Goal: Task Accomplishment & Management: Manage account settings

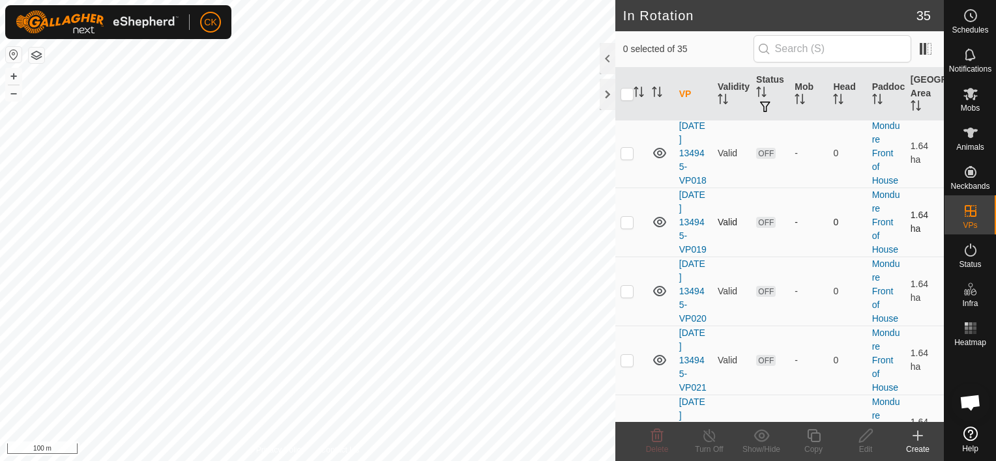
scroll to position [456, 0]
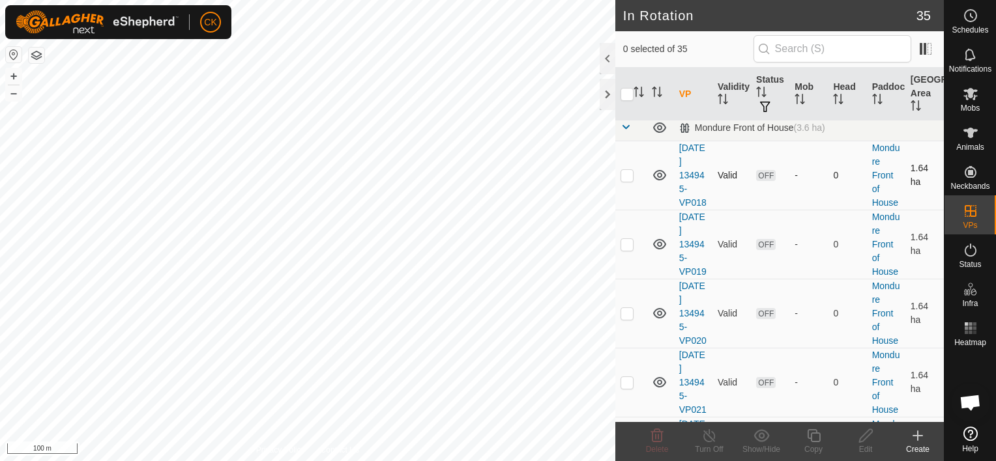
click at [624, 180] on p-checkbox at bounding box center [626, 175] width 13 height 10
checkbox input "true"
click at [623, 250] on p-checkbox at bounding box center [626, 244] width 13 height 10
checkbox input "true"
click at [627, 319] on p-tablecheckbox at bounding box center [626, 313] width 13 height 10
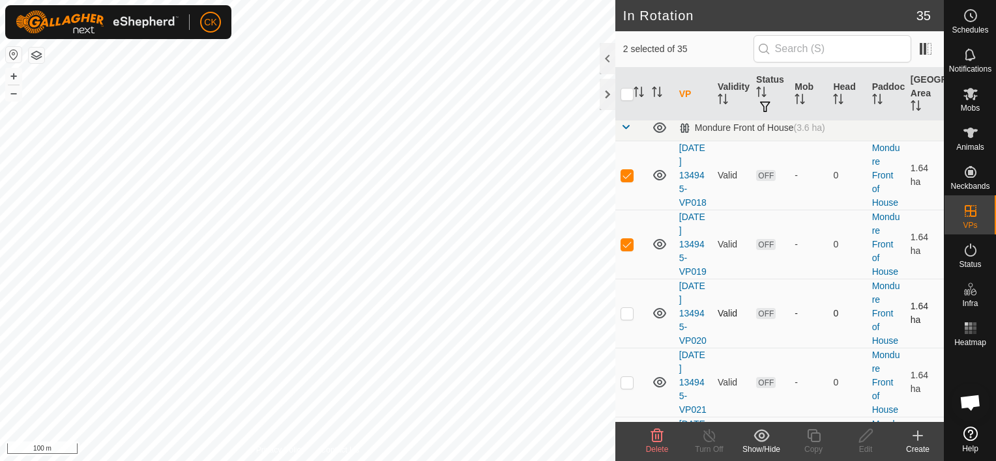
checkbox input "true"
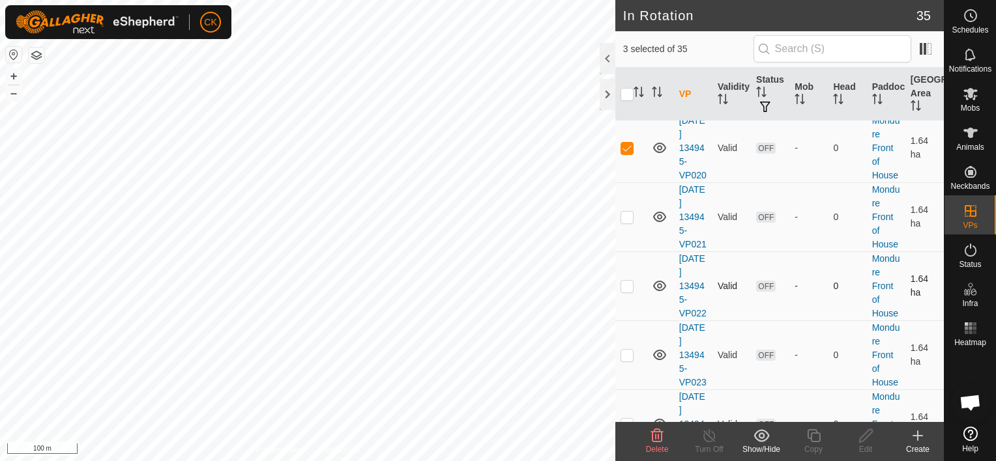
scroll to position [652, 0]
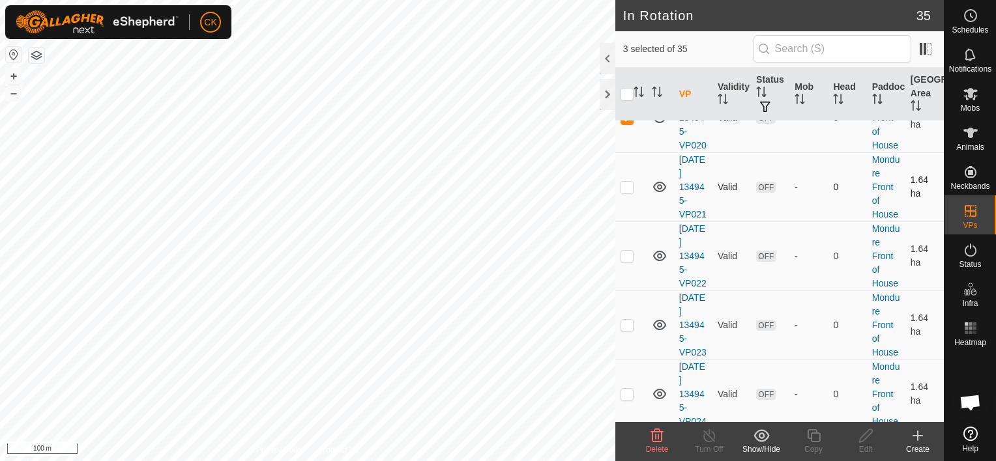
click at [628, 192] on p-checkbox at bounding box center [626, 187] width 13 height 10
checkbox input "true"
click at [624, 261] on p-checkbox at bounding box center [626, 256] width 13 height 10
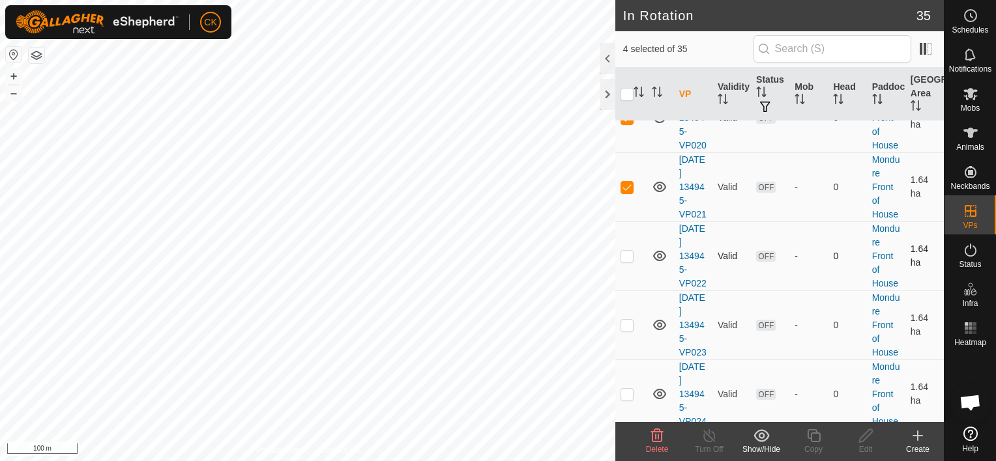
checkbox input "true"
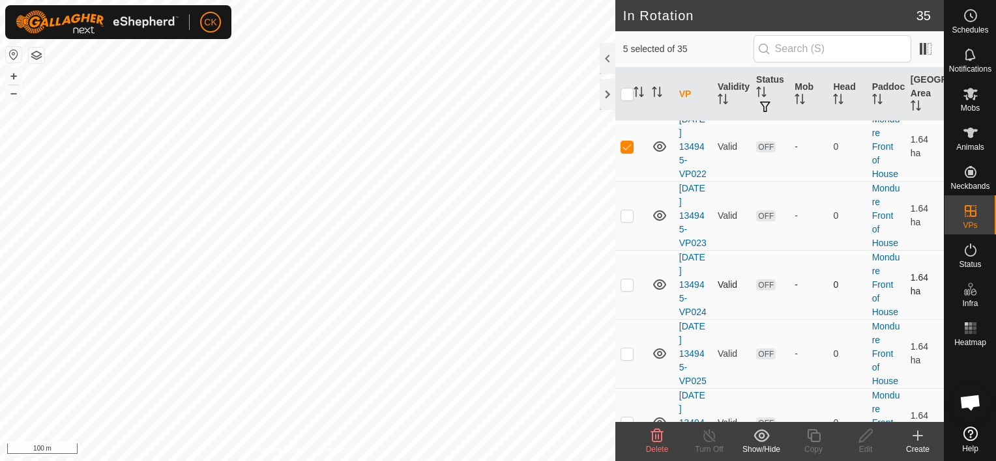
scroll to position [782, 0]
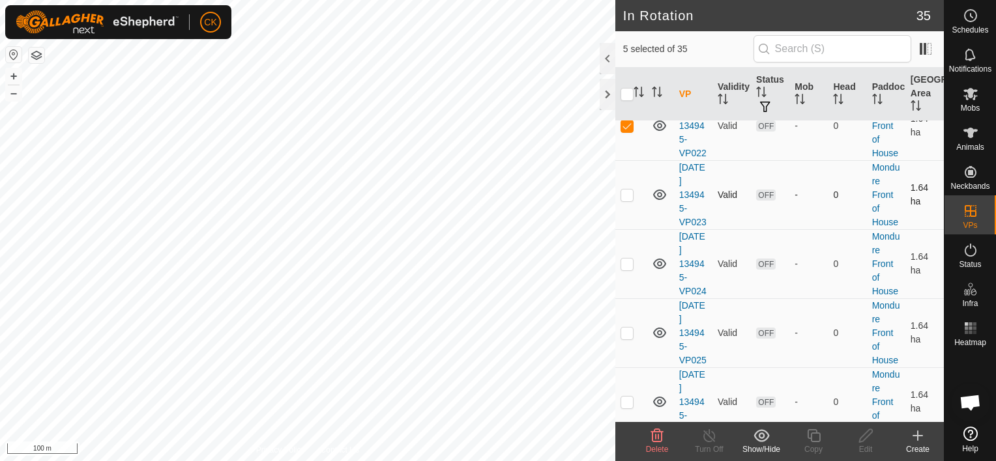
click at [626, 200] on p-checkbox at bounding box center [626, 195] width 13 height 10
checkbox input "true"
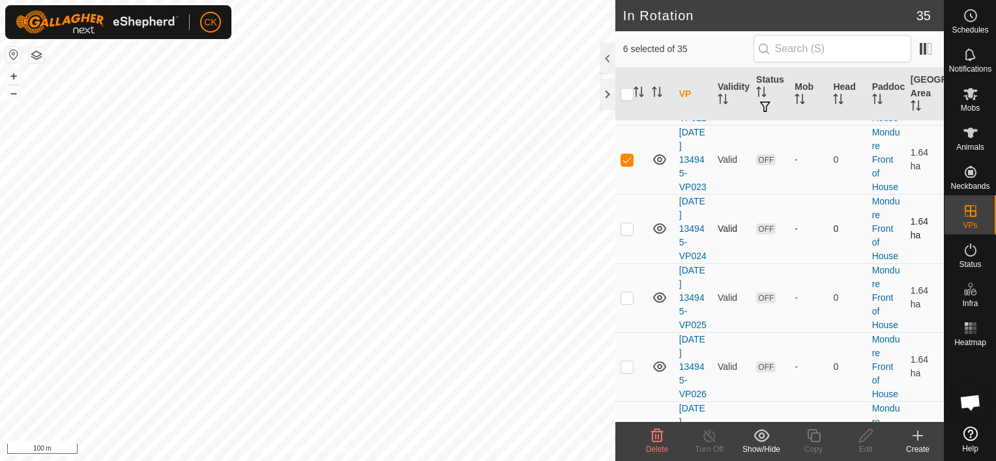
scroll to position [847, 0]
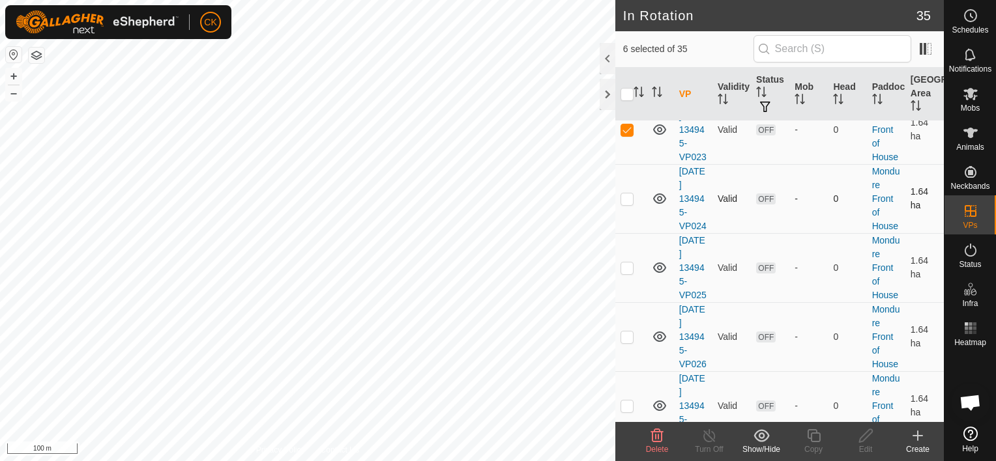
click at [627, 204] on p-checkbox at bounding box center [626, 199] width 13 height 10
checkbox input "true"
click at [652, 434] on icon at bounding box center [657, 435] width 12 height 13
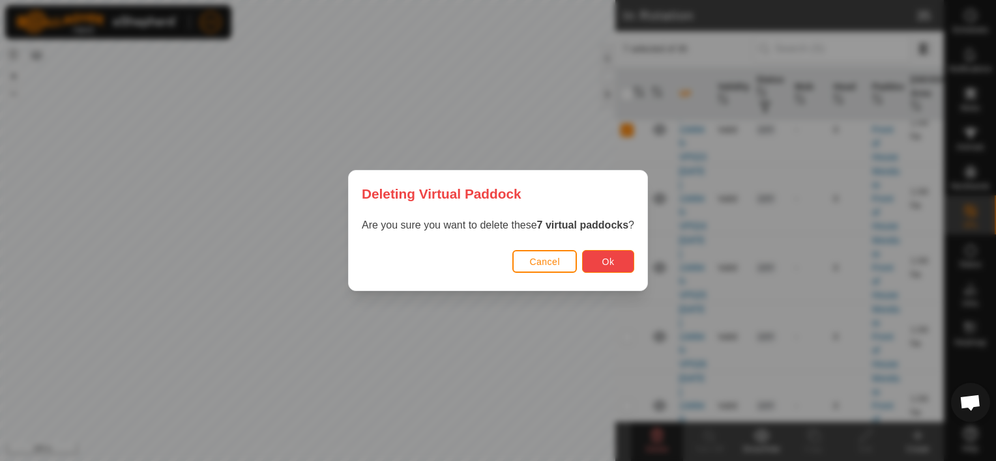
click at [595, 263] on button "Ok" at bounding box center [608, 261] width 52 height 23
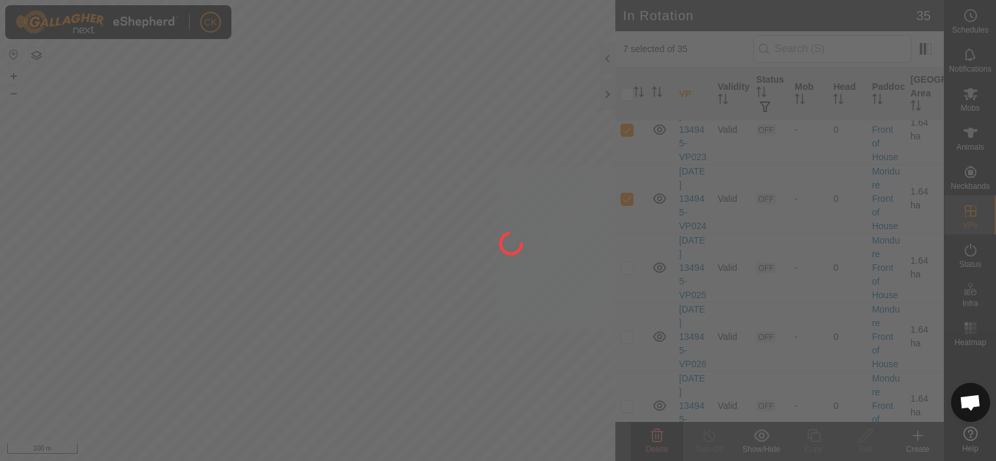
checkbox input "false"
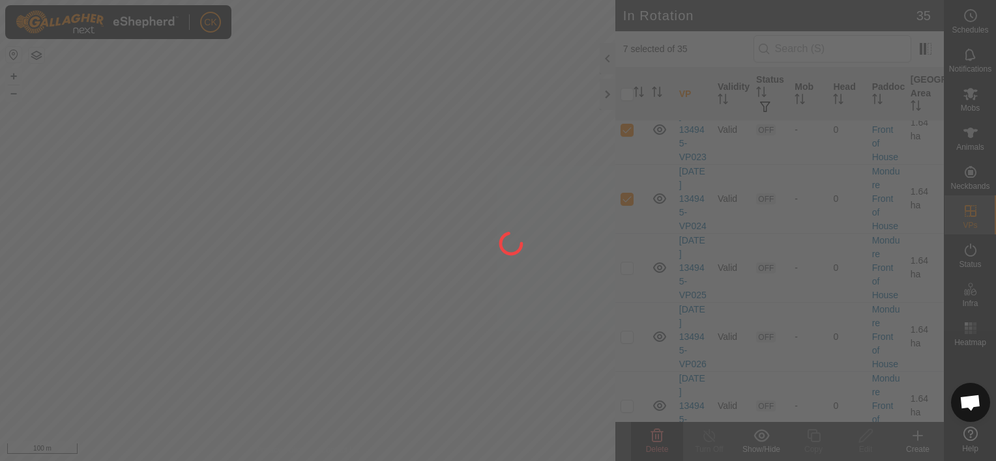
checkbox input "false"
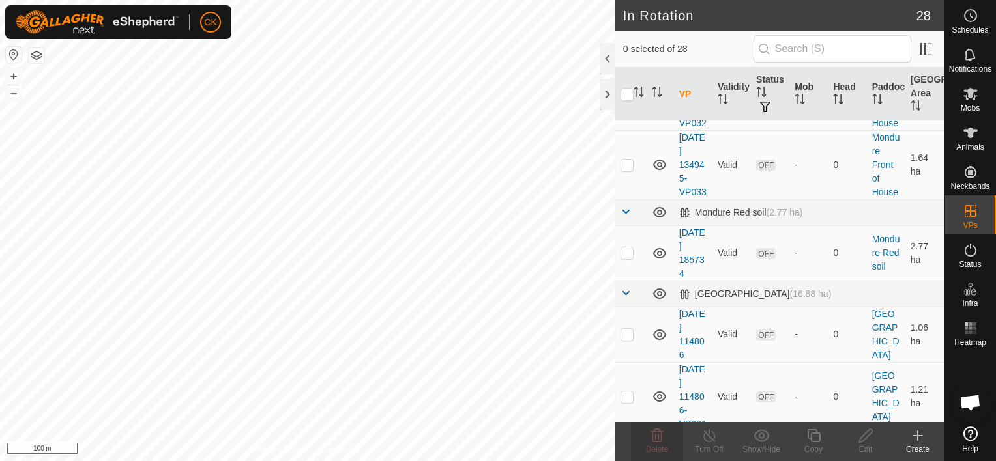
scroll to position [1043, 0]
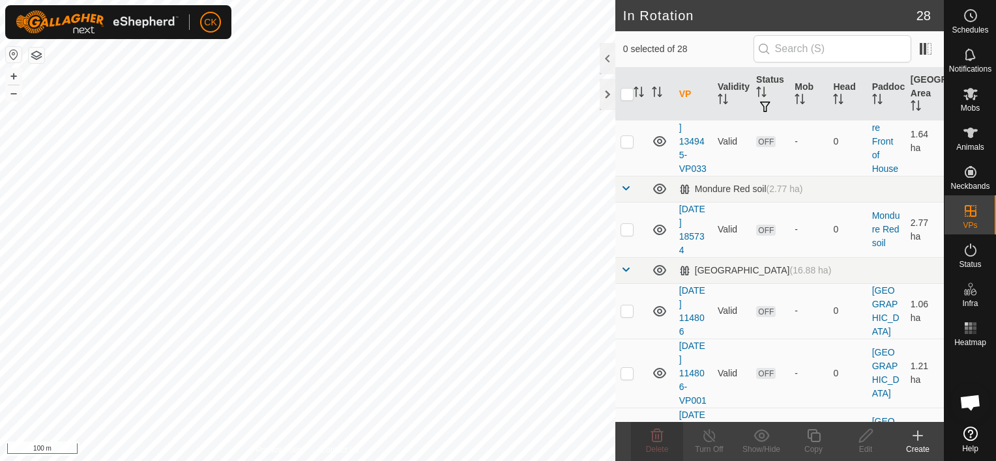
click at [628, 78] on p-checkbox at bounding box center [626, 72] width 13 height 10
checkbox input "true"
click at [816, 437] on icon at bounding box center [813, 436] width 16 height 16
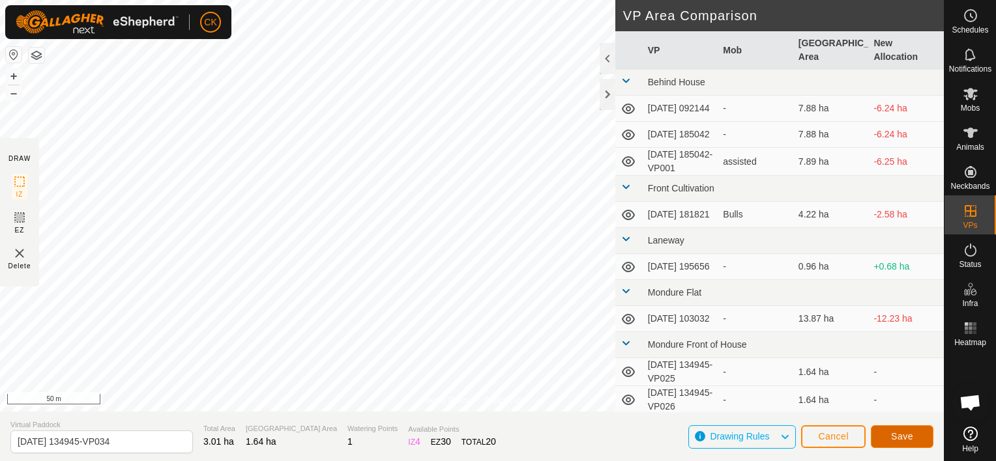
click at [921, 436] on button "Save" at bounding box center [902, 437] width 63 height 23
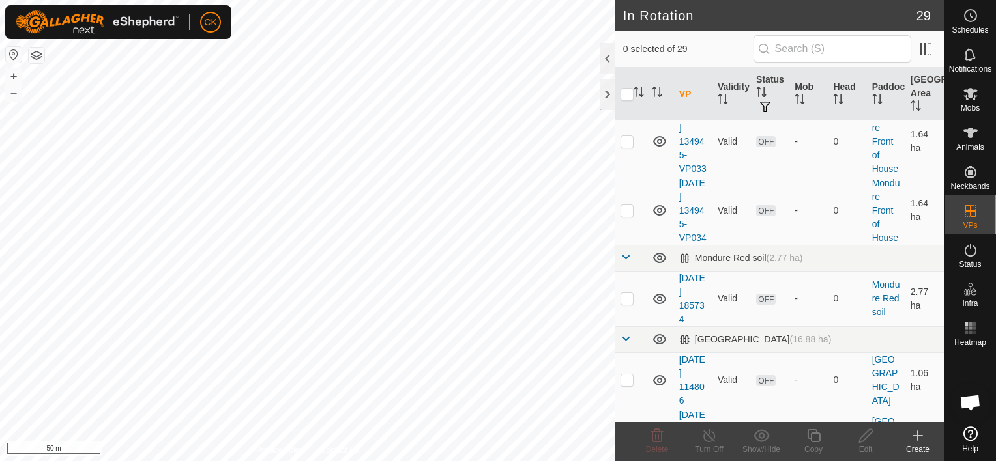
scroll to position [1108, 0]
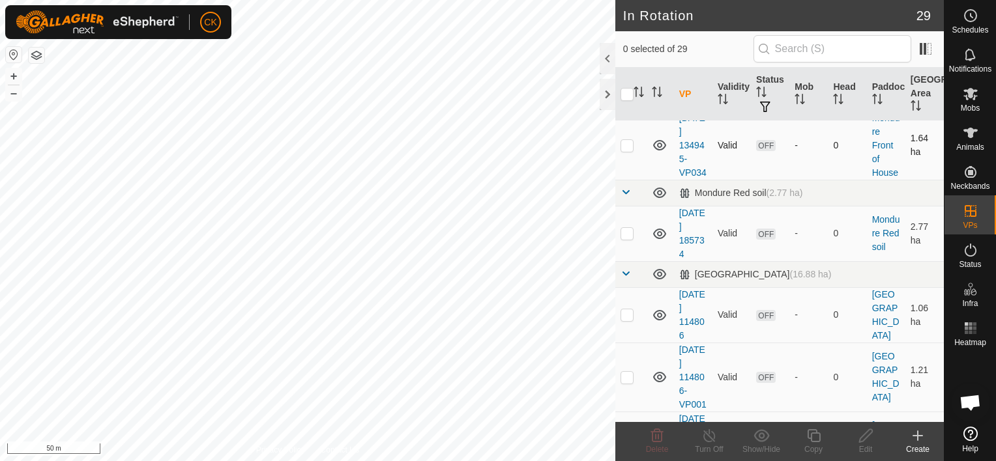
click at [628, 151] on p-checkbox at bounding box center [626, 145] width 13 height 10
checkbox input "true"
click at [811, 435] on icon at bounding box center [813, 436] width 16 height 16
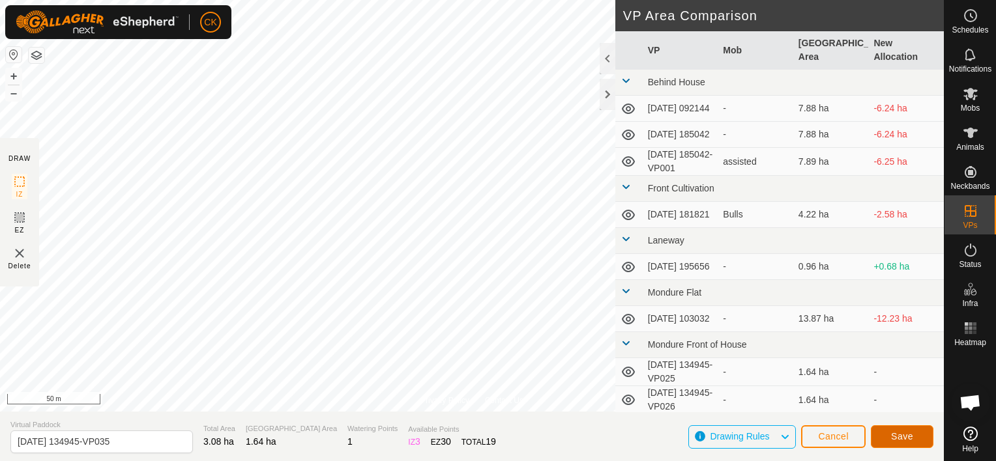
click at [911, 438] on span "Save" at bounding box center [902, 436] width 22 height 10
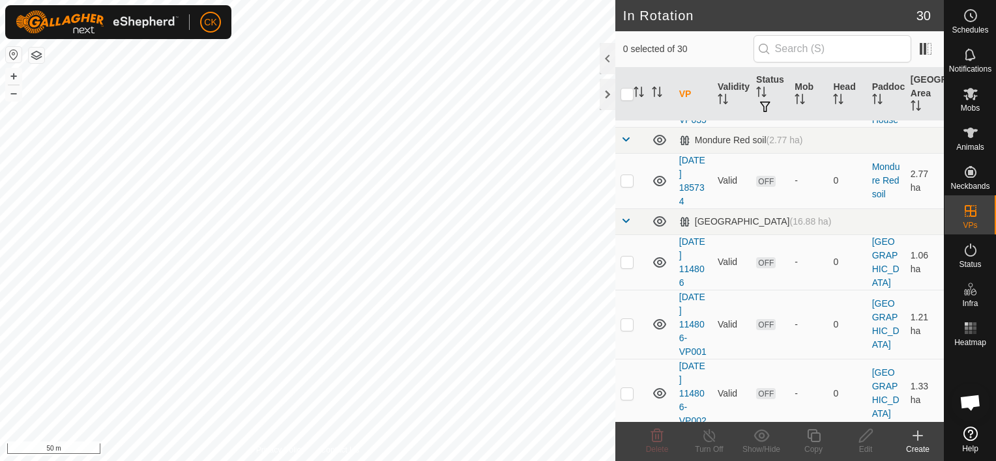
scroll to position [1238, 0]
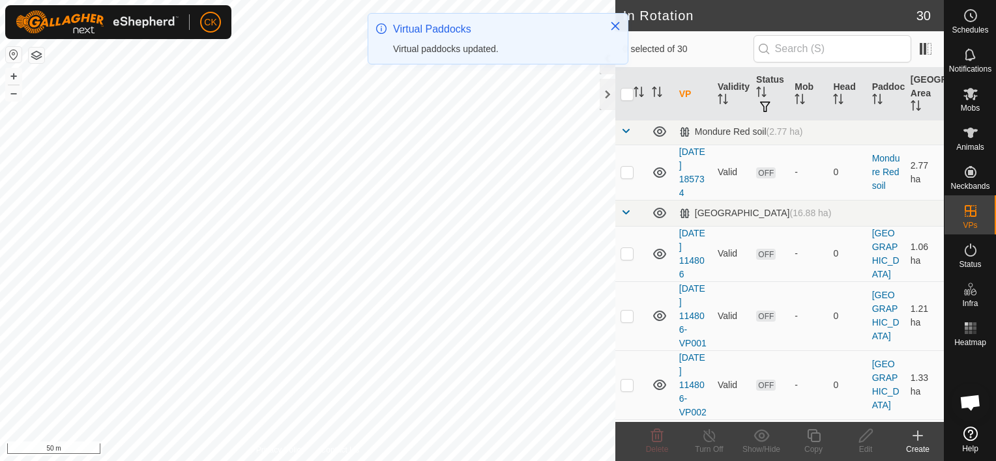
click at [623, 89] on p-checkbox at bounding box center [626, 84] width 13 height 10
checkbox input "true"
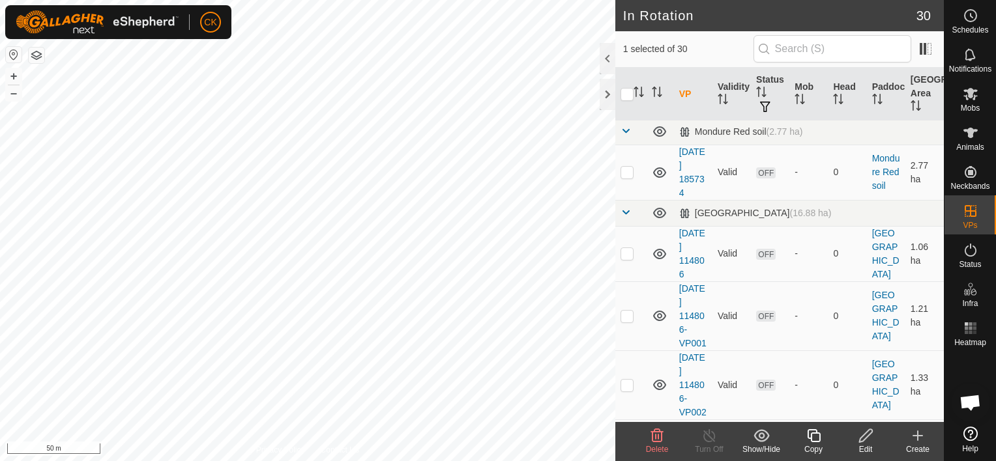
click at [808, 432] on icon at bounding box center [813, 436] width 16 height 16
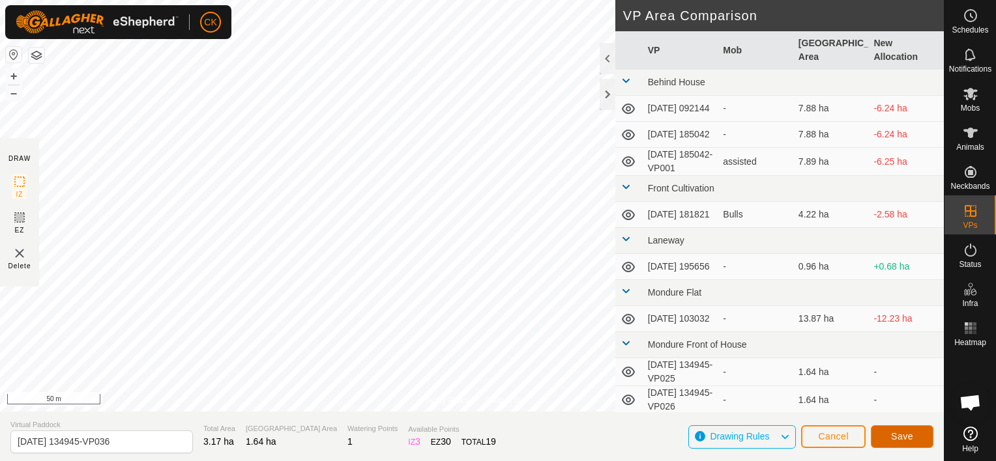
click at [901, 438] on span "Save" at bounding box center [902, 436] width 22 height 10
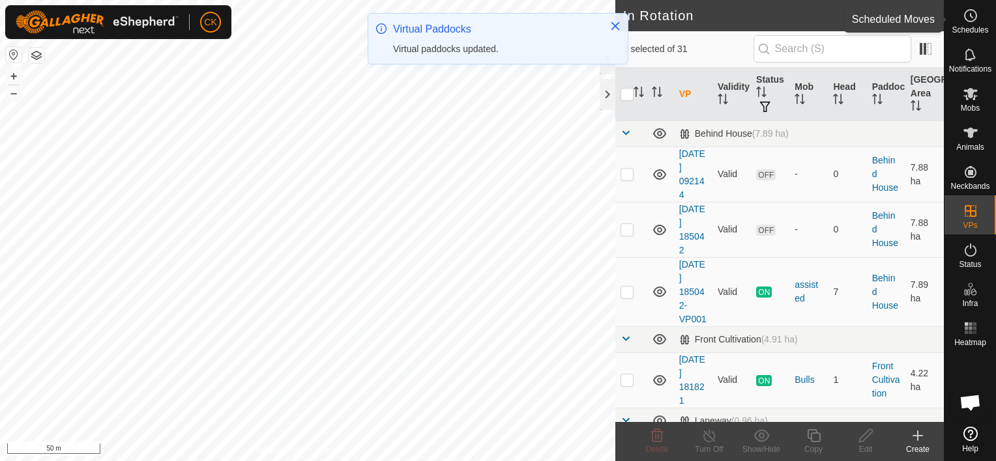
click at [970, 10] on circle at bounding box center [970, 16] width 12 height 12
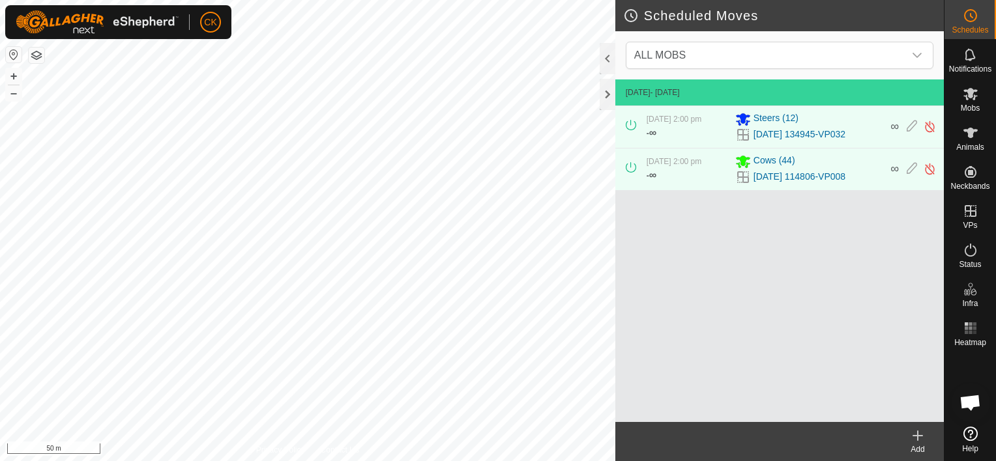
click at [920, 434] on icon at bounding box center [918, 436] width 16 height 16
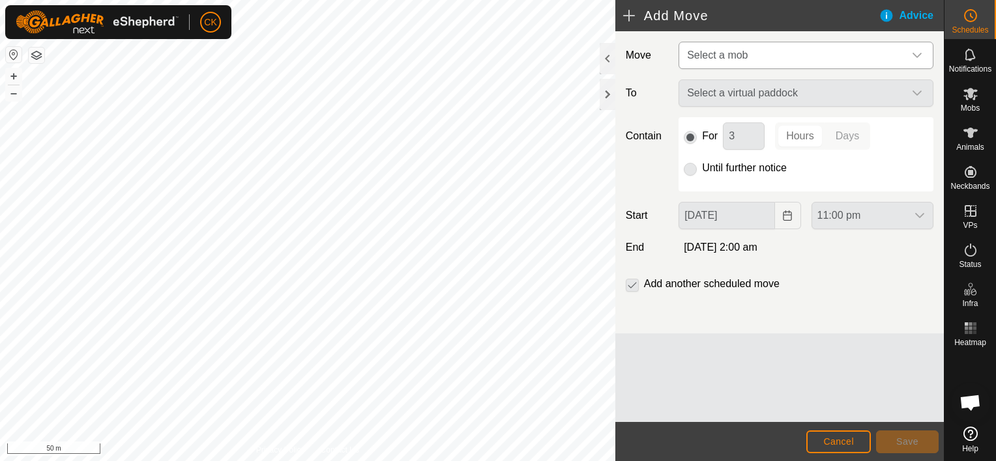
click at [917, 55] on icon "dropdown trigger" at bounding box center [917, 55] width 10 height 10
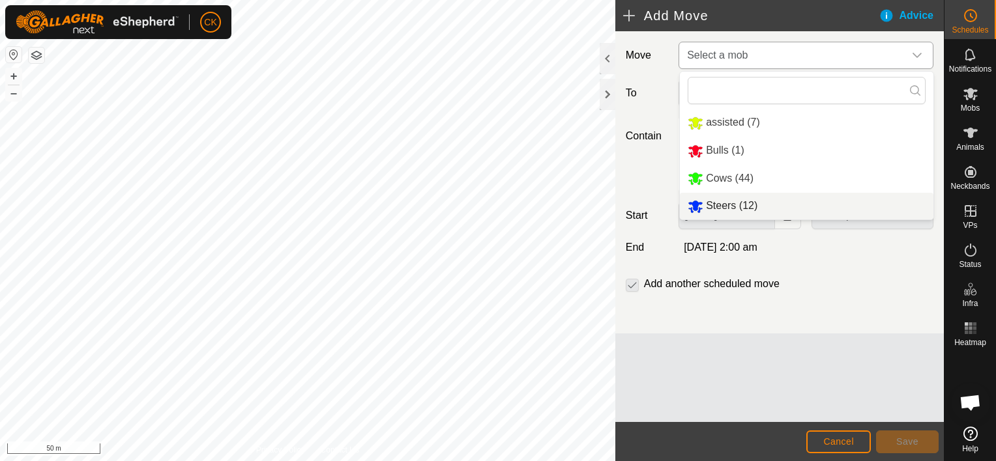
click at [736, 208] on li "Steers (12)" at bounding box center [806, 206] width 253 height 27
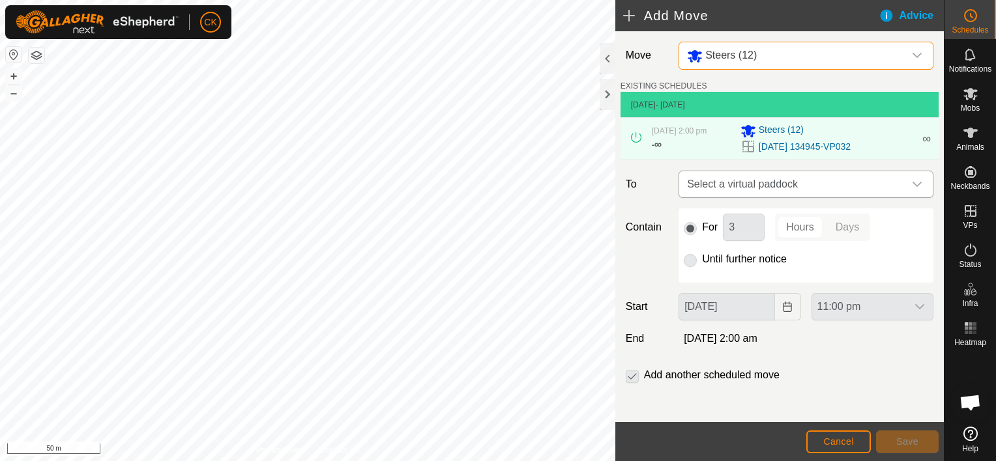
click at [912, 184] on icon "dropdown trigger" at bounding box center [916, 184] width 9 height 5
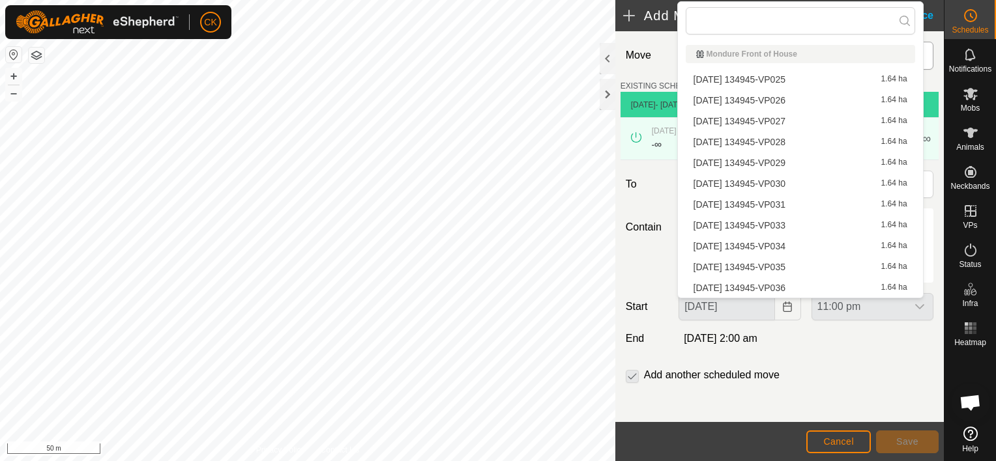
click at [794, 244] on li "[DATE] 134945-VP034 1.64 ha" at bounding box center [800, 247] width 229 height 20
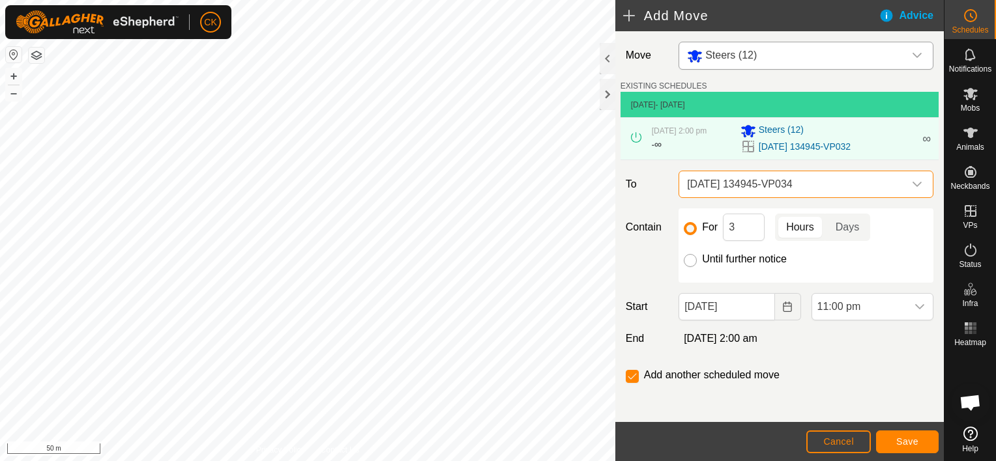
click at [687, 259] on input "Until further notice" at bounding box center [690, 260] width 13 height 13
radio input "true"
checkbox input "false"
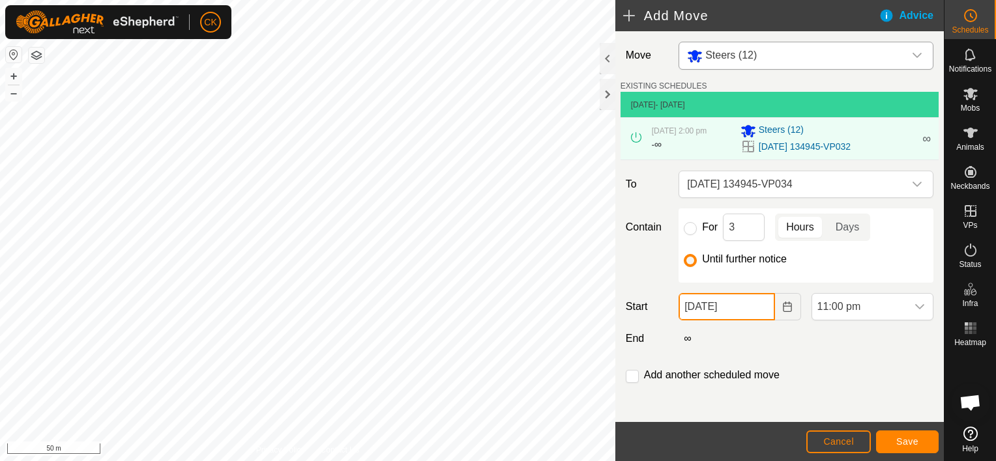
click at [755, 312] on input "[DATE]" at bounding box center [726, 306] width 96 height 27
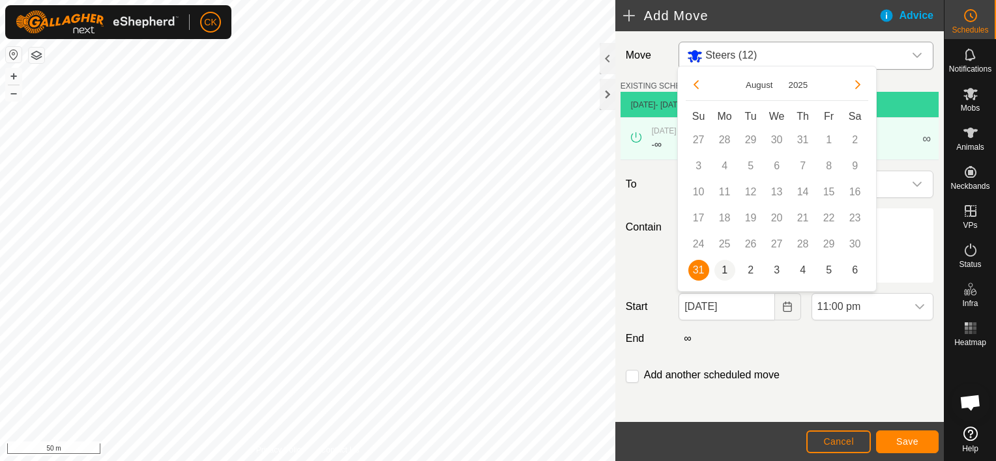
click at [724, 270] on span "1" at bounding box center [724, 270] width 21 height 21
type input "[DATE]"
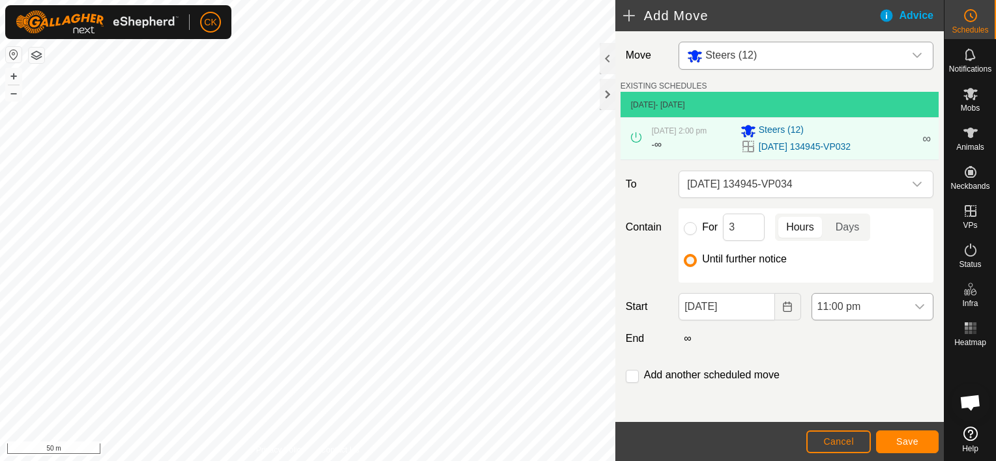
click at [914, 302] on icon "dropdown trigger" at bounding box center [919, 307] width 10 height 10
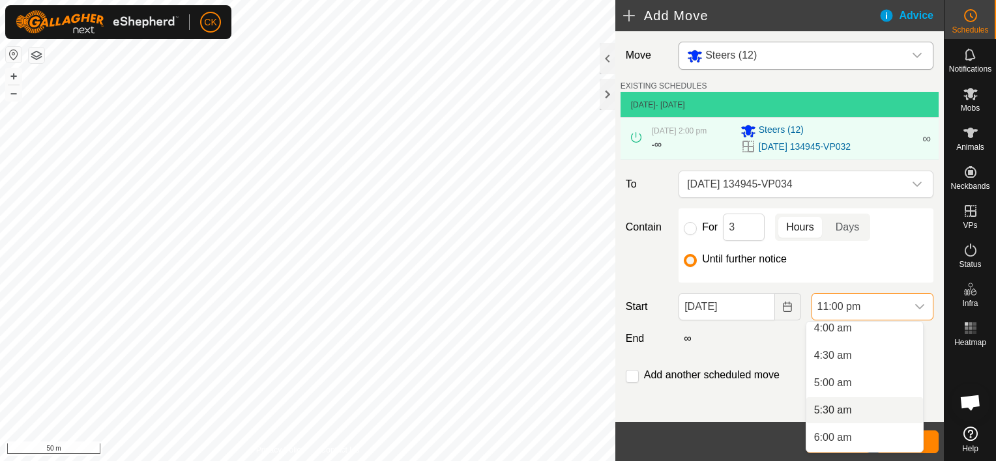
scroll to position [219, 0]
click at [829, 386] on li "5:00 am" at bounding box center [864, 390] width 117 height 26
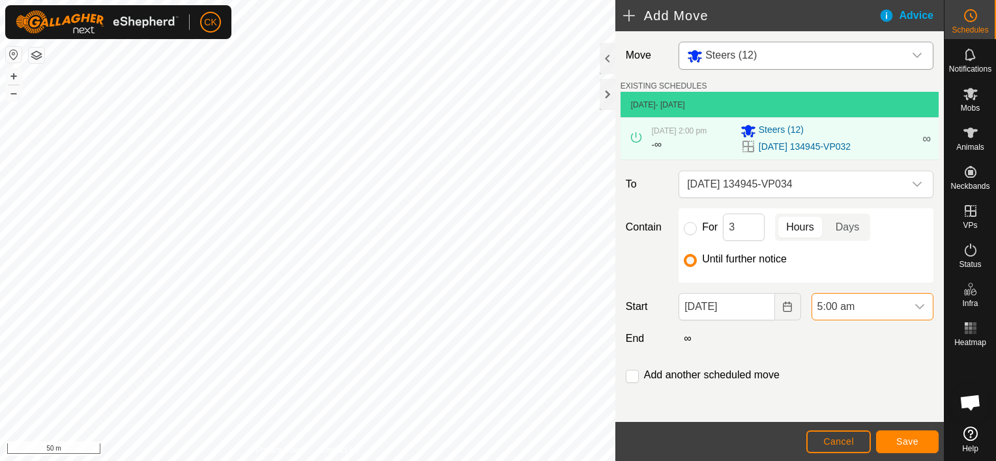
scroll to position [1155, 0]
click at [897, 435] on button "Save" at bounding box center [907, 442] width 63 height 23
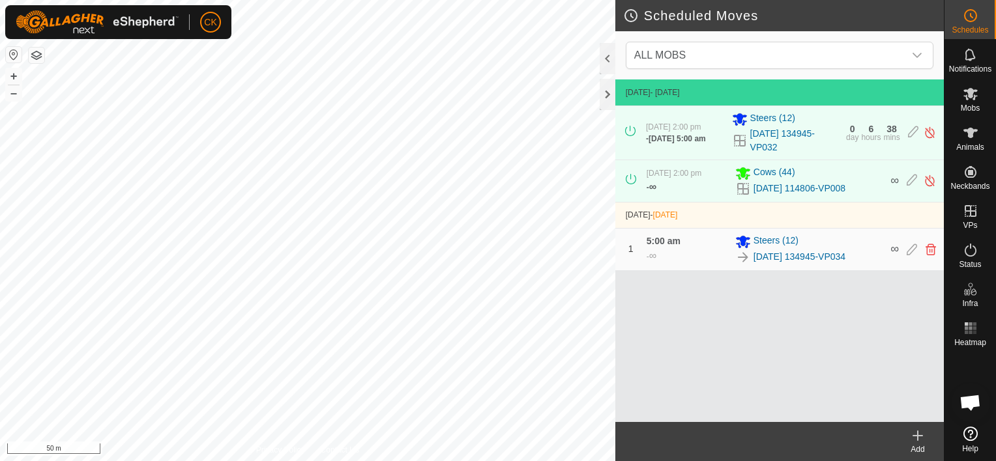
click at [915, 433] on icon at bounding box center [918, 436] width 16 height 16
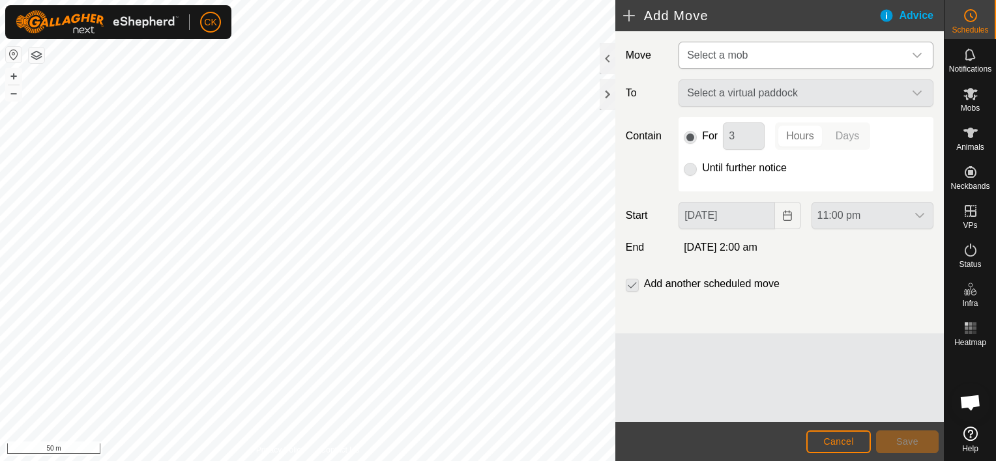
click at [916, 55] on icon "dropdown trigger" at bounding box center [917, 55] width 10 height 10
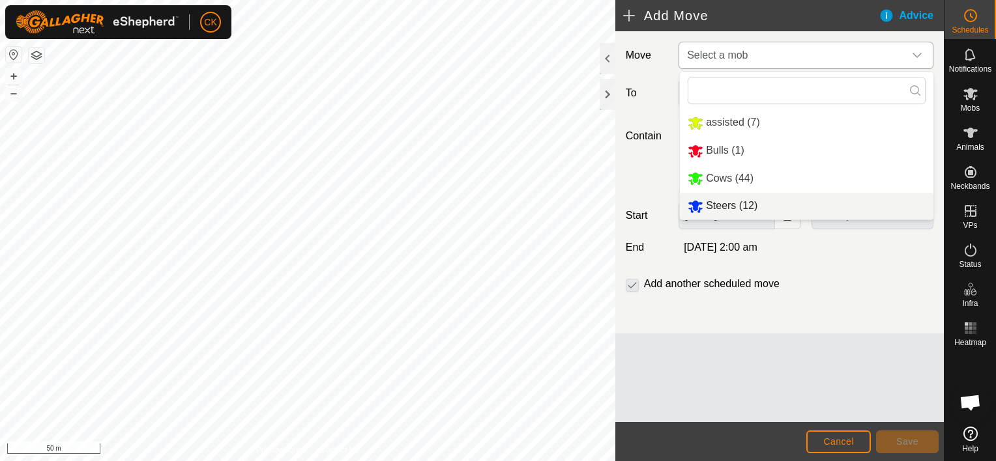
click at [753, 206] on li "Steers (12)" at bounding box center [806, 206] width 253 height 27
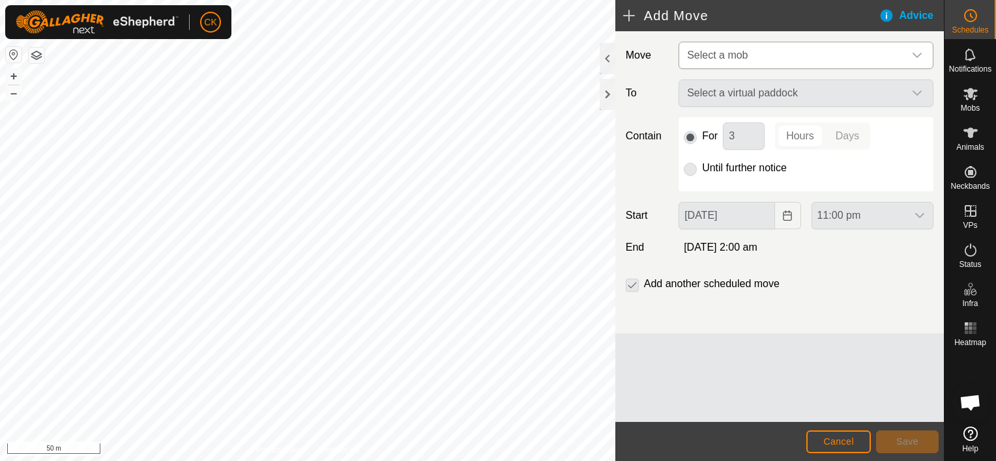
type input "[DATE]"
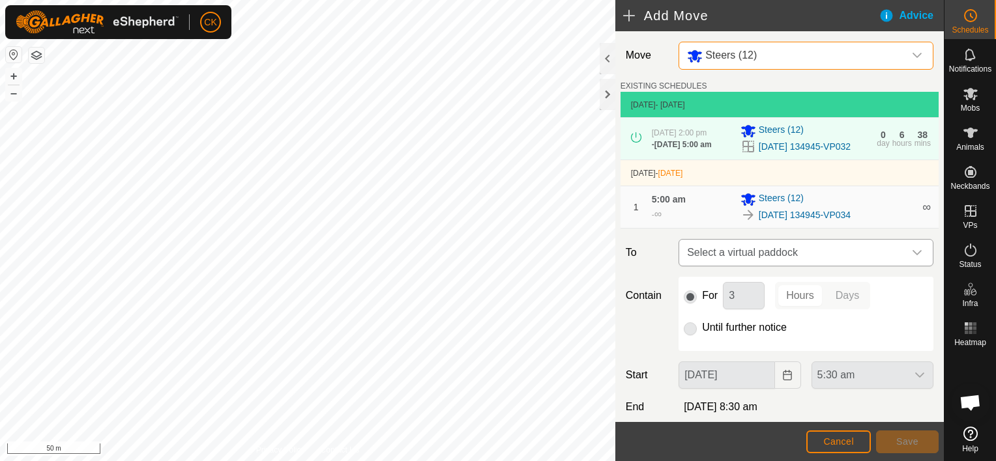
click at [912, 266] on div "dropdown trigger" at bounding box center [917, 253] width 26 height 26
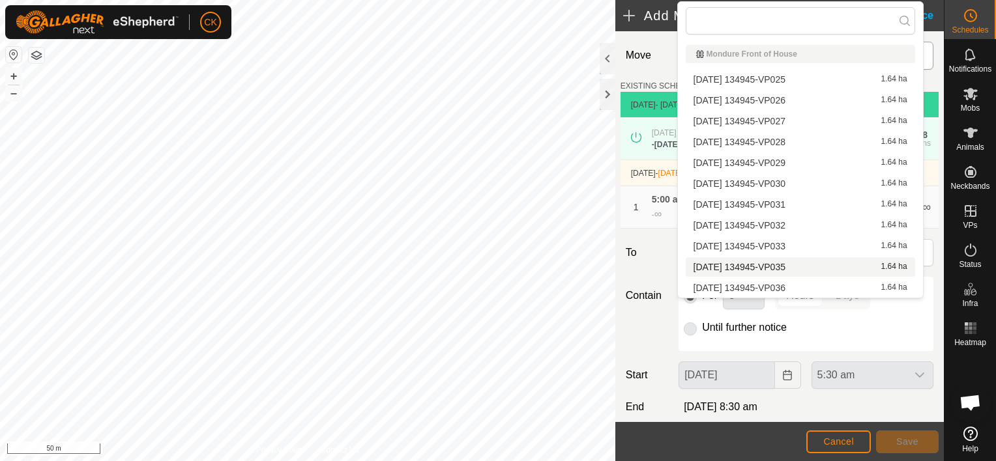
click at [812, 265] on li "[DATE] 134945-VP035 1.64 ha" at bounding box center [800, 267] width 229 height 20
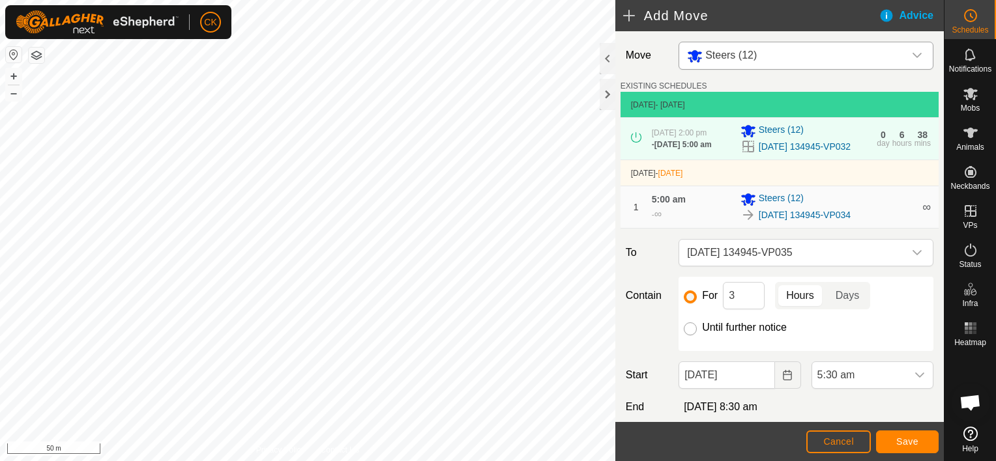
click at [688, 336] on input "Until further notice" at bounding box center [690, 329] width 13 height 13
radio input "true"
checkbox input "false"
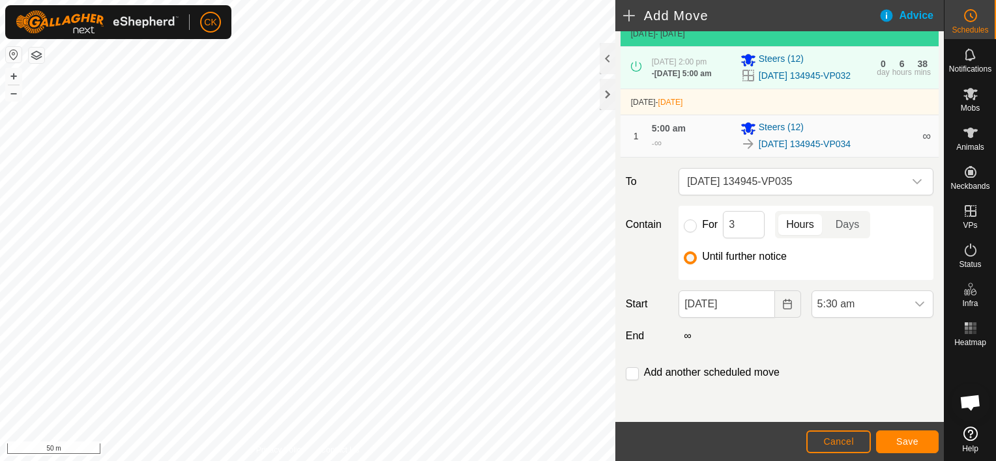
scroll to position [81, 0]
click at [759, 302] on input "[DATE]" at bounding box center [726, 304] width 96 height 27
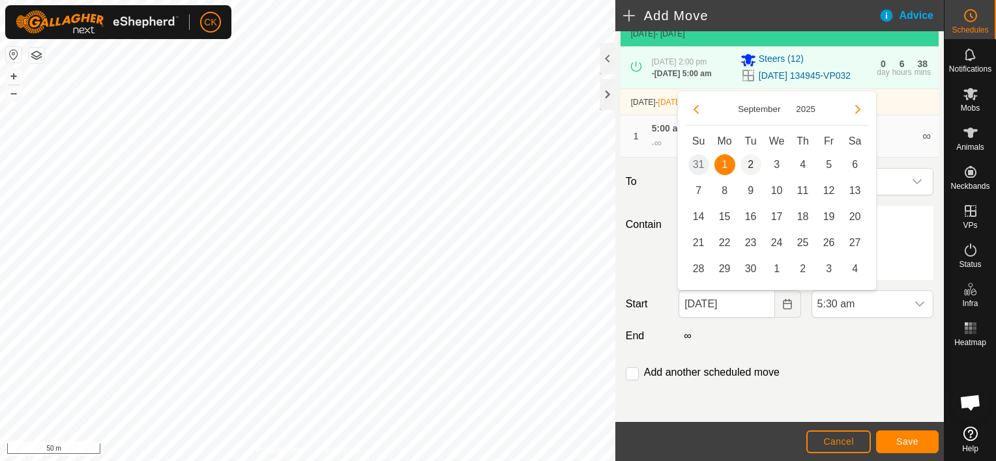
click at [749, 161] on span "2" at bounding box center [750, 164] width 21 height 21
type input "[DATE]"
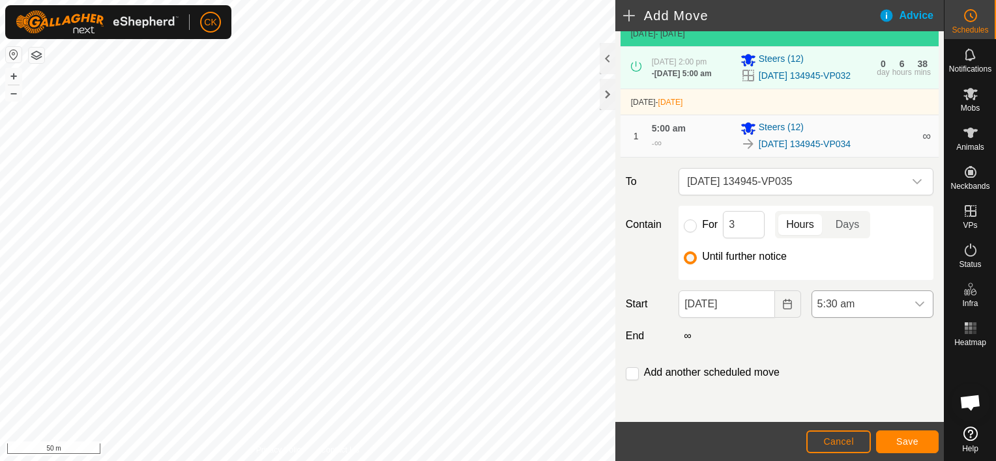
click at [915, 303] on icon "dropdown trigger" at bounding box center [919, 304] width 9 height 5
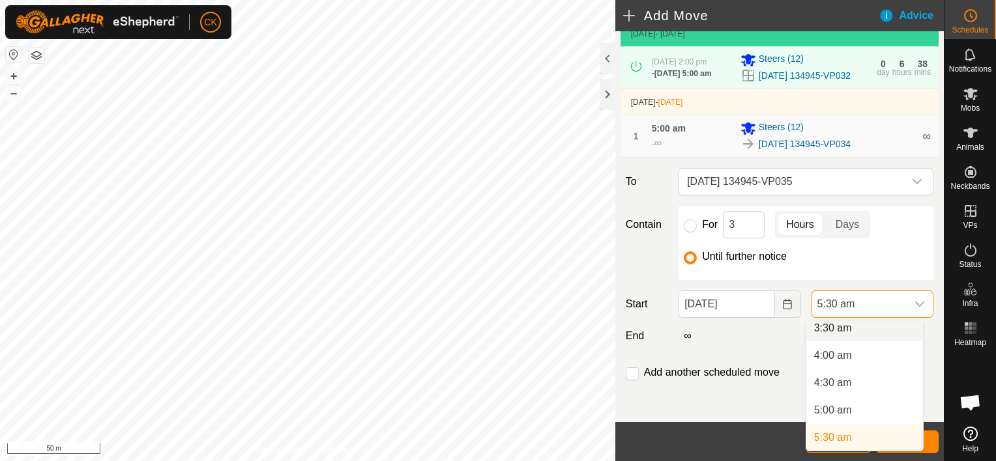
scroll to position [192, 0]
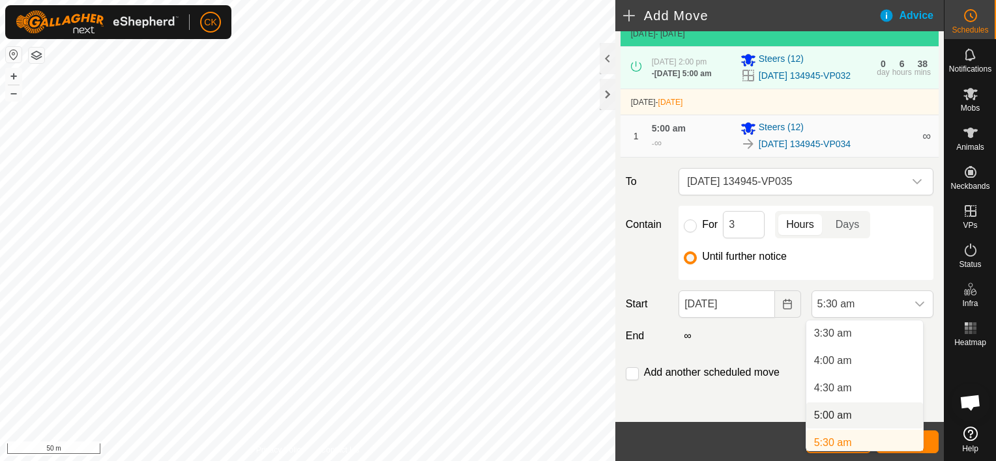
click at [848, 416] on li "5:00 am" at bounding box center [864, 416] width 117 height 26
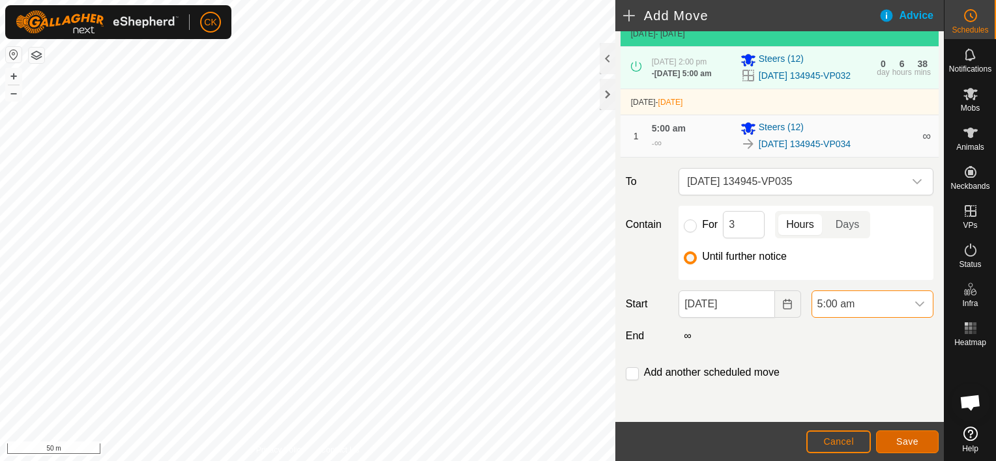
click at [897, 442] on span "Save" at bounding box center [907, 442] width 22 height 10
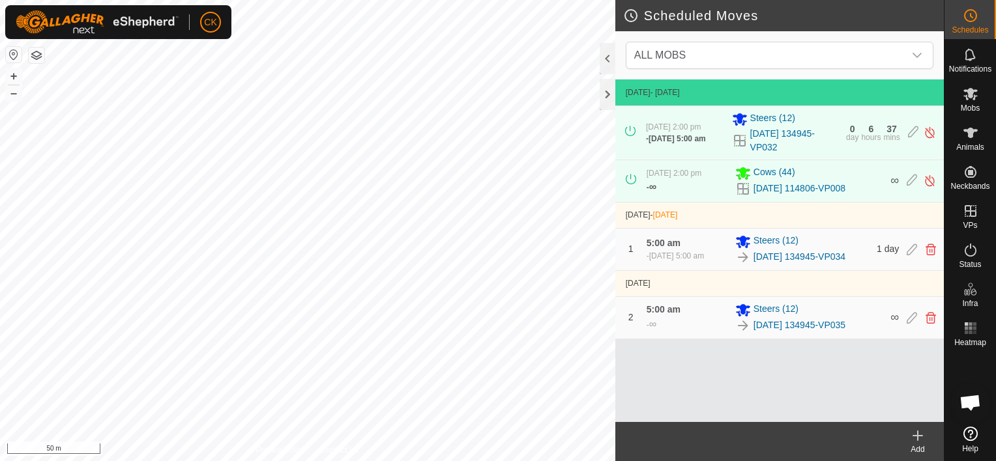
click at [920, 431] on icon at bounding box center [918, 436] width 16 height 16
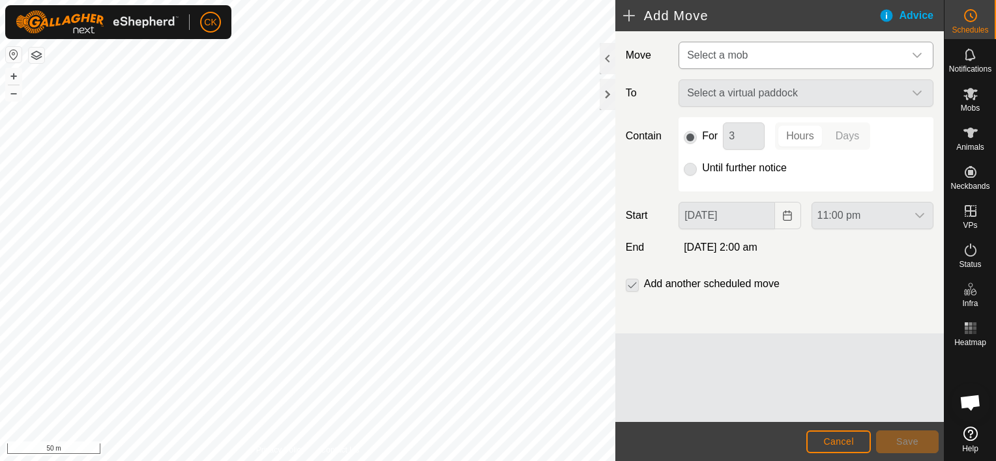
click at [915, 55] on icon "dropdown trigger" at bounding box center [916, 55] width 9 height 5
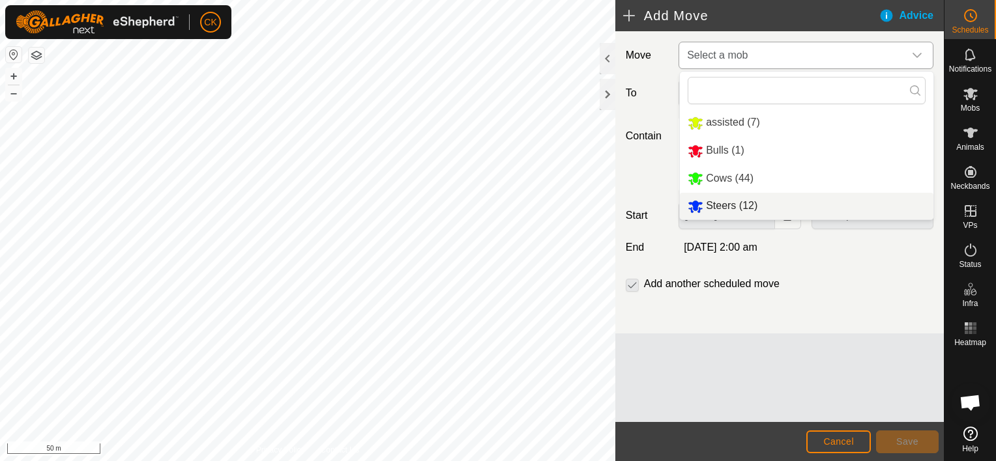
click at [735, 207] on li "Steers (12)" at bounding box center [806, 206] width 253 height 27
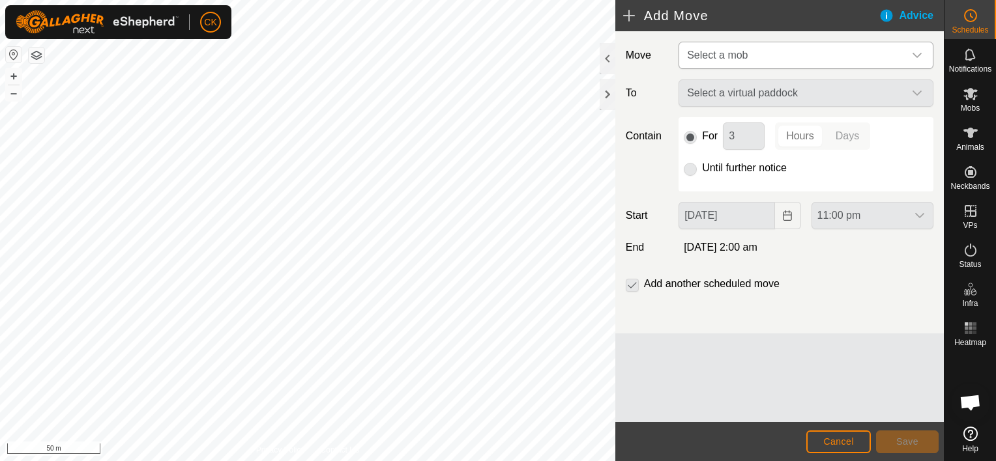
type input "[DATE]"
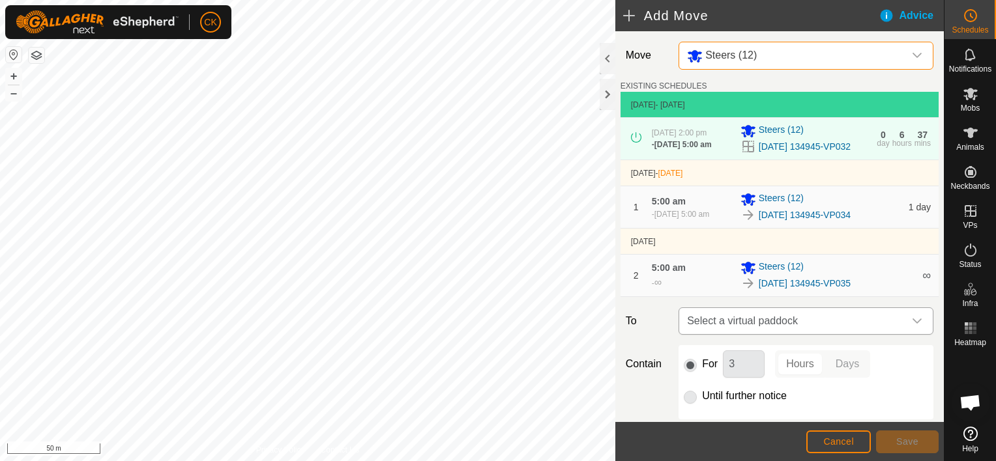
click at [912, 324] on icon "dropdown trigger" at bounding box center [916, 321] width 9 height 5
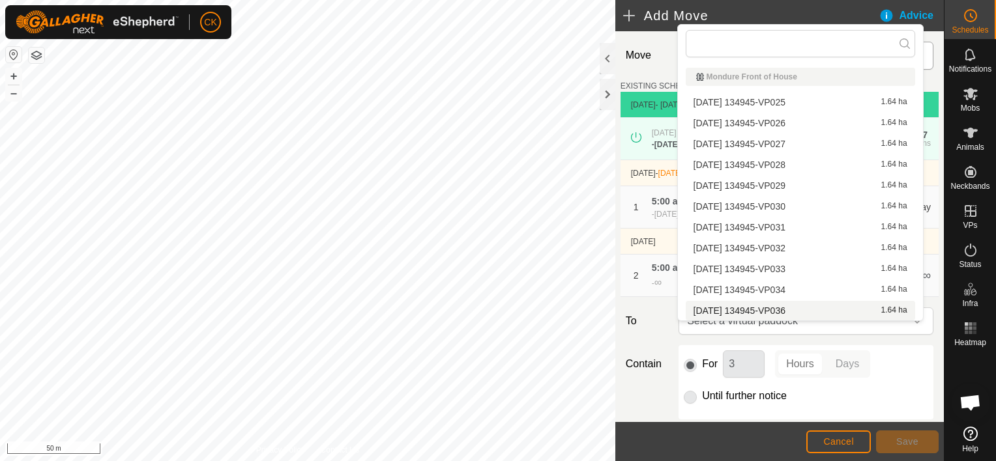
click at [858, 308] on li "[DATE] 134945-VP036 1.64 ha" at bounding box center [800, 311] width 229 height 20
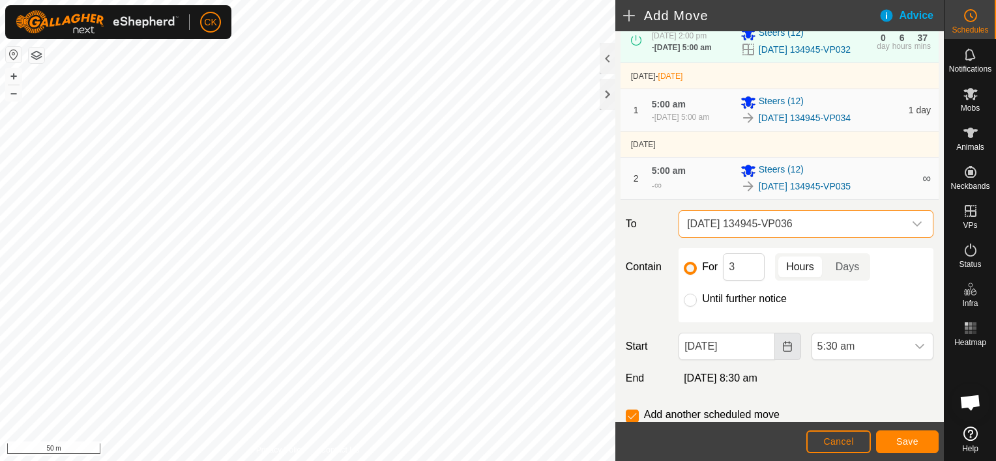
scroll to position [130, 0]
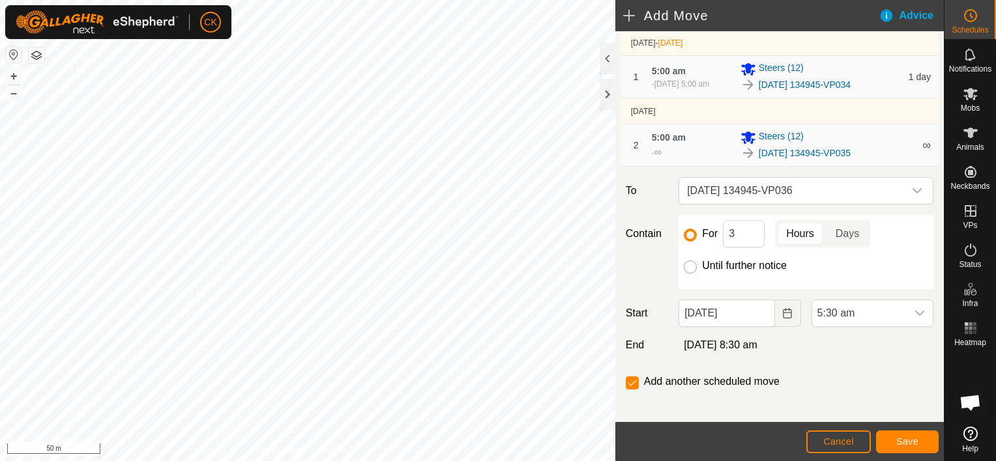
click at [687, 274] on input "Until further notice" at bounding box center [690, 267] width 13 height 13
radio input "true"
checkbox input "false"
click at [915, 323] on div "dropdown trigger" at bounding box center [919, 313] width 26 height 26
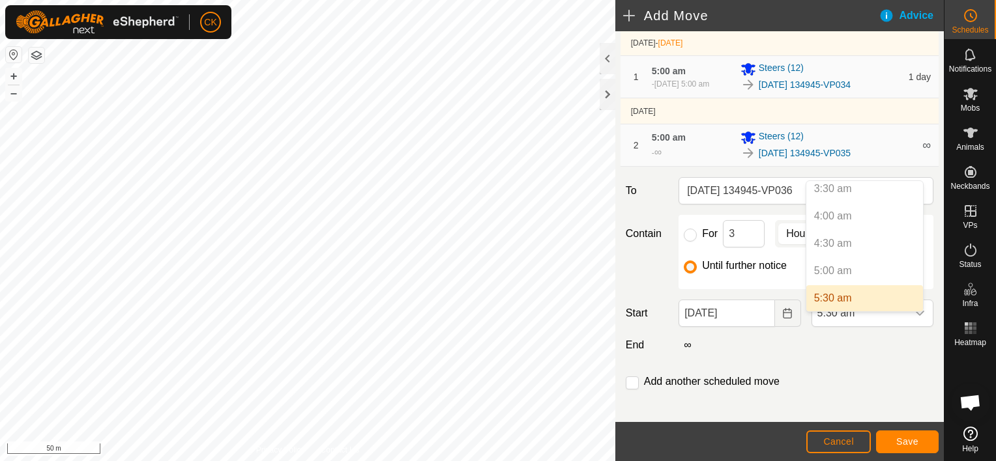
click at [841, 268] on p-selectitem "5:00 am" at bounding box center [864, 271] width 117 height 26
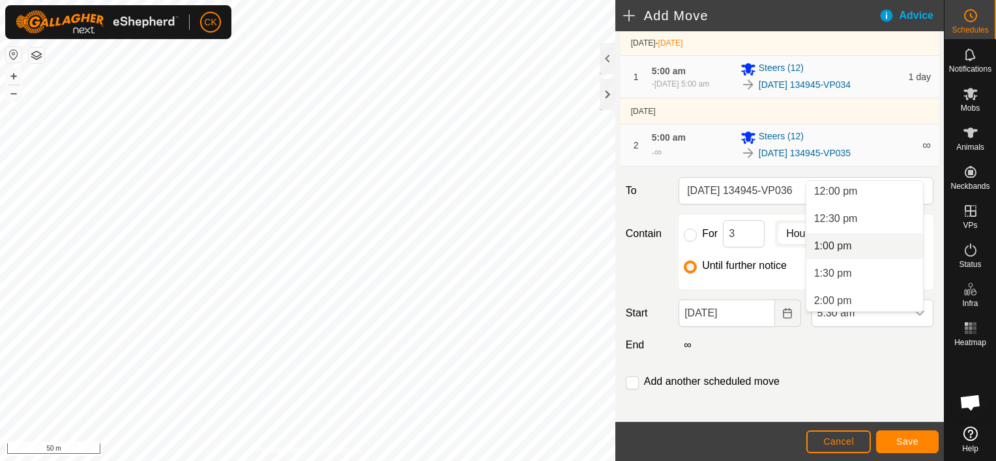
scroll to position [735, 0]
click at [835, 222] on li "2:00 pm" at bounding box center [864, 225] width 117 height 26
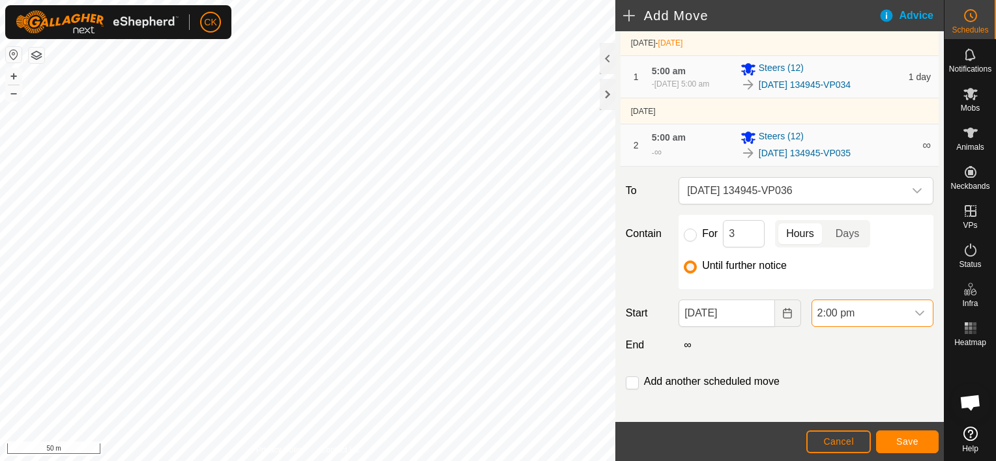
scroll to position [301, 0]
click at [906, 439] on span "Save" at bounding box center [907, 442] width 22 height 10
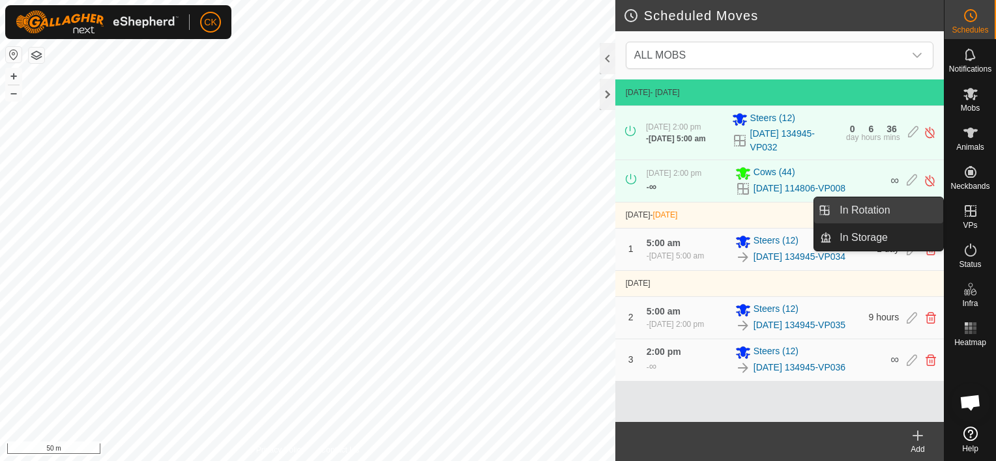
click at [882, 209] on link "In Rotation" at bounding box center [886, 210] width 111 height 26
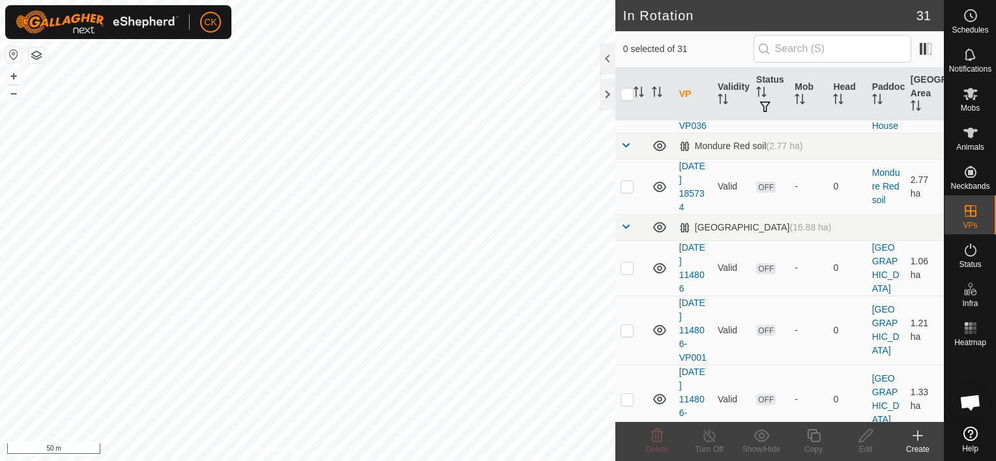
scroll to position [1303, 0]
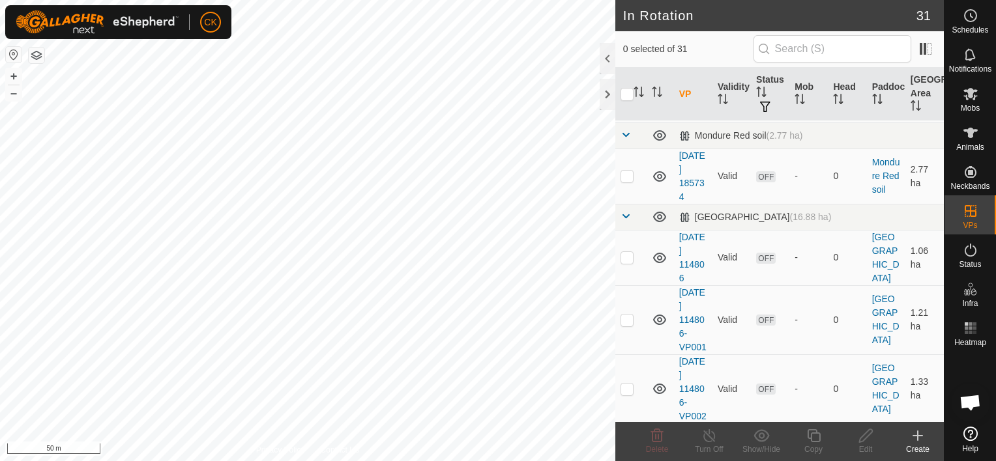
click at [630, 93] on p-checkbox at bounding box center [626, 88] width 13 height 10
checkbox input "true"
click at [813, 435] on icon at bounding box center [813, 436] width 16 height 16
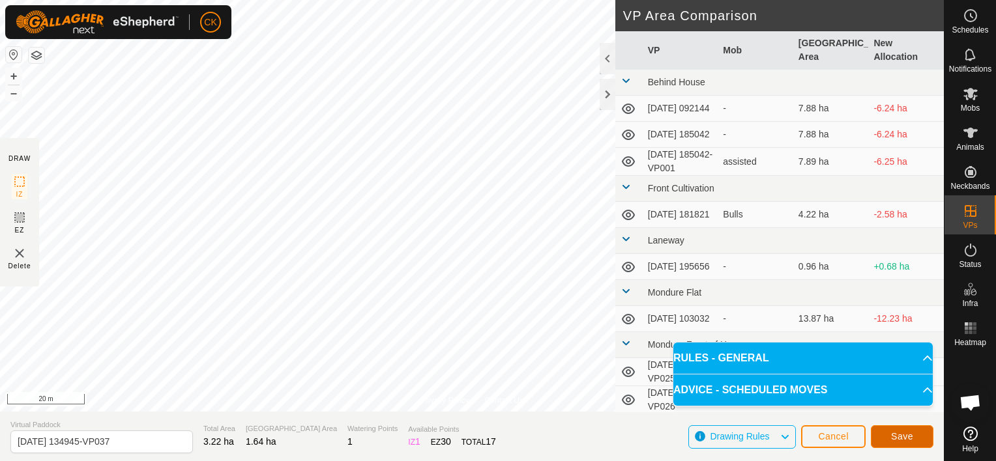
click at [907, 438] on span "Save" at bounding box center [902, 436] width 22 height 10
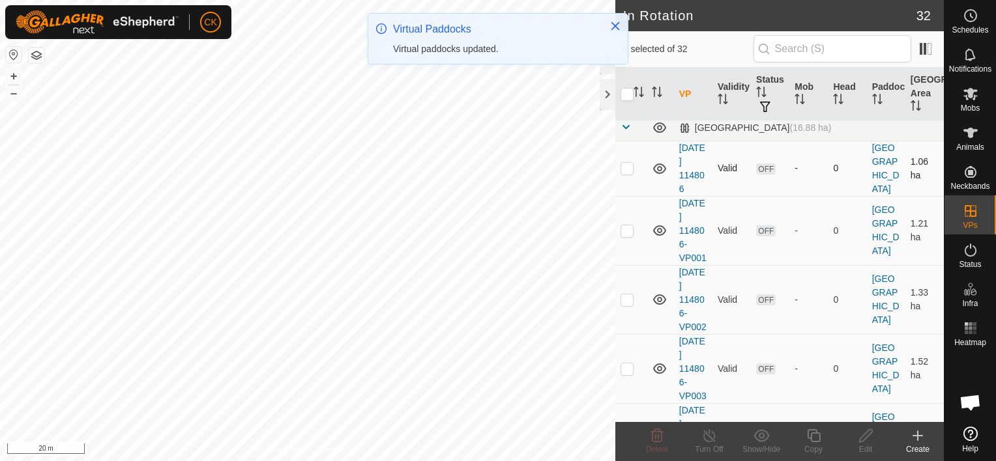
scroll to position [1434, 0]
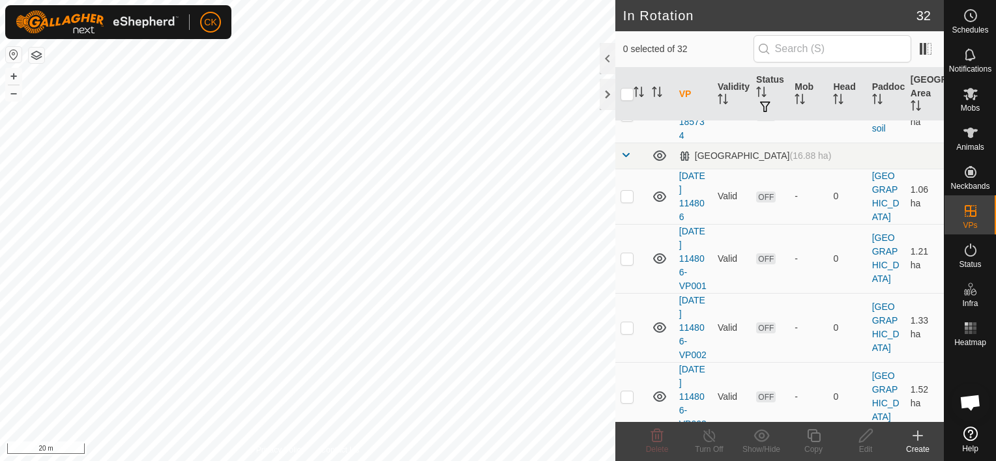
click at [628, 32] on p-checkbox at bounding box center [626, 27] width 13 height 10
drag, startPoint x: 628, startPoint y: 221, endPoint x: 629, endPoint y: 235, distance: 13.7
click at [629, 61] on td at bounding box center [630, 26] width 31 height 69
checkbox input "false"
click at [968, 15] on icon at bounding box center [970, 16] width 16 height 16
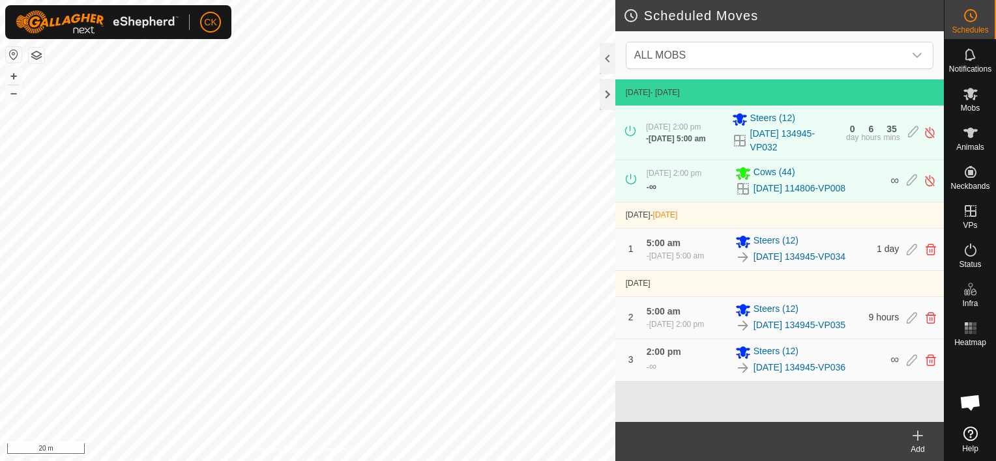
click at [916, 436] on icon at bounding box center [917, 436] width 9 height 0
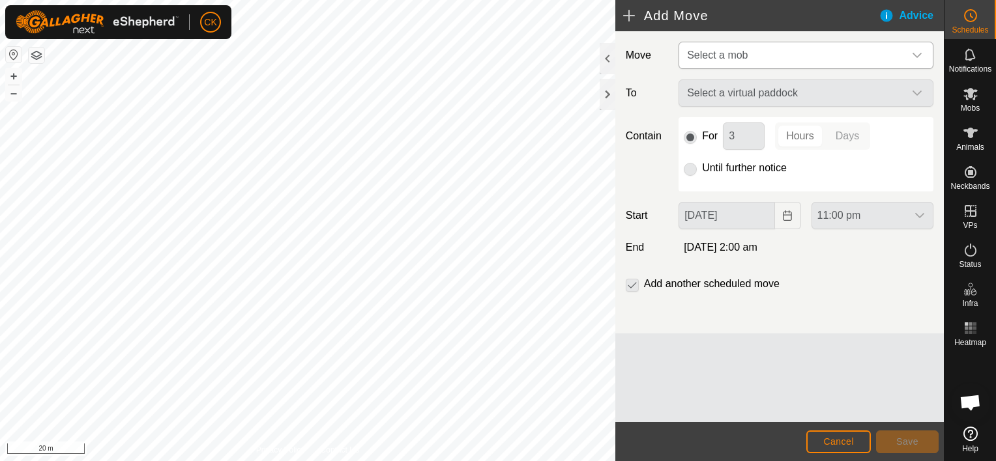
click at [914, 54] on icon "dropdown trigger" at bounding box center [916, 55] width 9 height 5
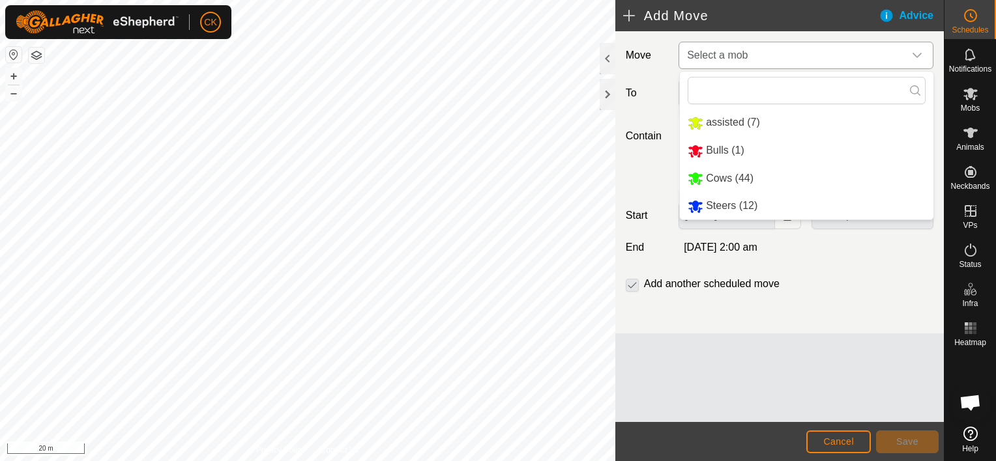
click at [757, 207] on li "Steers (12)" at bounding box center [806, 206] width 253 height 27
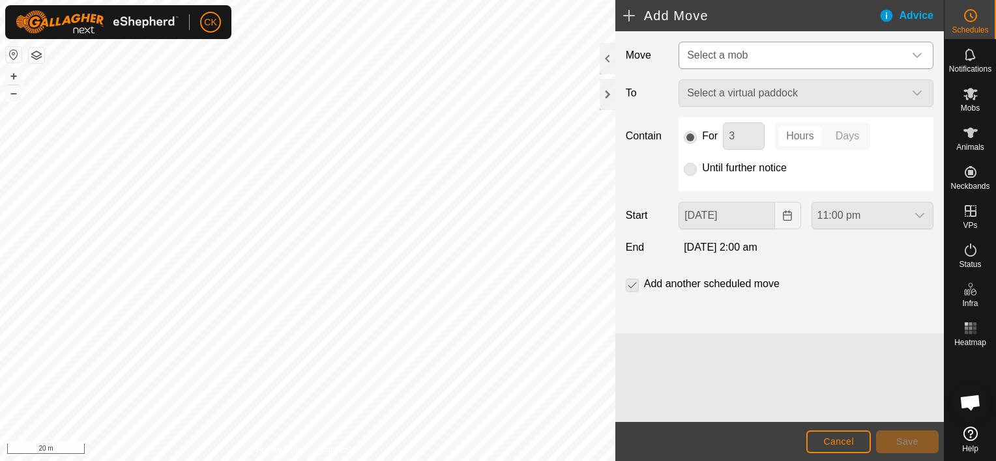
type input "[DATE]"
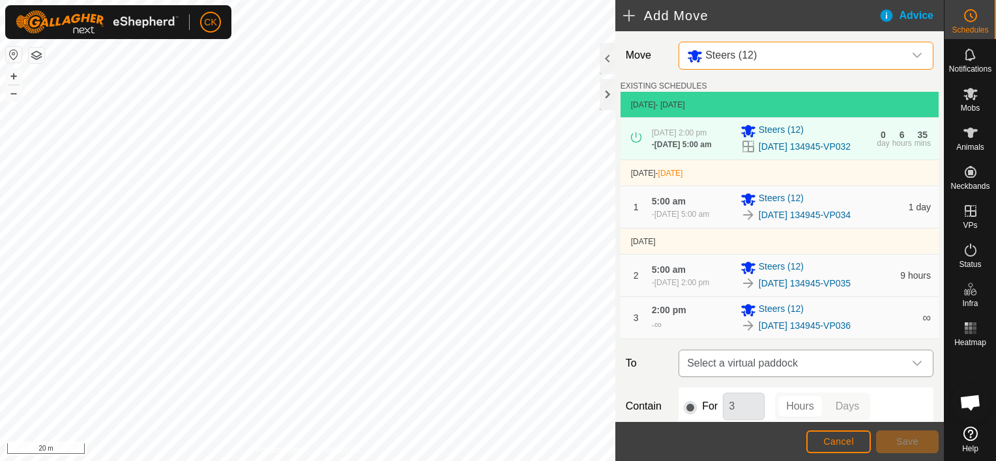
click at [912, 366] on icon "dropdown trigger" at bounding box center [916, 363] width 9 height 5
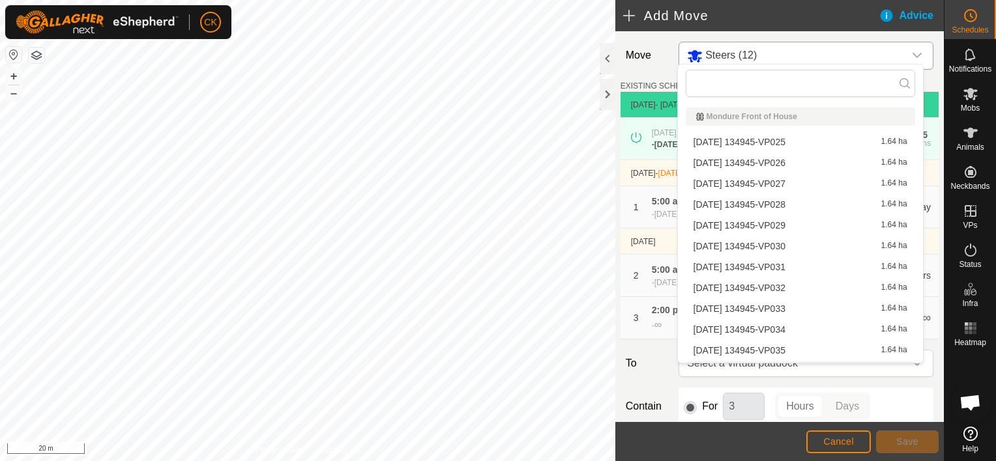
scroll to position [18, 0]
click at [800, 352] on li "[DATE] 134945-VP037 1.64 ha" at bounding box center [800, 353] width 229 height 20
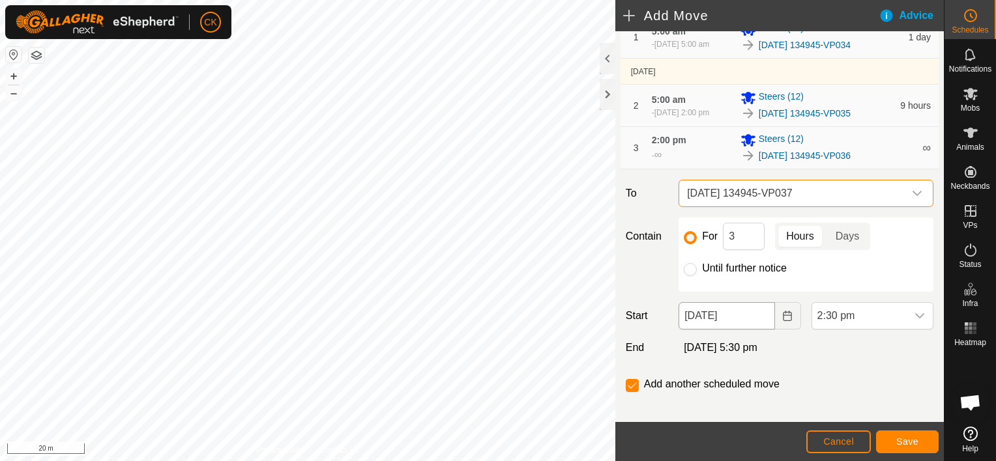
scroll to position [192, 0]
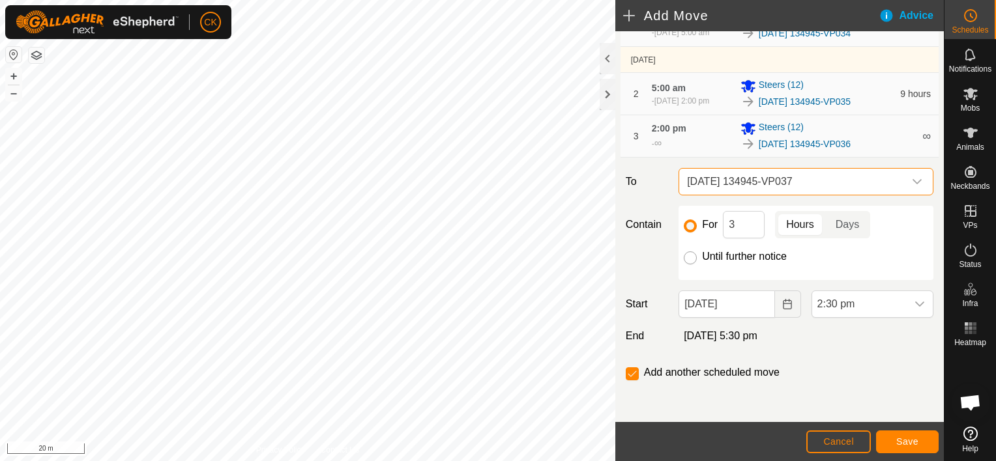
click at [688, 255] on input "Until further notice" at bounding box center [690, 258] width 13 height 13
radio input "true"
checkbox input "false"
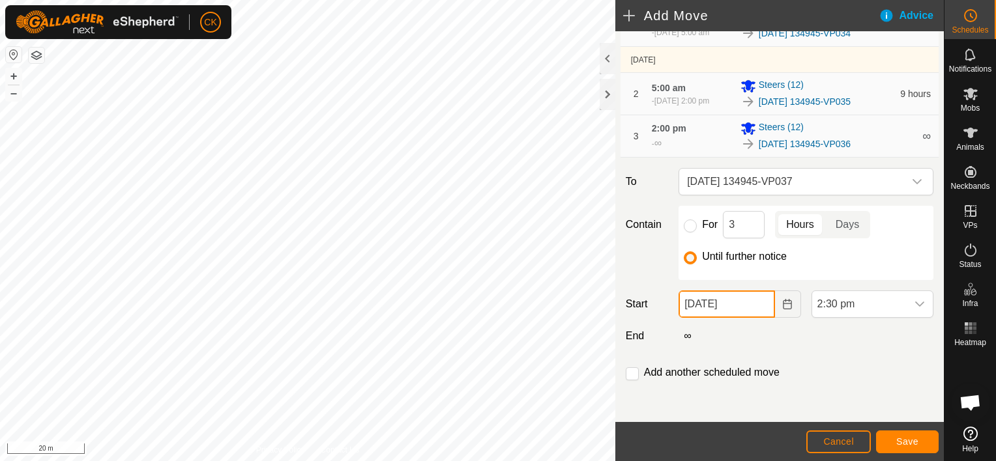
click at [752, 310] on input "[DATE]" at bounding box center [726, 304] width 96 height 27
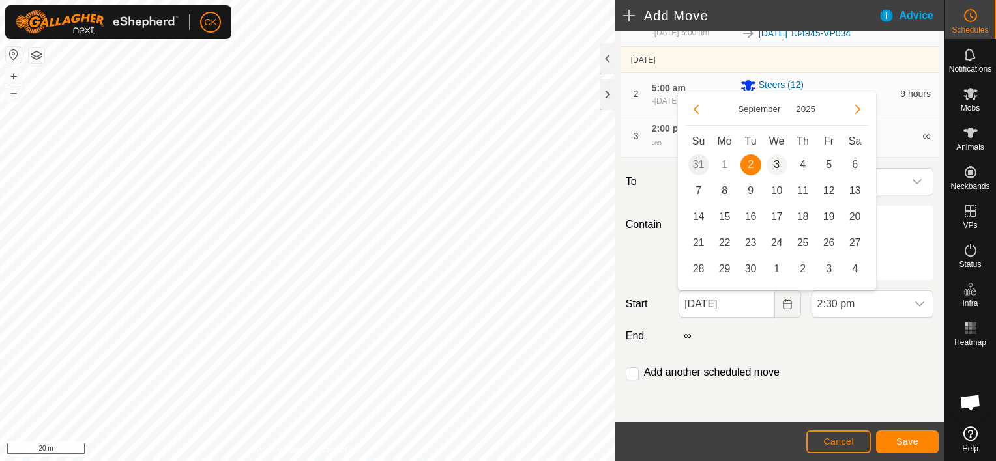
click at [779, 162] on span "3" at bounding box center [776, 164] width 21 height 21
type input "[DATE]"
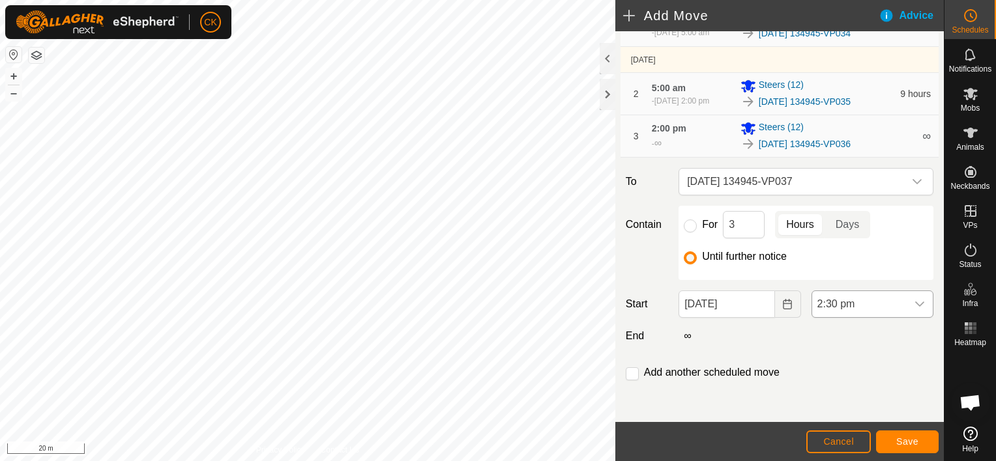
click at [914, 300] on icon "dropdown trigger" at bounding box center [919, 304] width 10 height 10
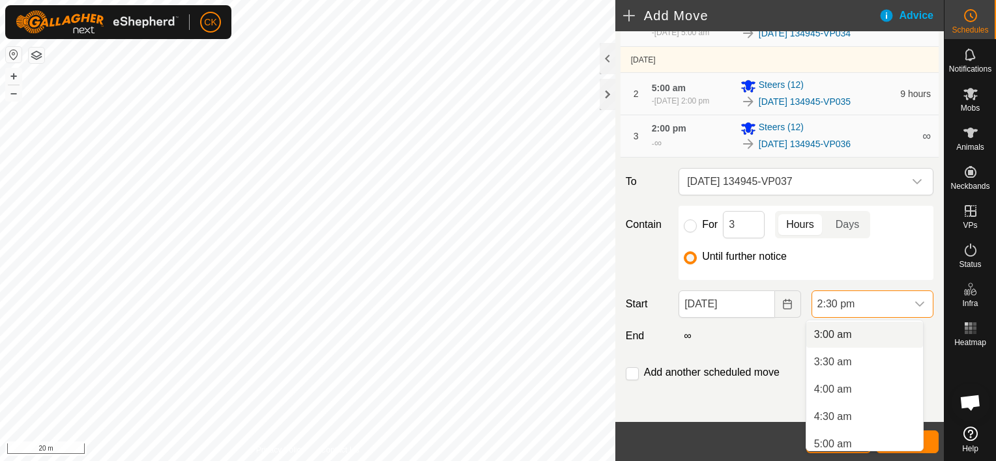
scroll to position [228, 0]
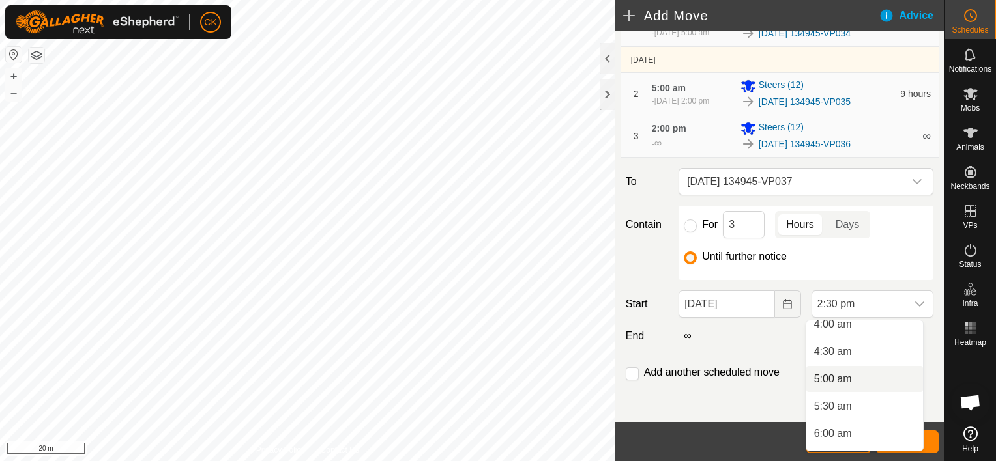
click at [842, 379] on li "5:00 am" at bounding box center [864, 379] width 117 height 26
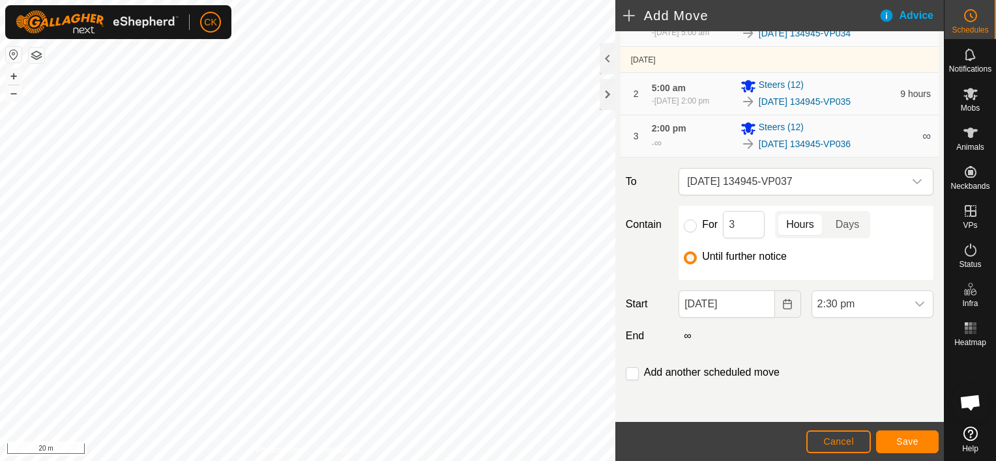
scroll to position [689, 0]
click at [900, 439] on span "Save" at bounding box center [907, 442] width 22 height 10
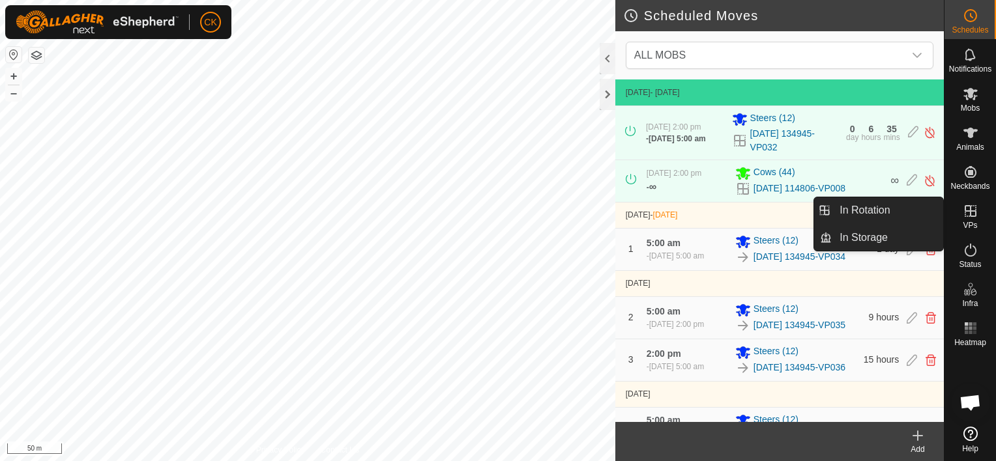
click at [966, 209] on icon at bounding box center [970, 211] width 16 height 16
click at [889, 211] on link "In Rotation" at bounding box center [886, 210] width 111 height 26
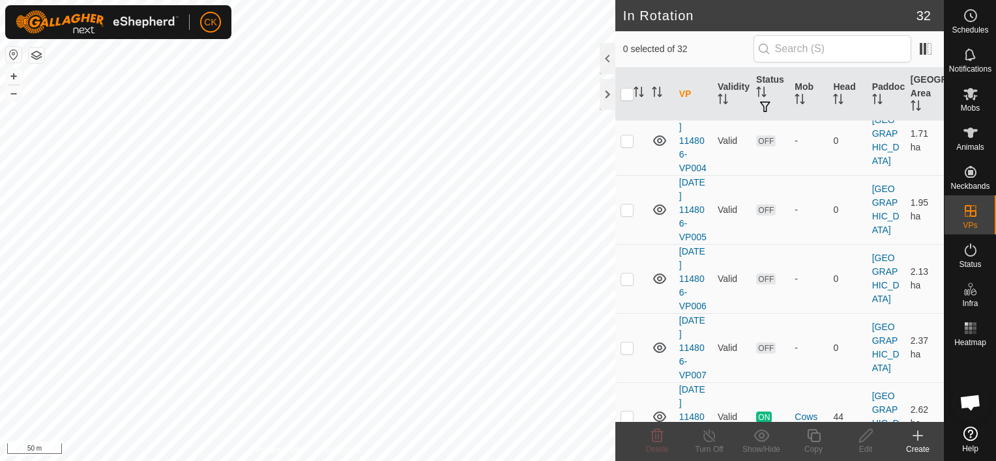
scroll to position [1613, 0]
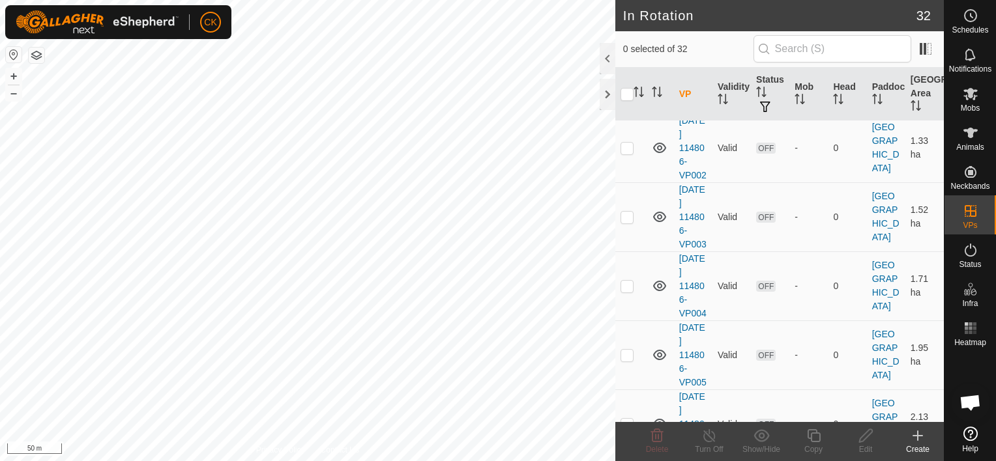
click at [624, 22] on p-checkbox at bounding box center [626, 16] width 13 height 10
checkbox input "true"
click at [630, 84] on p-checkbox at bounding box center [626, 79] width 13 height 10
checkbox input "true"
click at [623, 153] on p-checkbox at bounding box center [626, 148] width 13 height 10
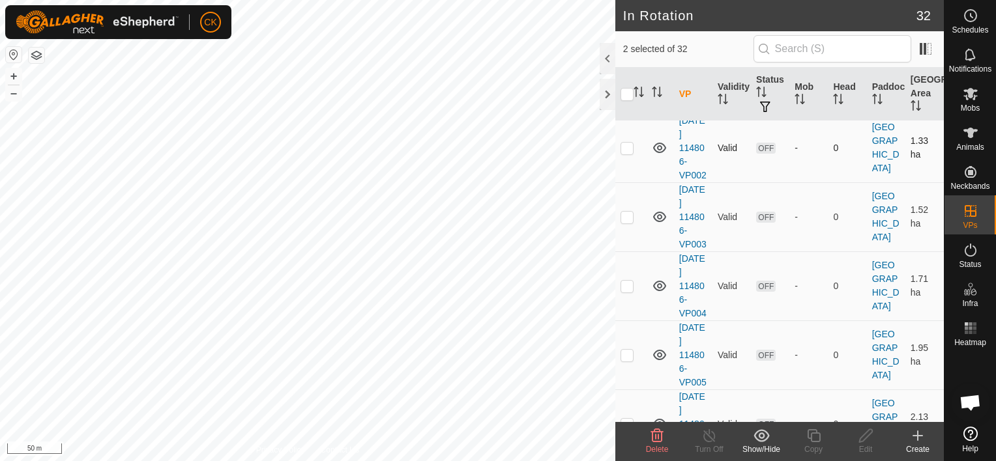
checkbox input "true"
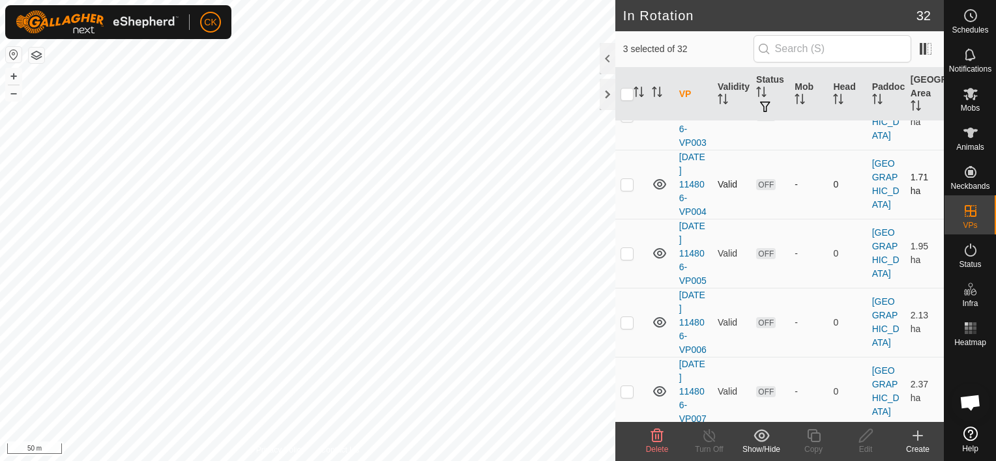
scroll to position [1744, 0]
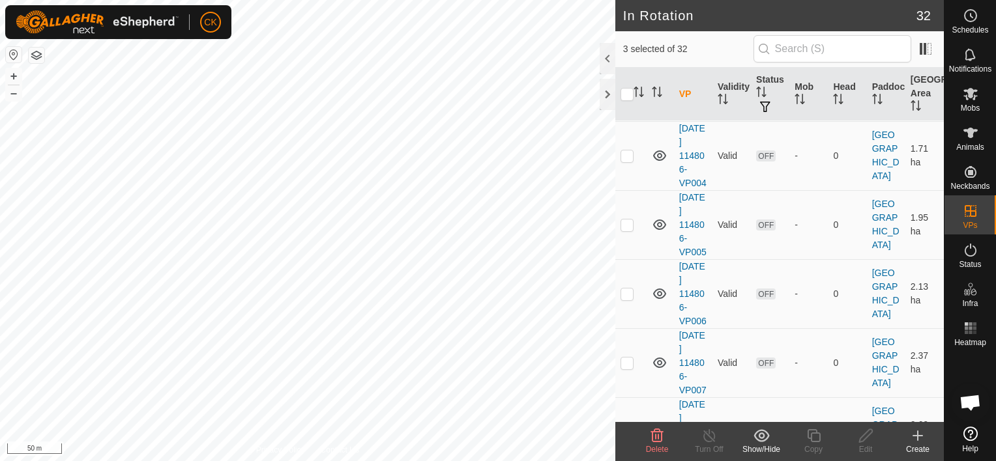
click at [624, 92] on p-checkbox at bounding box center [626, 86] width 13 height 10
checkbox input "true"
click at [631, 161] on p-checkbox at bounding box center [626, 156] width 13 height 10
checkbox input "true"
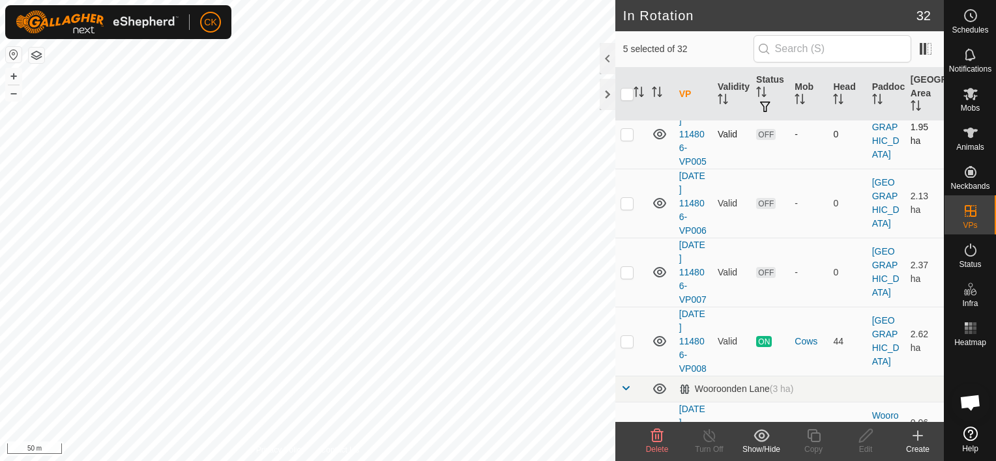
scroll to position [1874, 0]
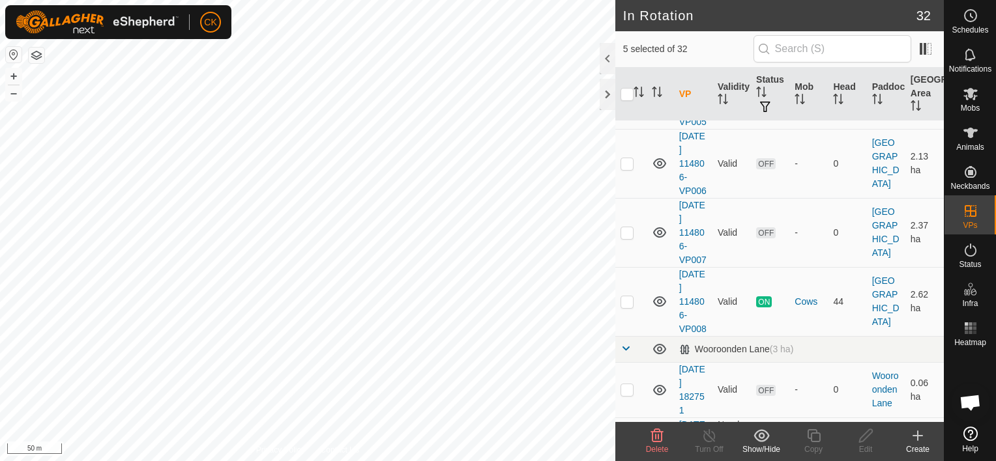
click at [624, 100] on p-checkbox at bounding box center [626, 94] width 13 height 10
checkbox input "true"
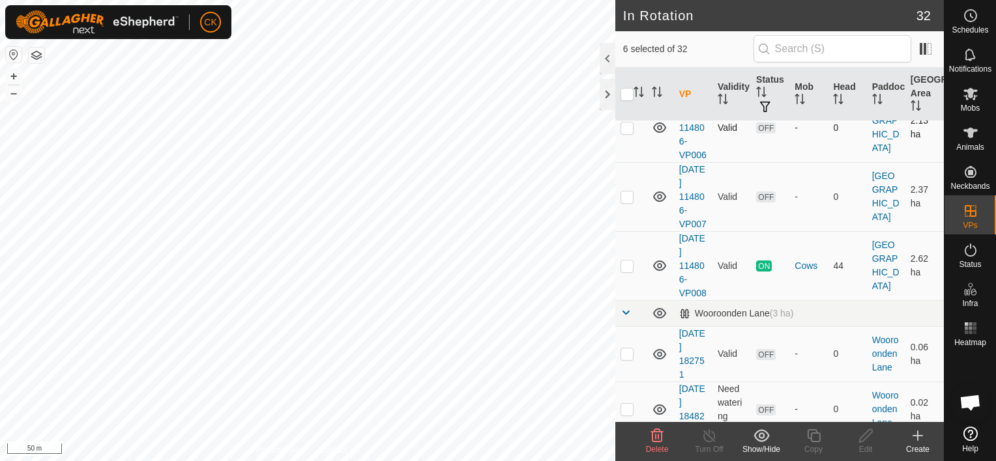
scroll to position [1939, 0]
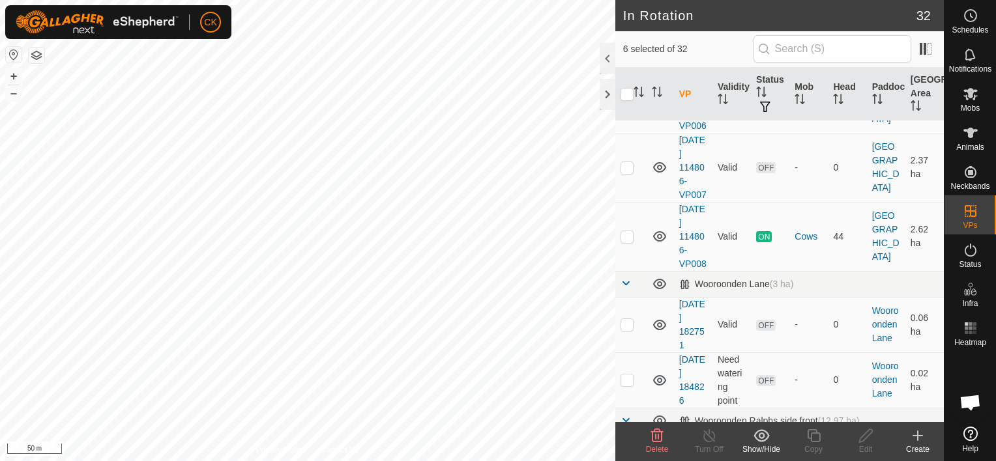
click at [629, 104] on p-checkbox at bounding box center [626, 98] width 13 height 10
checkbox input "true"
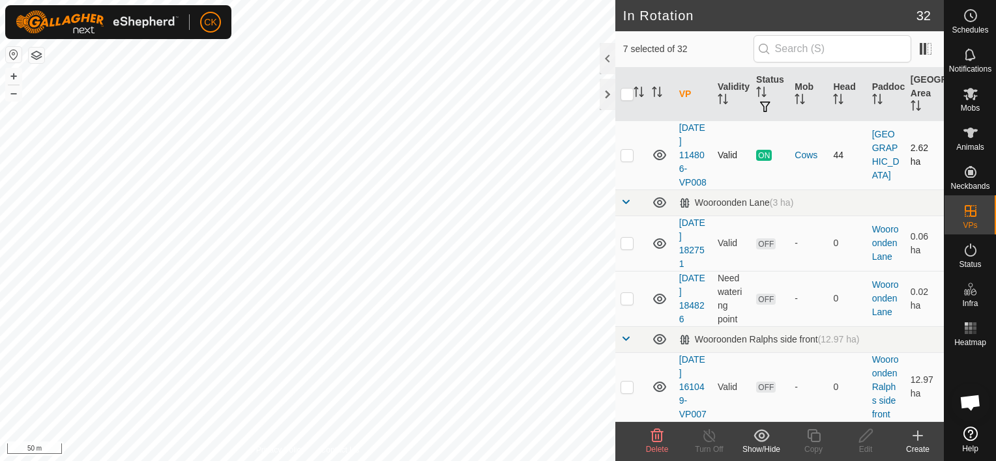
scroll to position [2070, 0]
click at [624, 91] on p-checkbox at bounding box center [626, 86] width 13 height 10
checkbox input "true"
click at [657, 433] on icon at bounding box center [657, 436] width 16 height 16
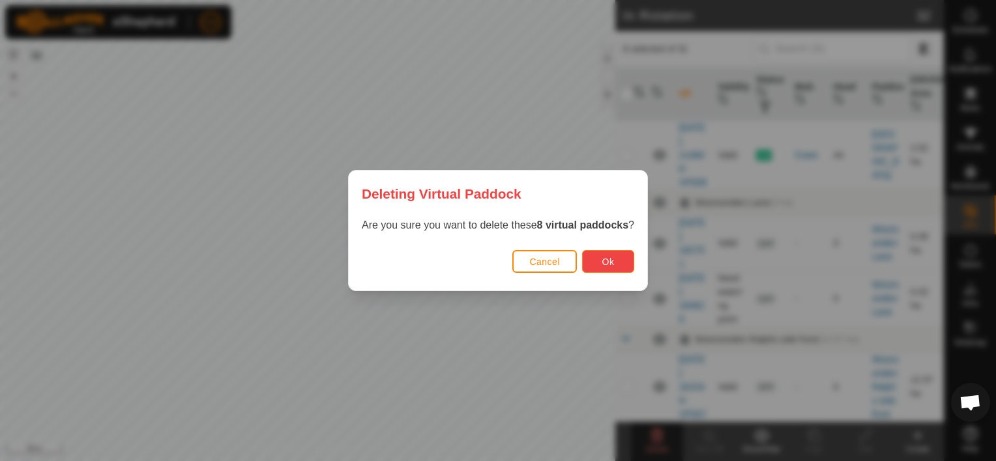
click at [594, 261] on button "Ok" at bounding box center [608, 261] width 52 height 23
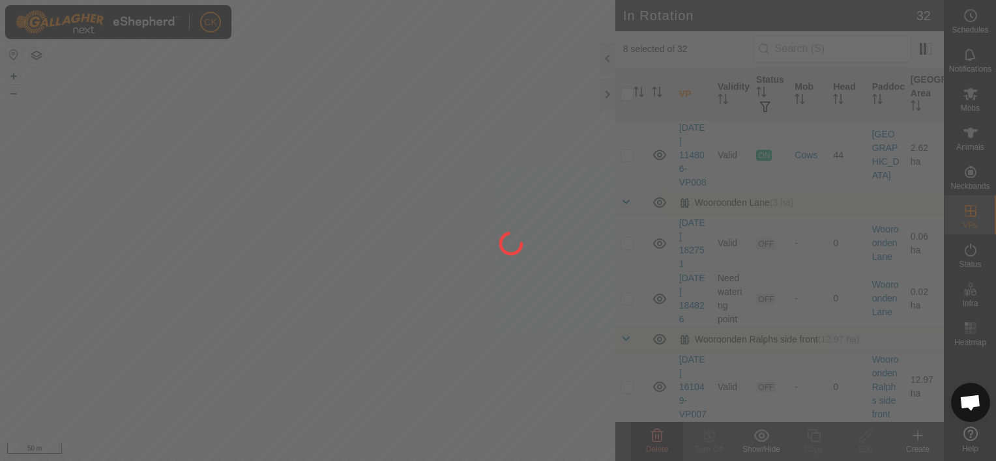
checkbox input "false"
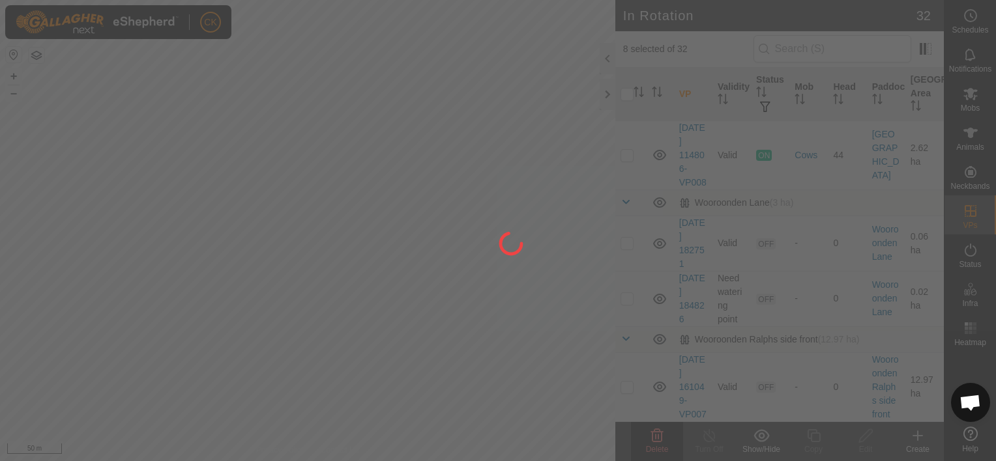
checkbox input "false"
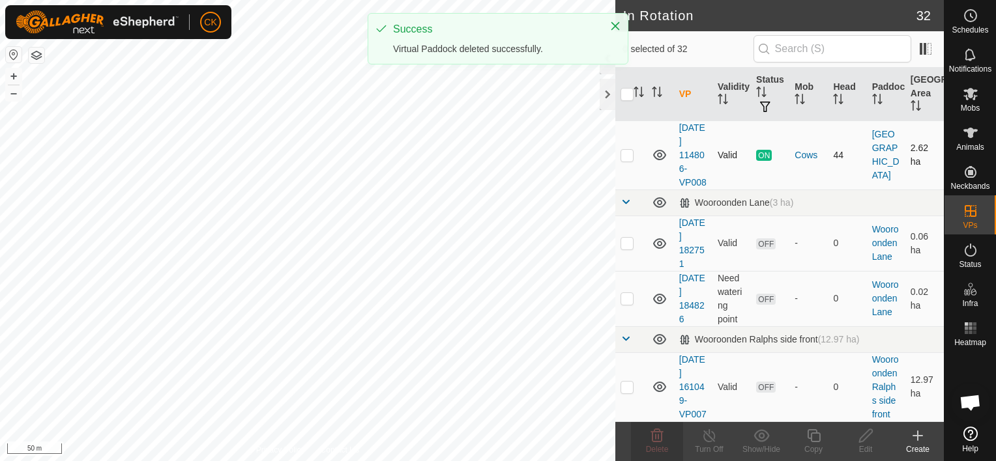
scroll to position [1697, 0]
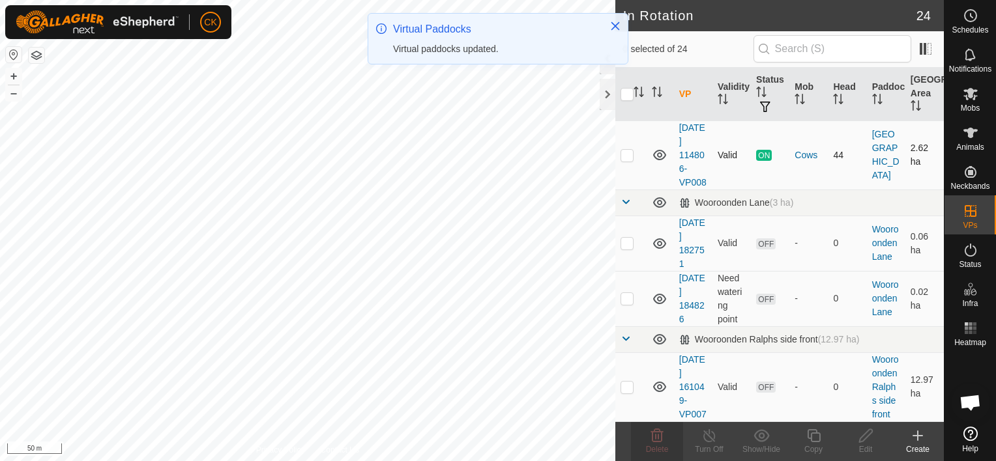
click at [626, 150] on p-checkbox at bounding box center [626, 155] width 13 height 10
checkbox input "true"
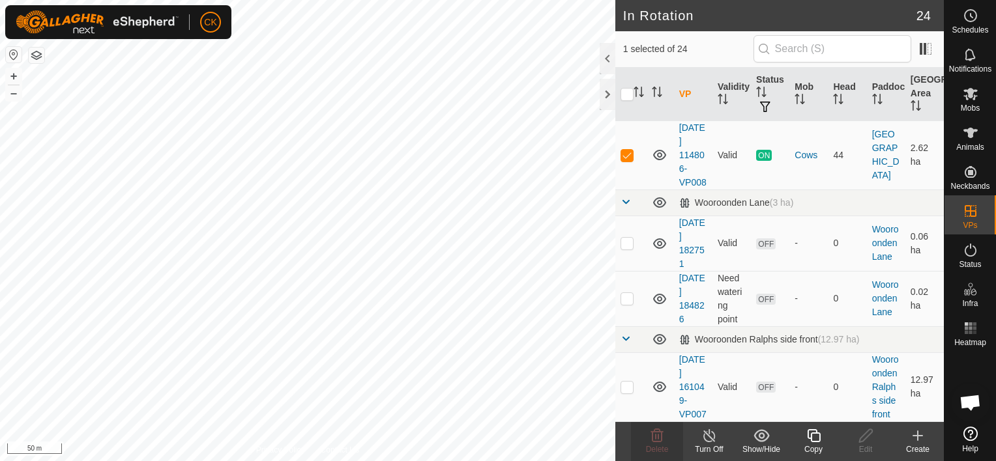
click at [811, 433] on icon at bounding box center [813, 435] width 13 height 13
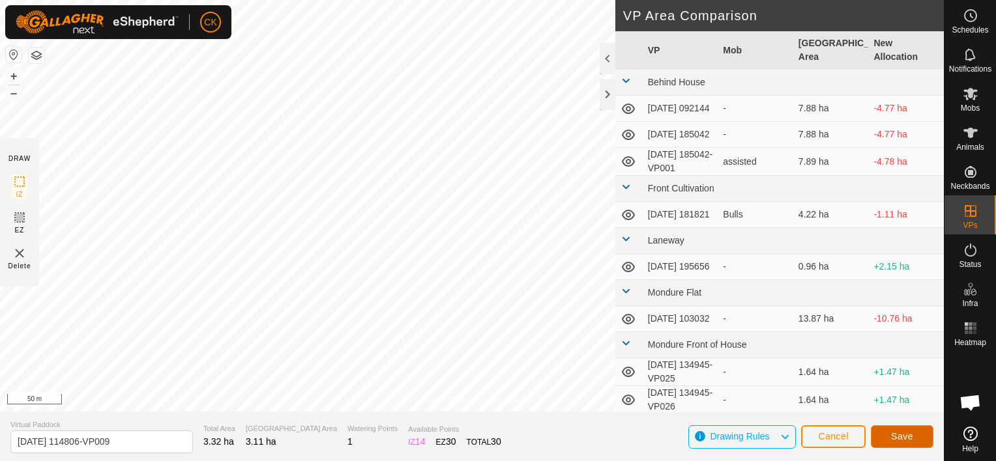
click at [905, 439] on span "Save" at bounding box center [902, 436] width 22 height 10
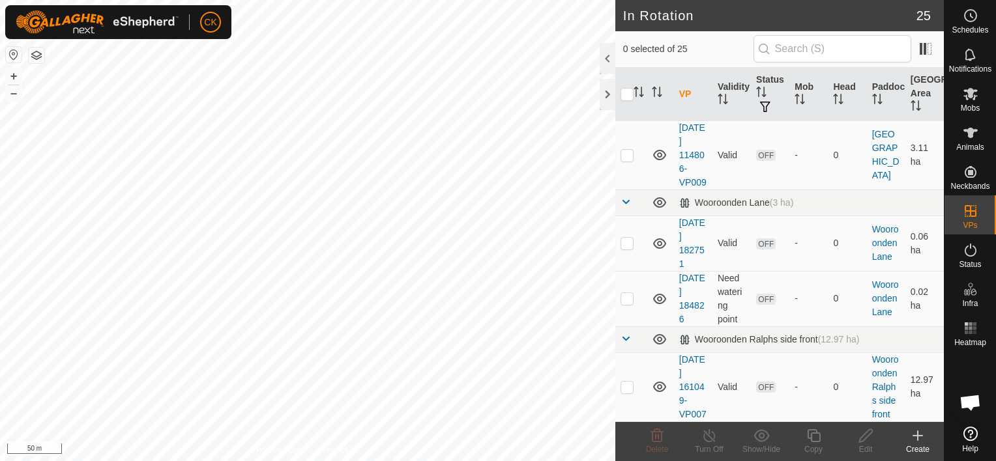
scroll to position [1571, 0]
click at [626, 160] on p-checkbox at bounding box center [626, 155] width 13 height 10
checkbox input "true"
click at [813, 433] on icon at bounding box center [813, 435] width 13 height 13
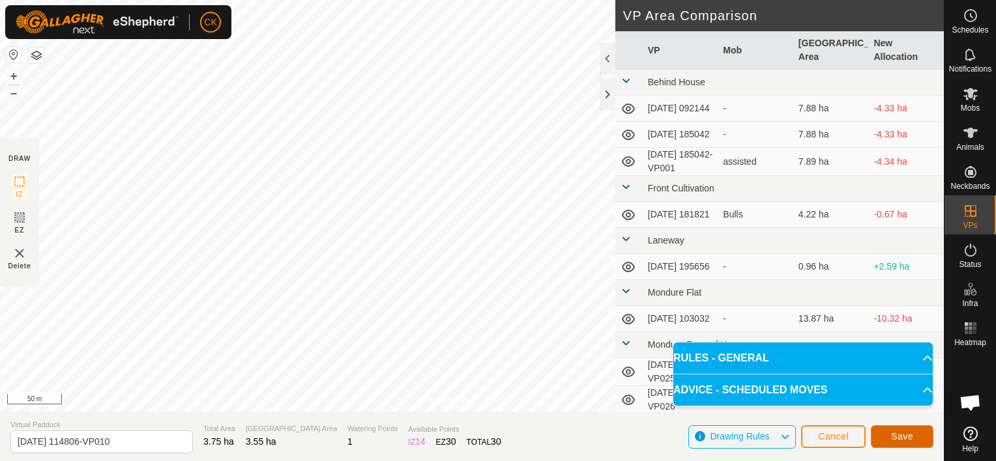
click at [911, 433] on span "Save" at bounding box center [902, 436] width 22 height 10
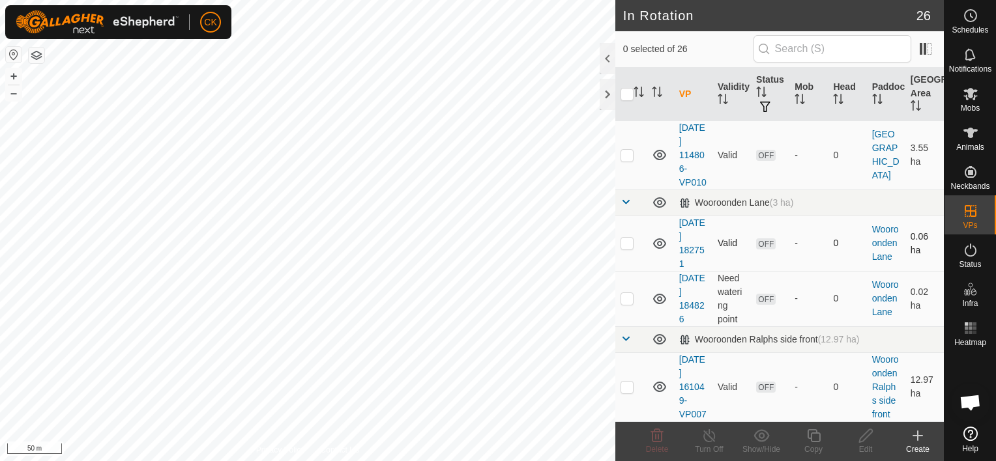
scroll to position [1825, 0]
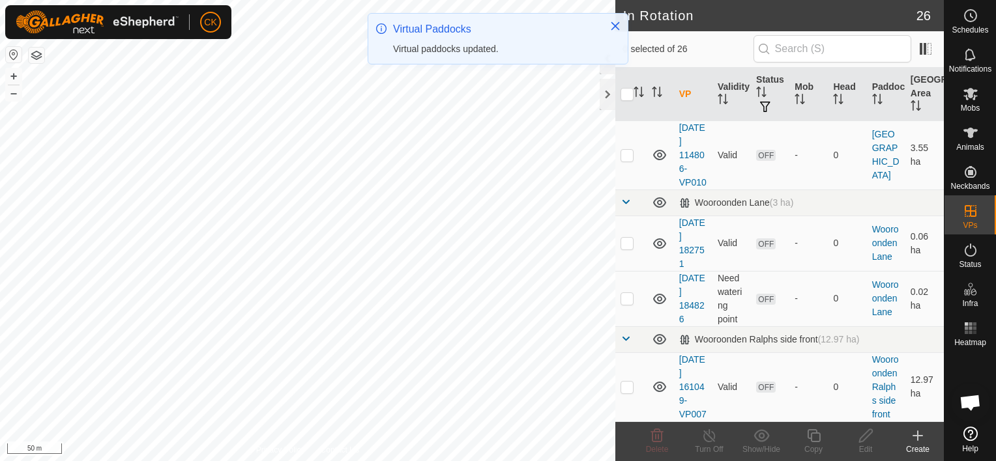
click at [628, 160] on p-checkbox at bounding box center [626, 155] width 13 height 10
checkbox input "true"
click at [812, 430] on icon at bounding box center [813, 435] width 13 height 13
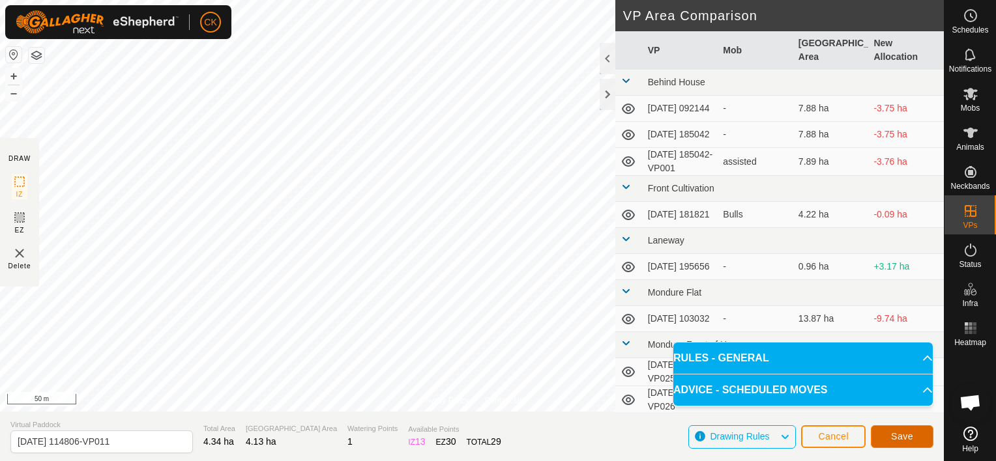
click at [897, 438] on span "Save" at bounding box center [902, 436] width 22 height 10
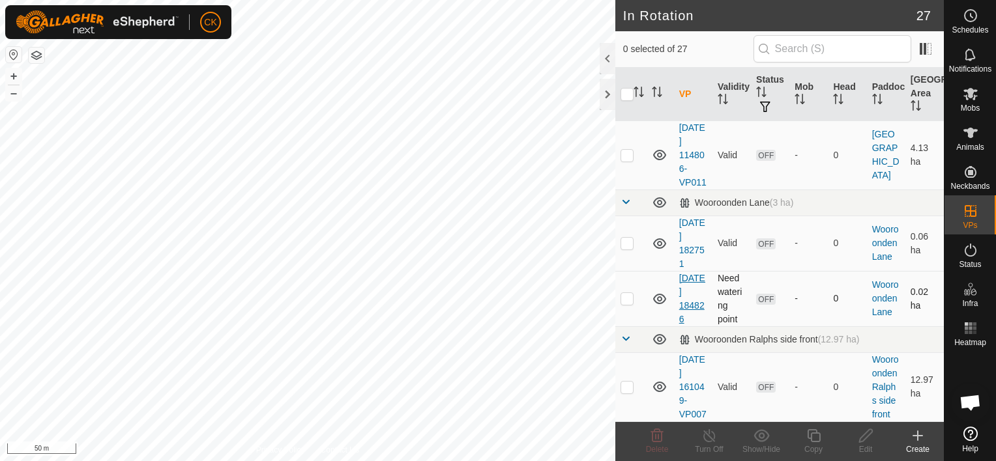
scroll to position [1814, 0]
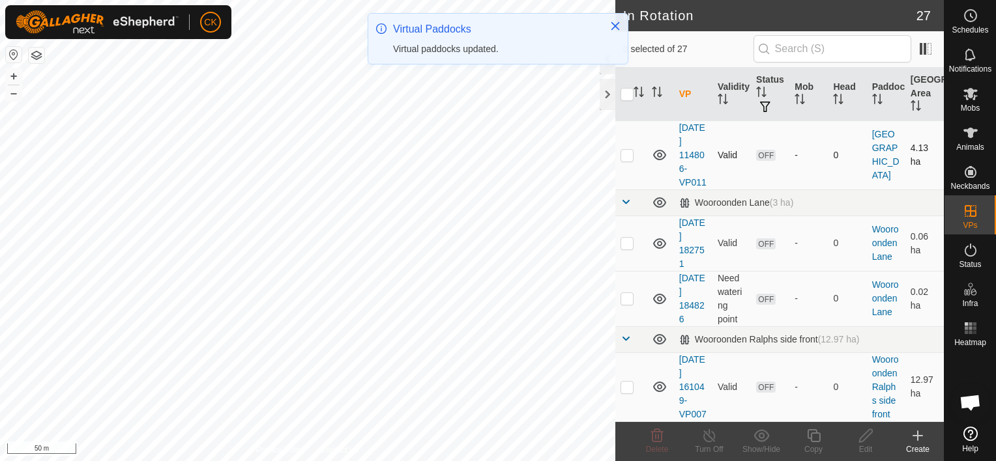
click at [626, 160] on p-checkbox at bounding box center [626, 155] width 13 height 10
checkbox input "true"
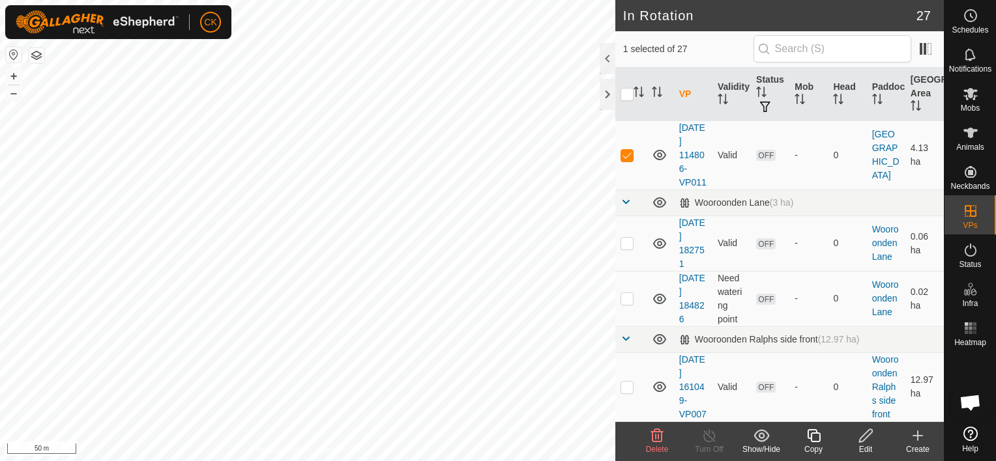
click at [813, 438] on icon at bounding box center [813, 436] width 16 height 16
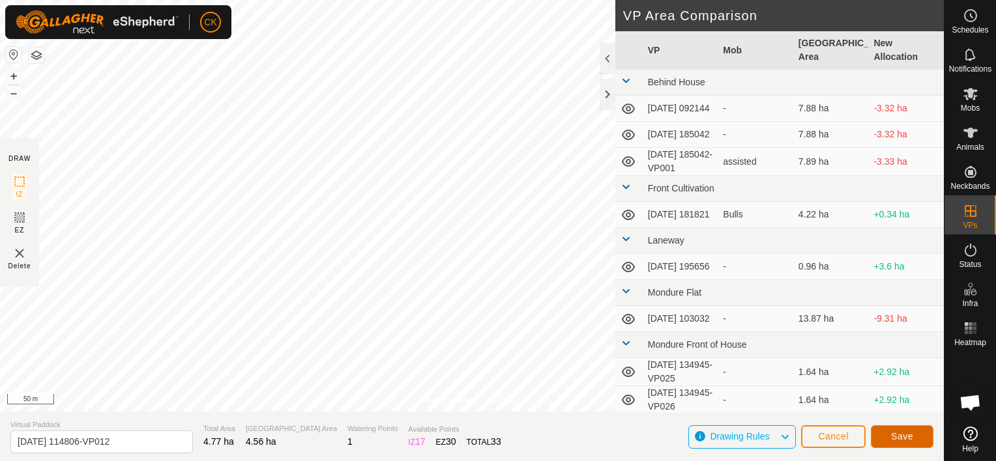
click at [892, 435] on span "Save" at bounding box center [902, 436] width 22 height 10
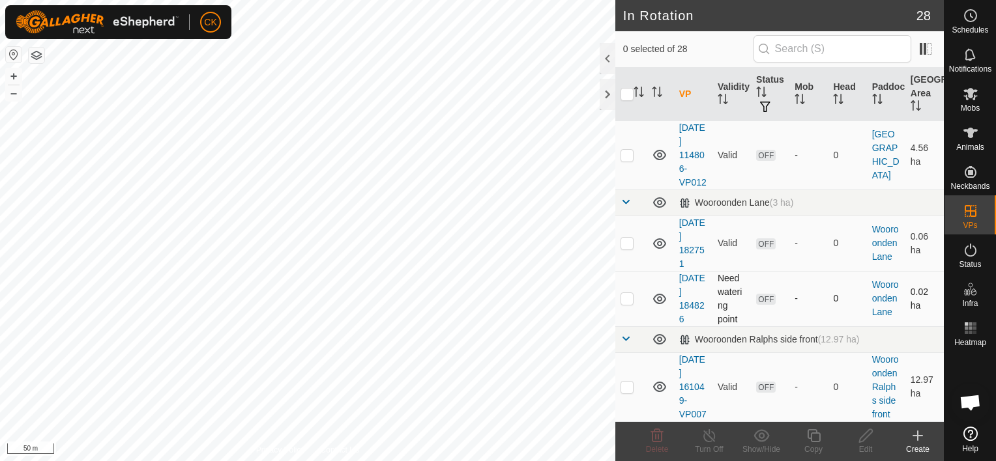
scroll to position [1955, 0]
click at [626, 160] on p-checkbox at bounding box center [626, 155] width 13 height 10
checkbox input "true"
click at [813, 435] on icon at bounding box center [813, 436] width 16 height 16
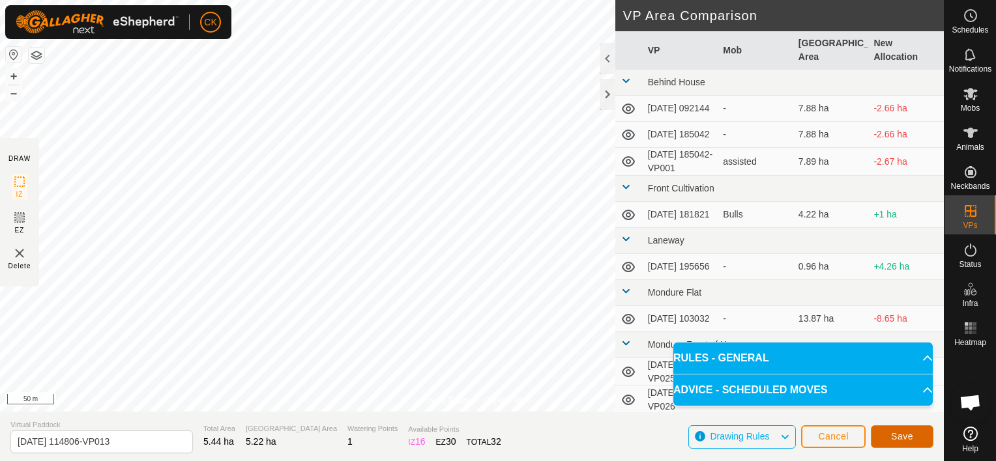
click at [902, 433] on span "Save" at bounding box center [902, 436] width 22 height 10
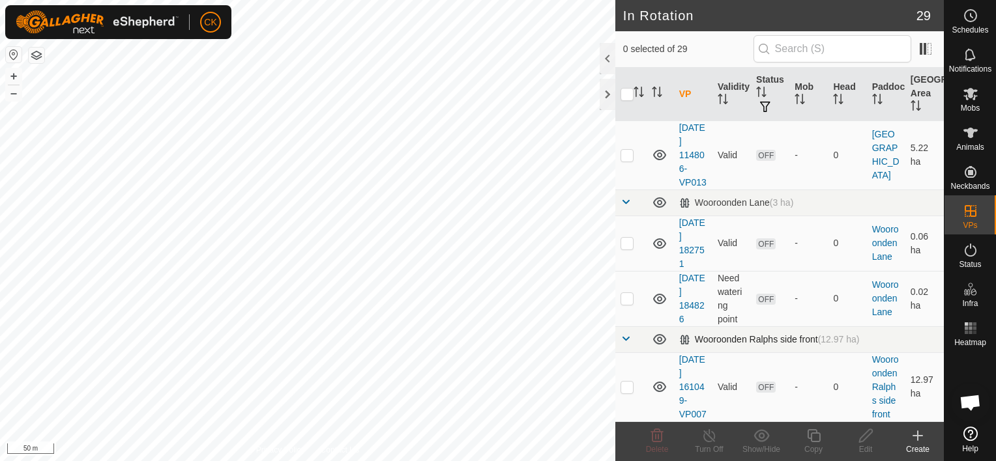
scroll to position [2110, 0]
click at [624, 150] on p-checkbox at bounding box center [626, 155] width 13 height 10
checkbox input "true"
click at [813, 433] on icon at bounding box center [813, 435] width 13 height 13
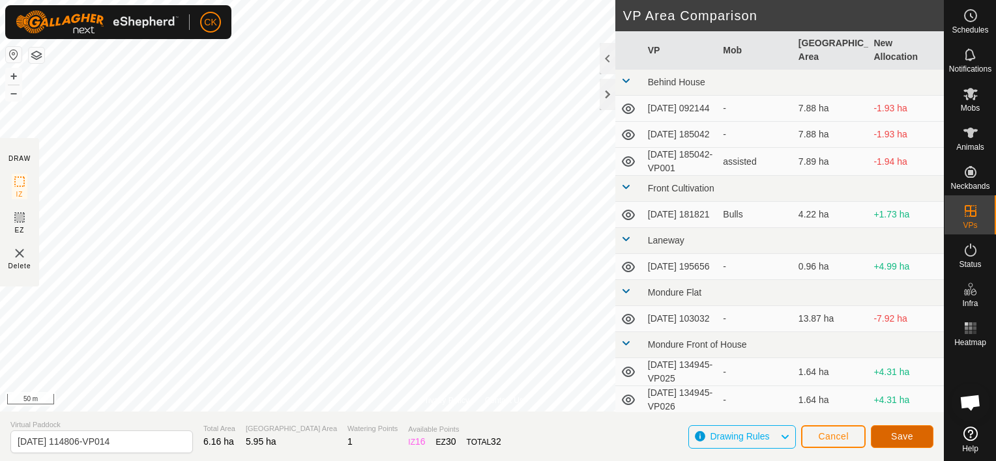
click at [887, 435] on button "Save" at bounding box center [902, 437] width 63 height 23
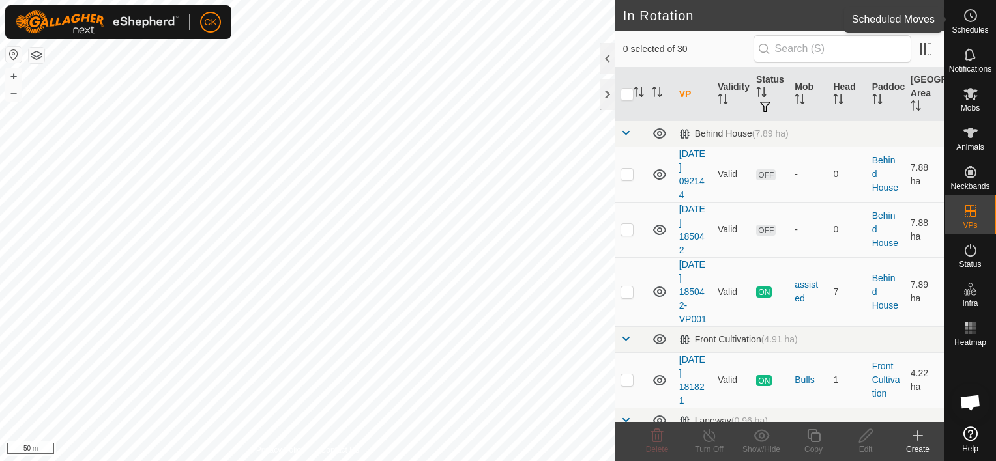
click at [967, 16] on icon at bounding box center [970, 16] width 16 height 16
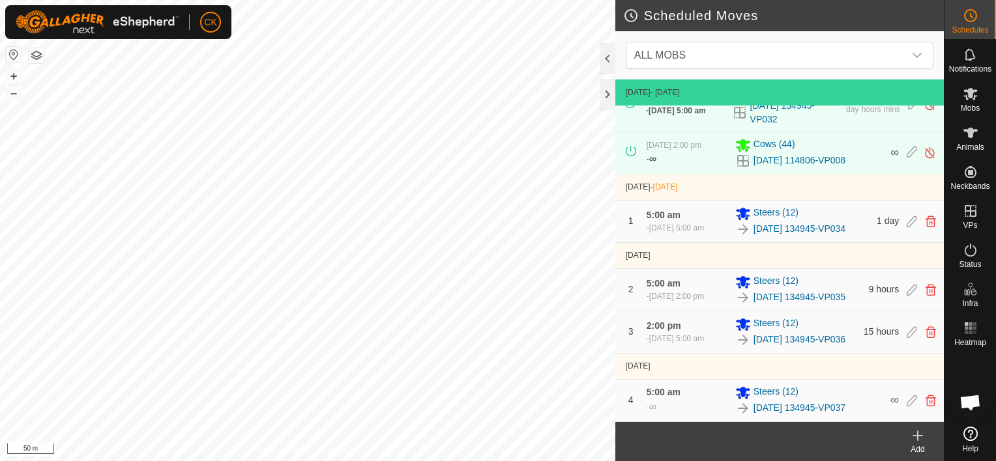
scroll to position [65, 0]
click at [917, 436] on icon at bounding box center [917, 436] width 9 height 0
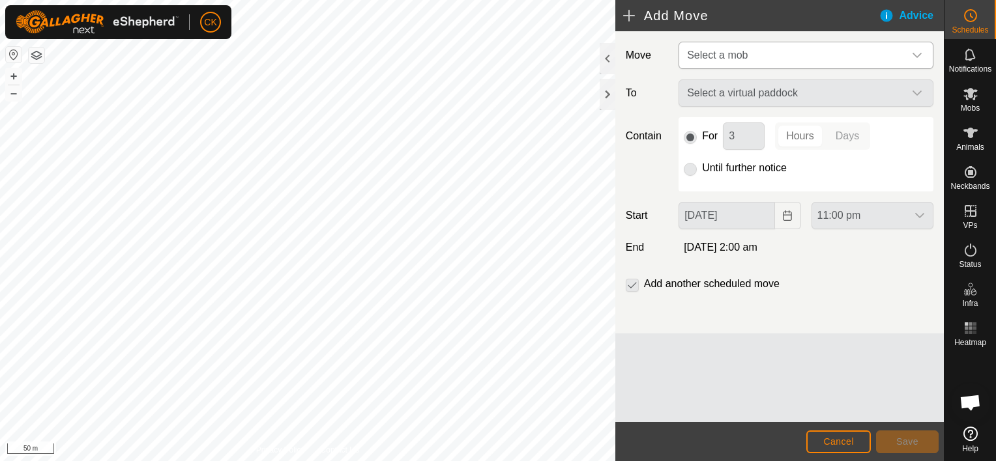
click at [917, 51] on icon "dropdown trigger" at bounding box center [917, 55] width 10 height 10
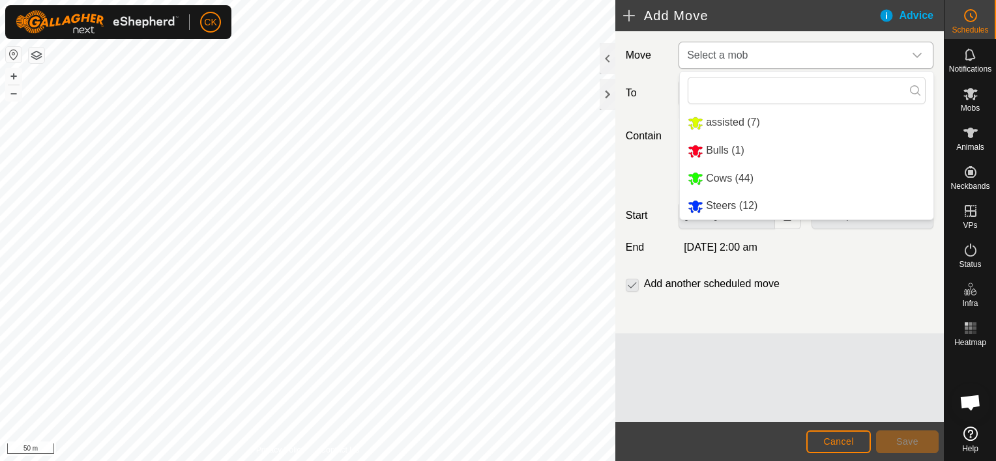
click at [719, 175] on li "Cows (44)" at bounding box center [806, 179] width 253 height 27
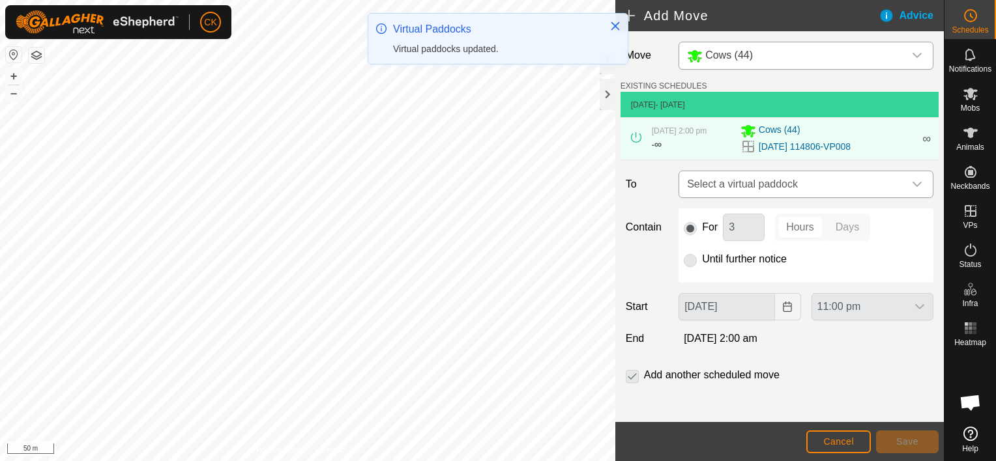
click at [912, 186] on icon "dropdown trigger" at bounding box center [917, 184] width 10 height 10
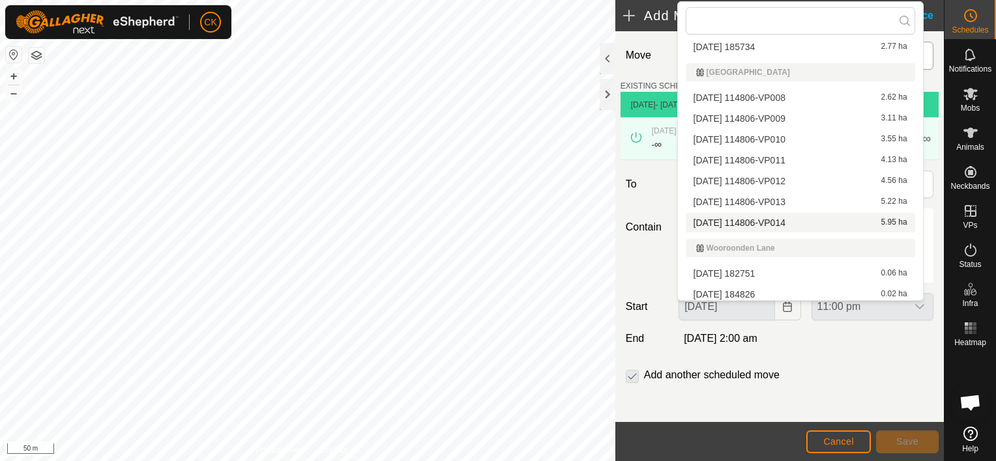
scroll to position [586, 0]
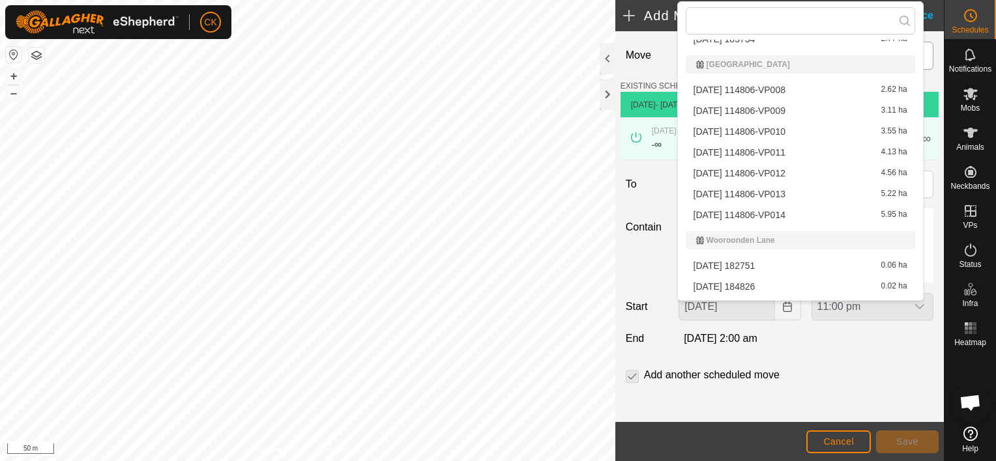
click at [789, 106] on li "[DATE] 114806-VP009 3.11 ha" at bounding box center [800, 111] width 229 height 20
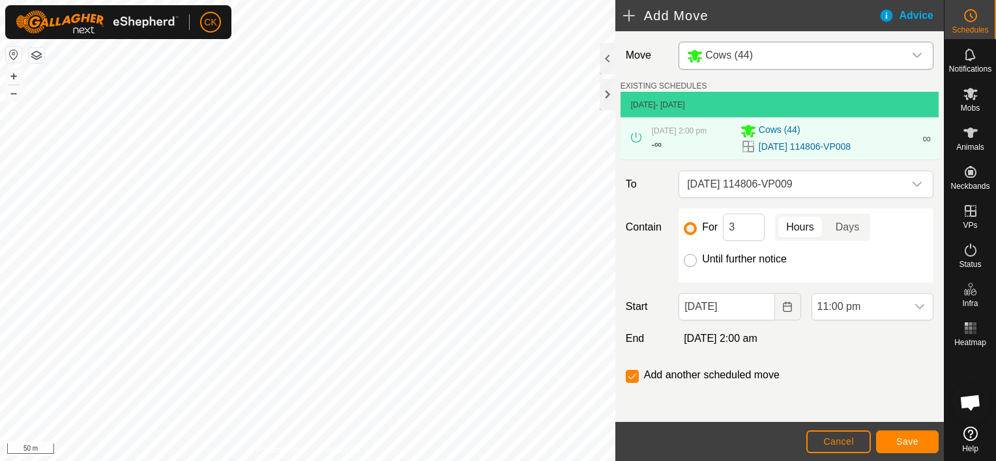
click at [693, 259] on input "Until further notice" at bounding box center [690, 260] width 13 height 13
radio input "true"
checkbox input "false"
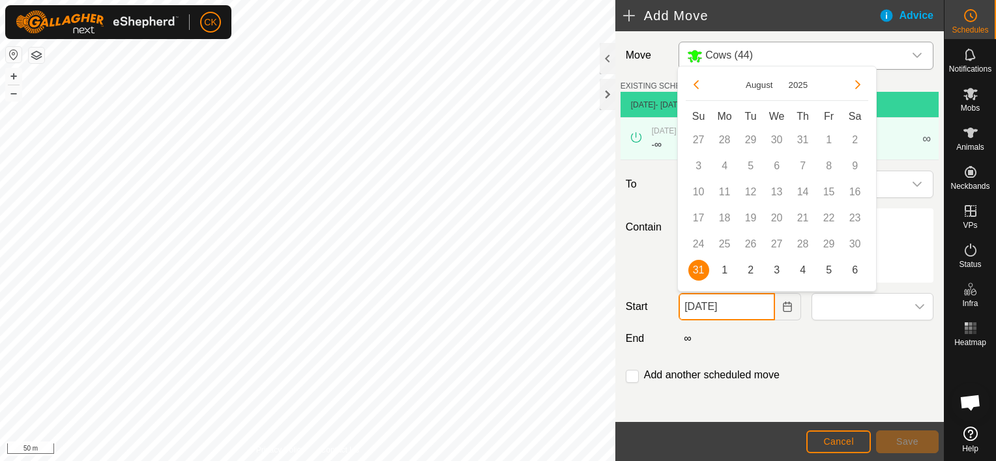
click at [761, 302] on input "[DATE]" at bounding box center [726, 306] width 96 height 27
click at [725, 269] on span "1" at bounding box center [724, 270] width 21 height 21
type input "[DATE]"
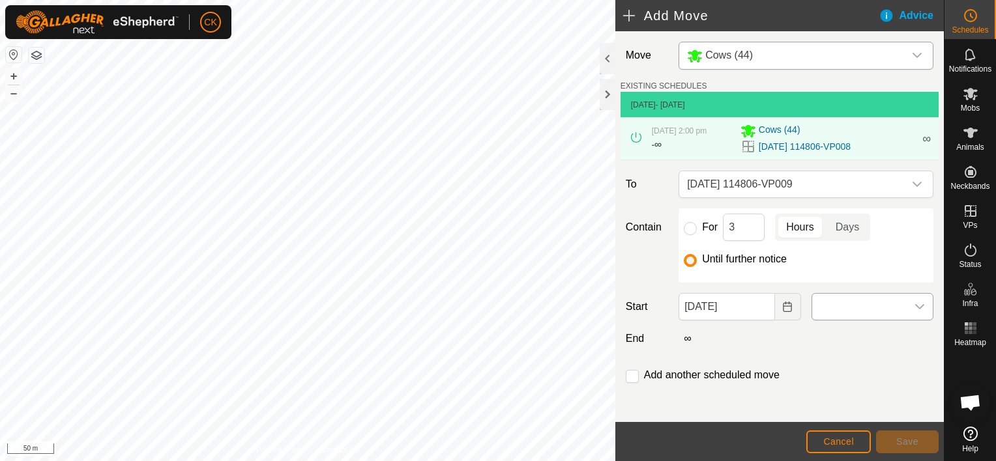
click at [915, 305] on div "dropdown trigger" at bounding box center [919, 307] width 26 height 26
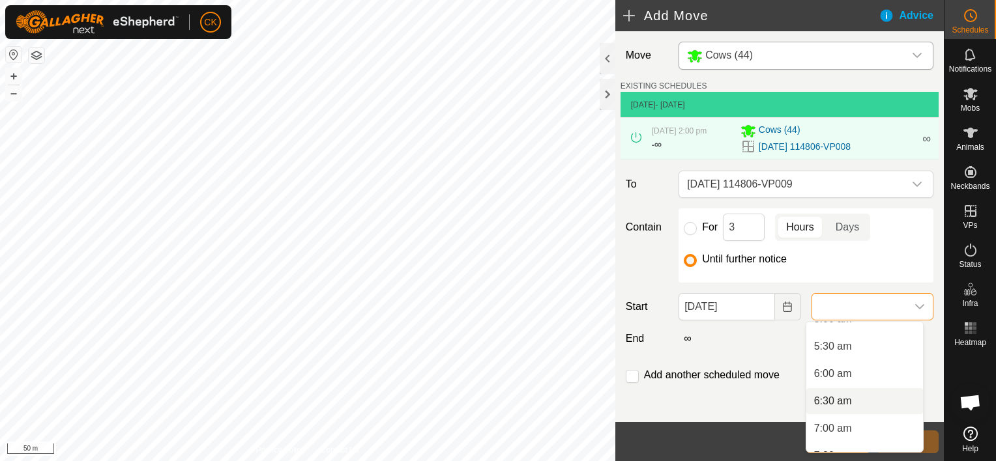
scroll to position [261, 0]
click at [834, 344] on li "5:00 am" at bounding box center [864, 348] width 117 height 26
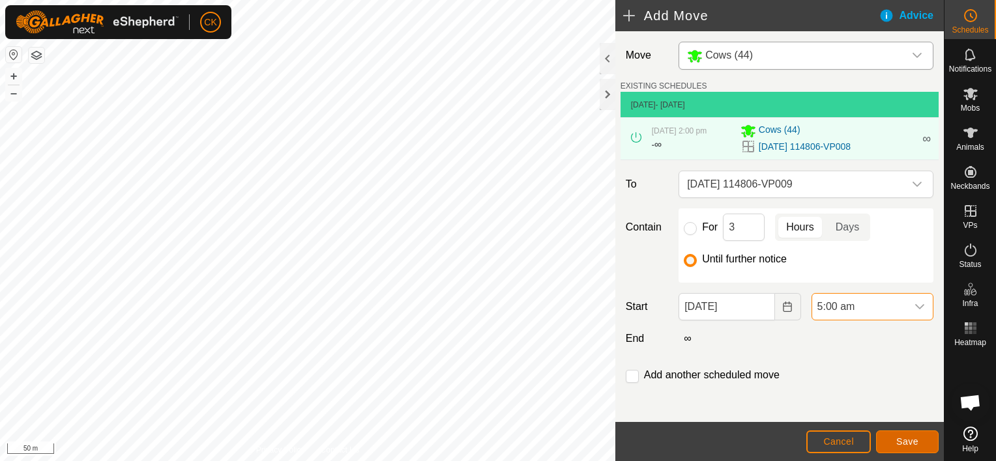
click at [922, 437] on button "Save" at bounding box center [907, 442] width 63 height 23
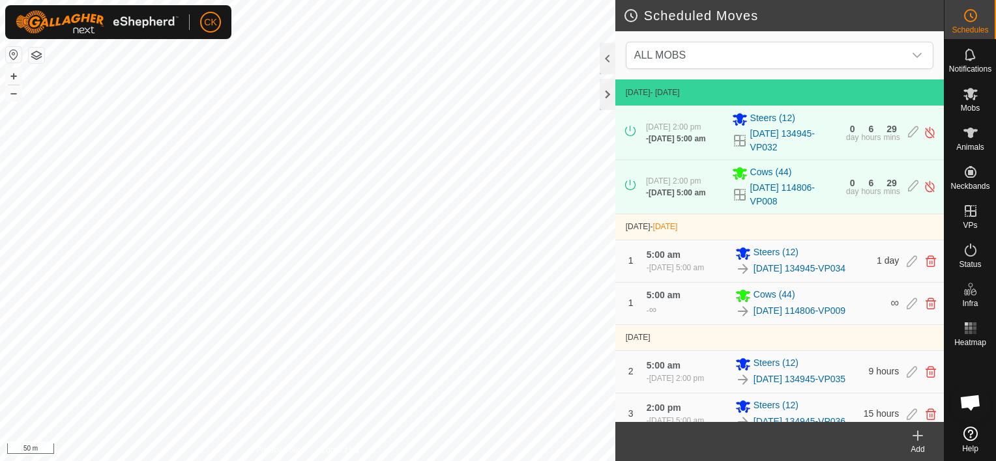
click at [916, 436] on icon at bounding box center [917, 436] width 9 height 0
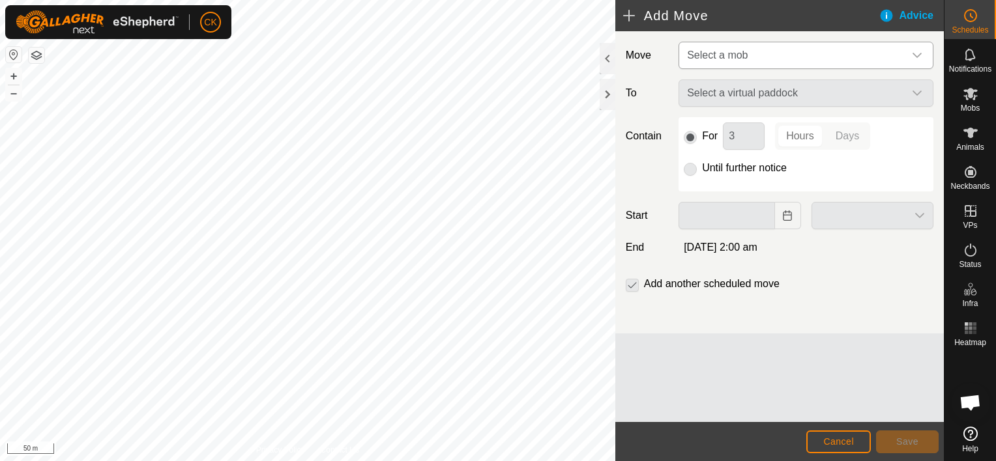
click at [914, 55] on icon "dropdown trigger" at bounding box center [916, 55] width 9 height 5
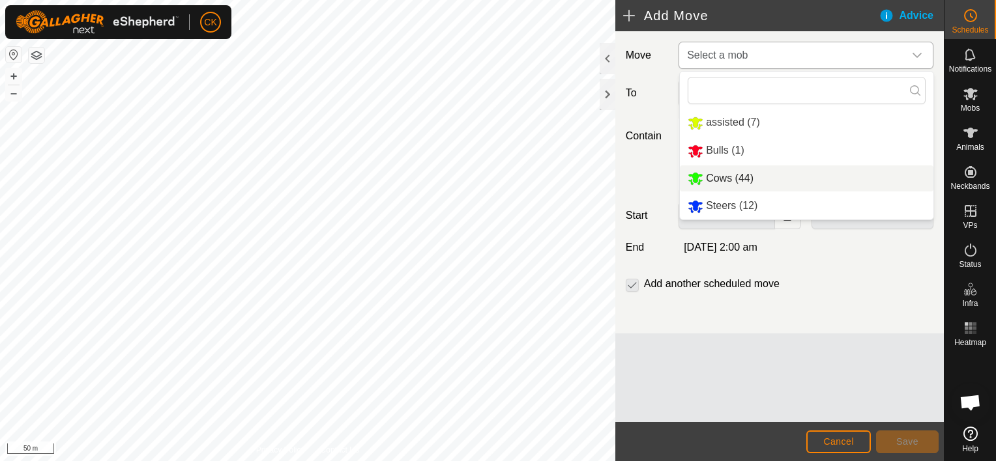
click at [743, 177] on li "Cows (44)" at bounding box center [806, 179] width 253 height 27
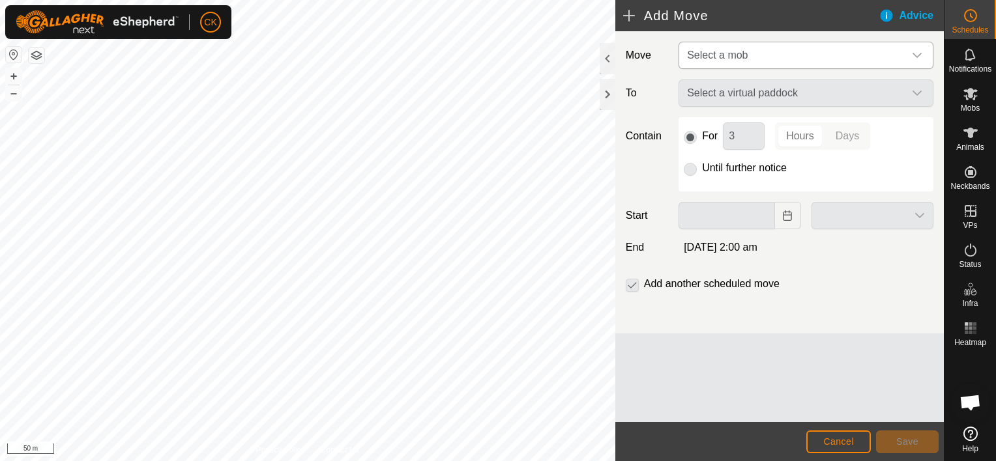
type input "[DATE]"
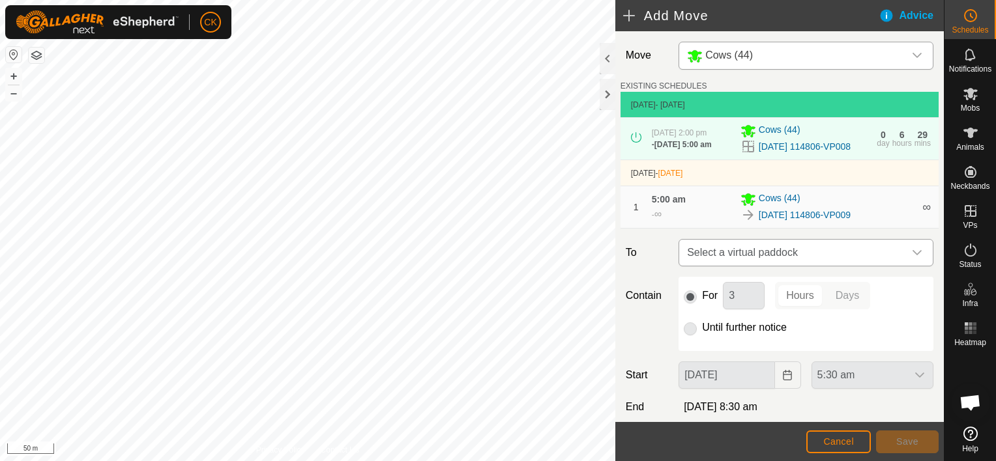
click at [912, 258] on icon "dropdown trigger" at bounding box center [917, 253] width 10 height 10
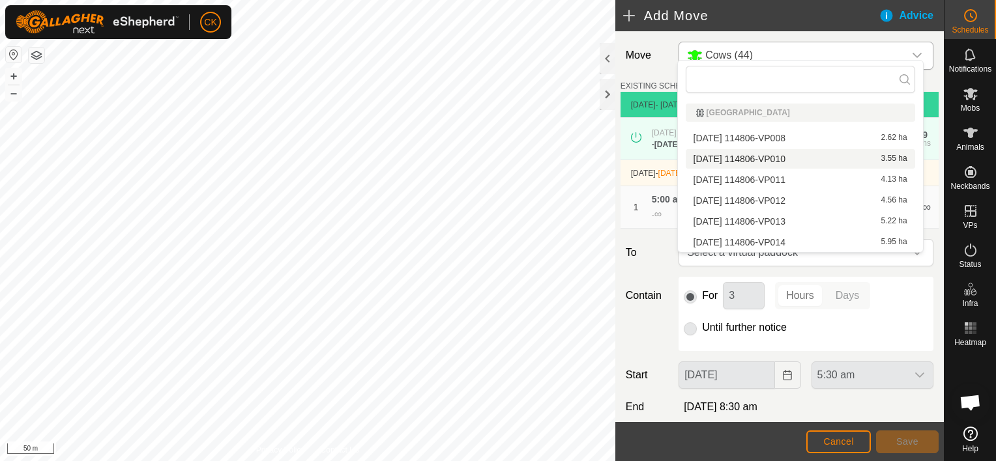
click at [815, 158] on li "[DATE] 114806-VP010 3.55 ha" at bounding box center [800, 159] width 229 height 20
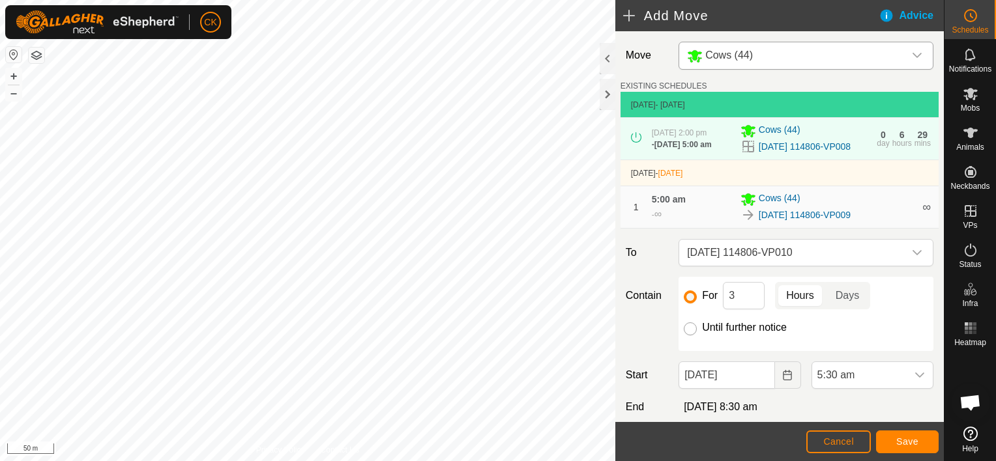
click at [686, 336] on input "Until further notice" at bounding box center [690, 329] width 13 height 13
radio input "true"
checkbox input "false"
click at [915, 379] on div "dropdown trigger" at bounding box center [919, 375] width 26 height 26
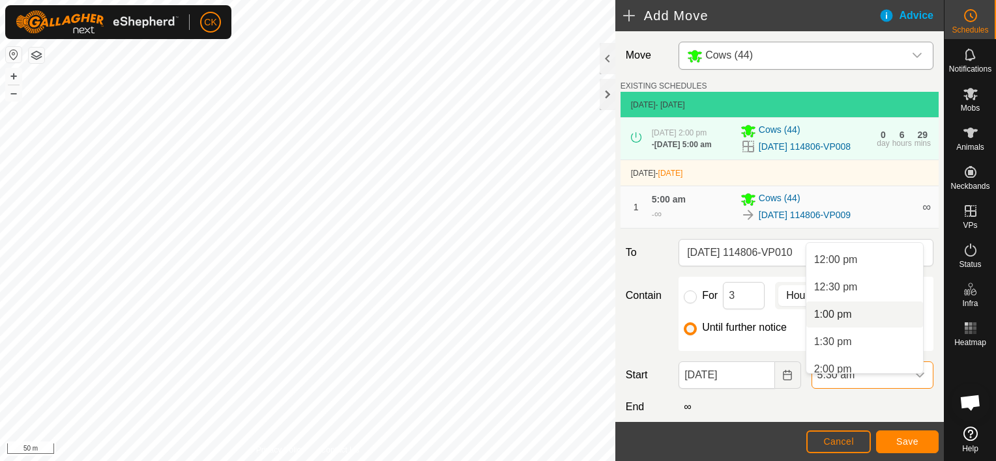
scroll to position [718, 0]
click at [838, 300] on li "2:00 pm" at bounding box center [864, 304] width 117 height 26
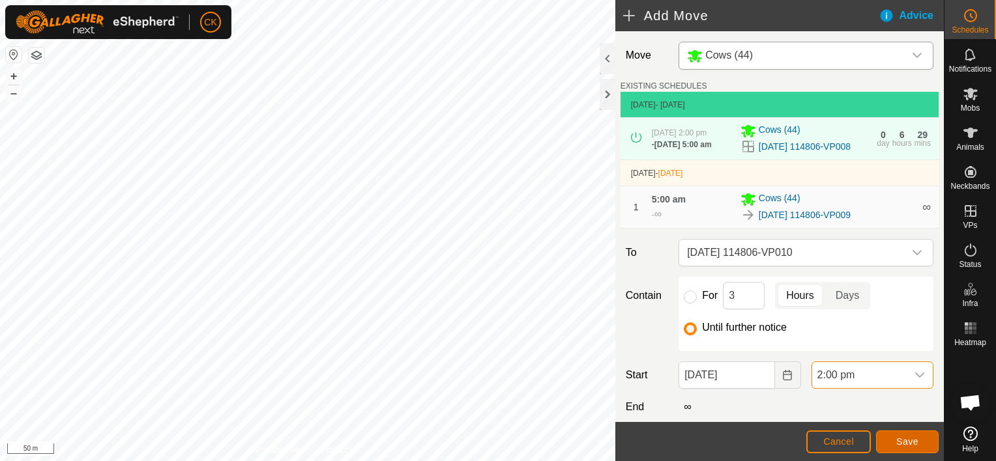
click at [899, 438] on span "Save" at bounding box center [907, 442] width 22 height 10
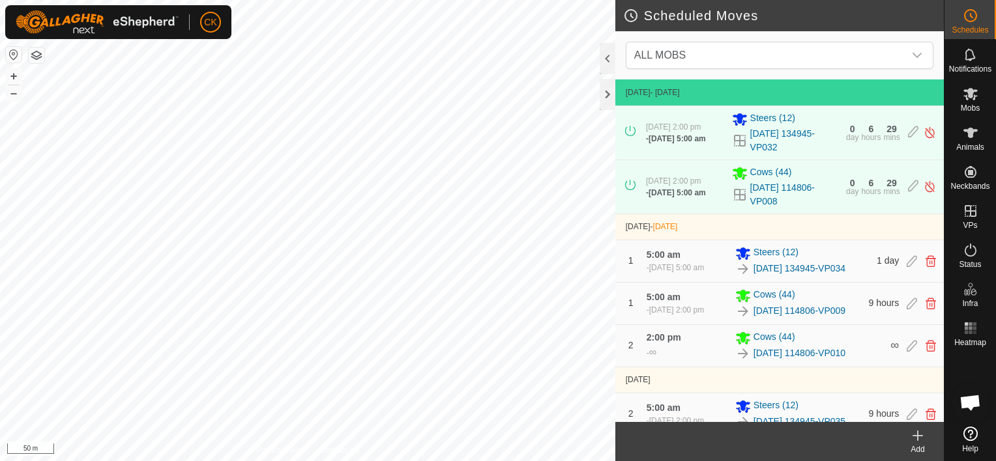
click at [920, 432] on icon at bounding box center [918, 436] width 16 height 16
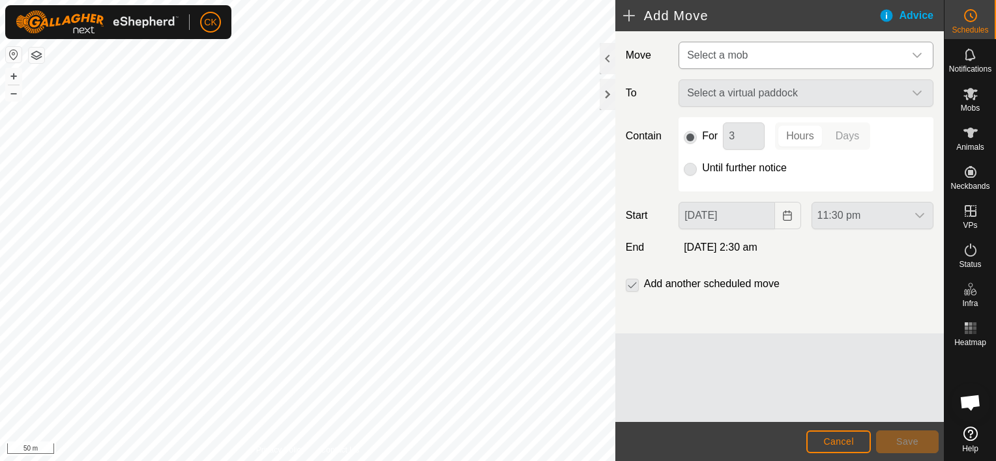
click at [910, 50] on div "dropdown trigger" at bounding box center [917, 55] width 26 height 26
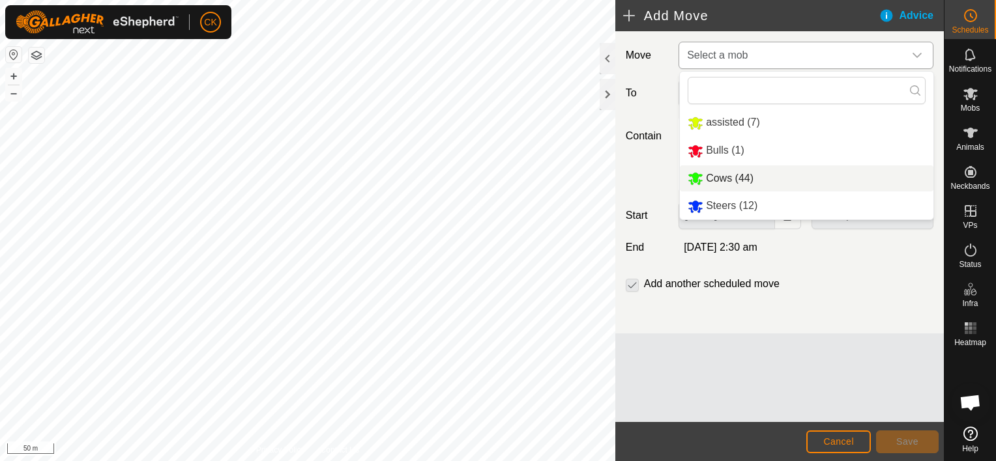
click at [758, 179] on li "Cows (44)" at bounding box center [806, 179] width 253 height 27
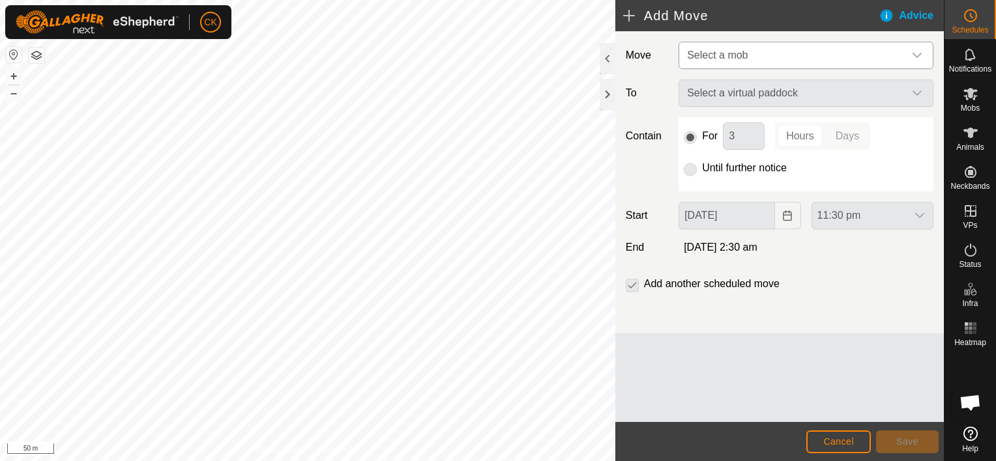
type input "[DATE]"
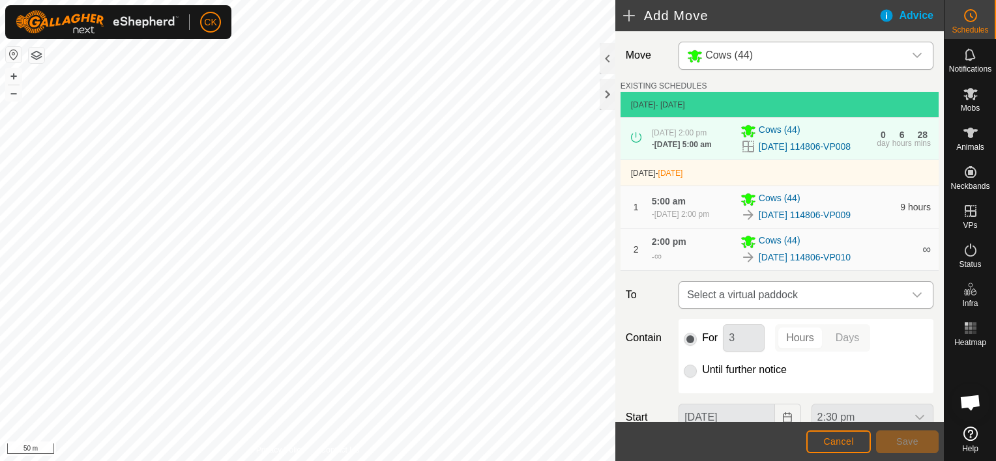
click at [912, 300] on icon "dropdown trigger" at bounding box center [917, 295] width 10 height 10
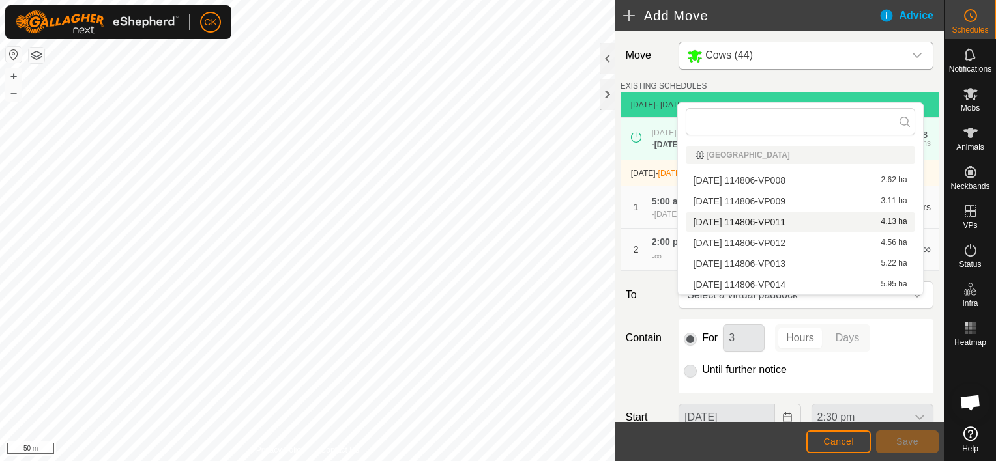
click at [803, 221] on li "[DATE] 114806-VP011 4.13 ha" at bounding box center [800, 222] width 229 height 20
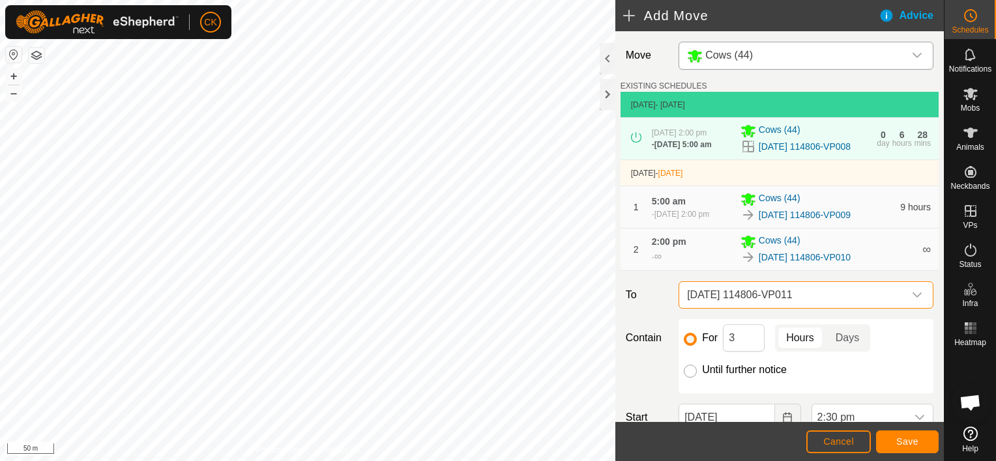
click at [688, 378] on input "Until further notice" at bounding box center [690, 371] width 13 height 13
radio input "true"
checkbox input "false"
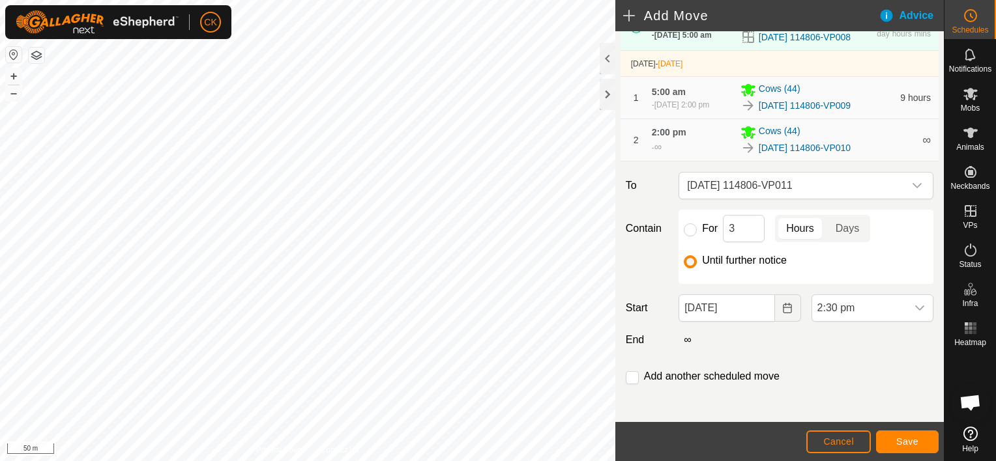
scroll to position [124, 0]
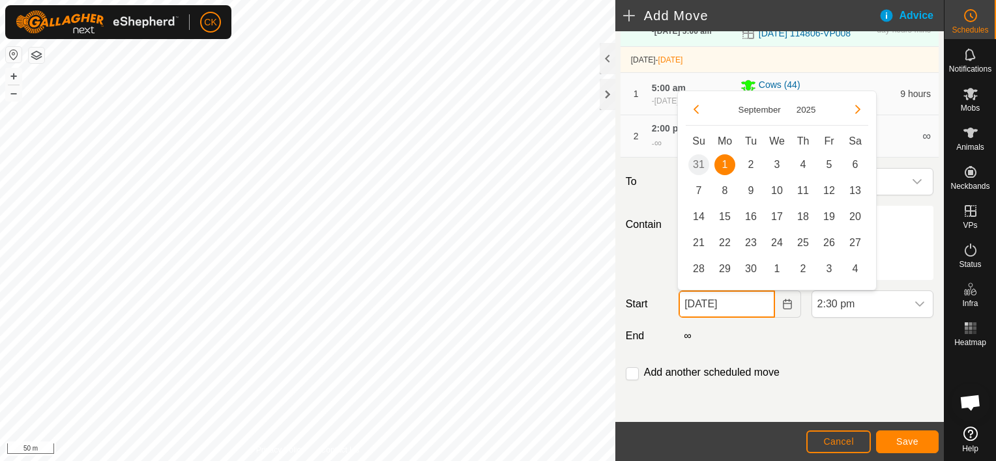
click at [752, 308] on input "[DATE]" at bounding box center [726, 304] width 96 height 27
click at [753, 160] on span "2" at bounding box center [750, 164] width 21 height 21
type input "[DATE]"
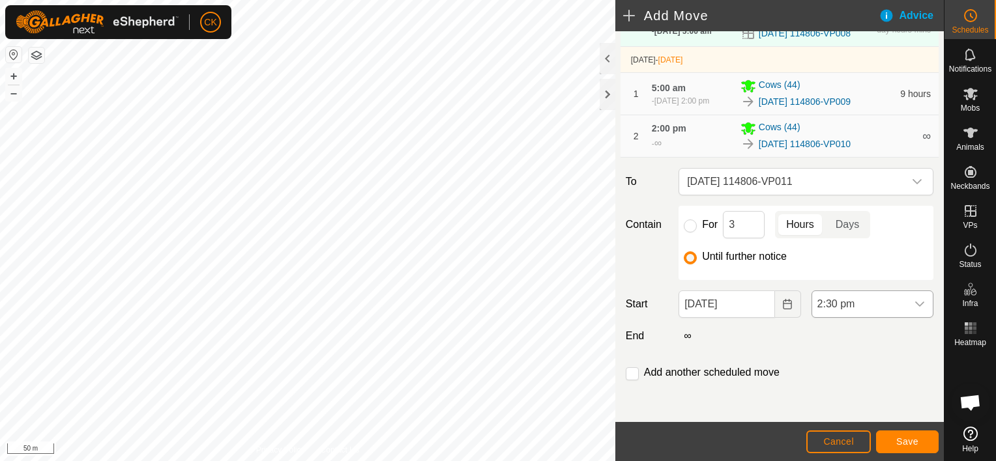
click at [914, 303] on icon "dropdown trigger" at bounding box center [919, 304] width 10 height 10
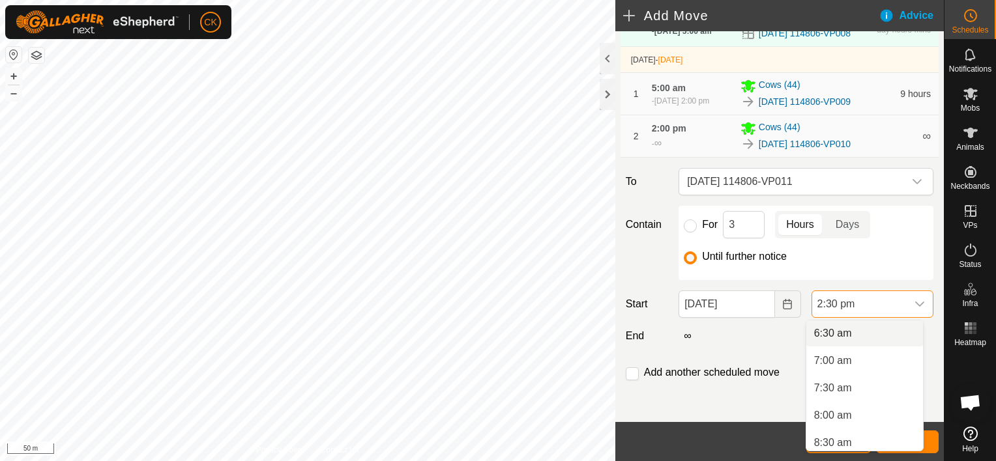
scroll to position [291, 0]
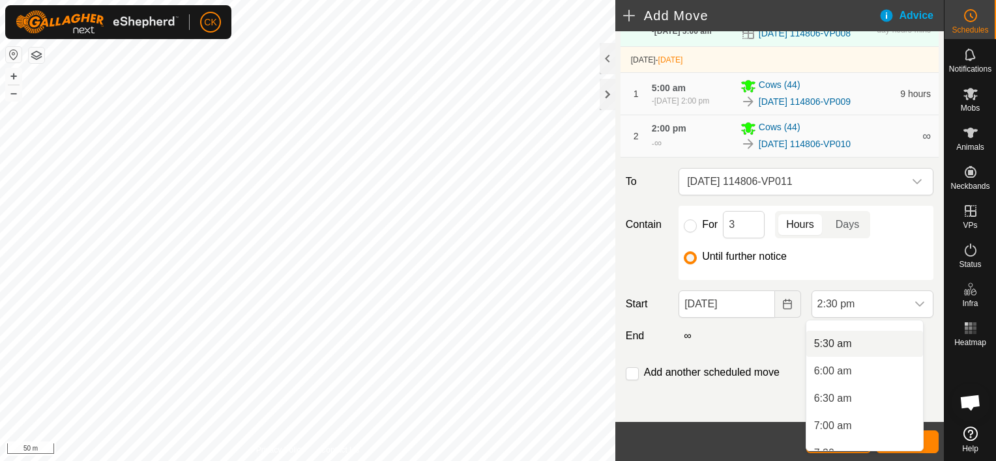
click at [837, 343] on li "5:30 am" at bounding box center [864, 344] width 117 height 26
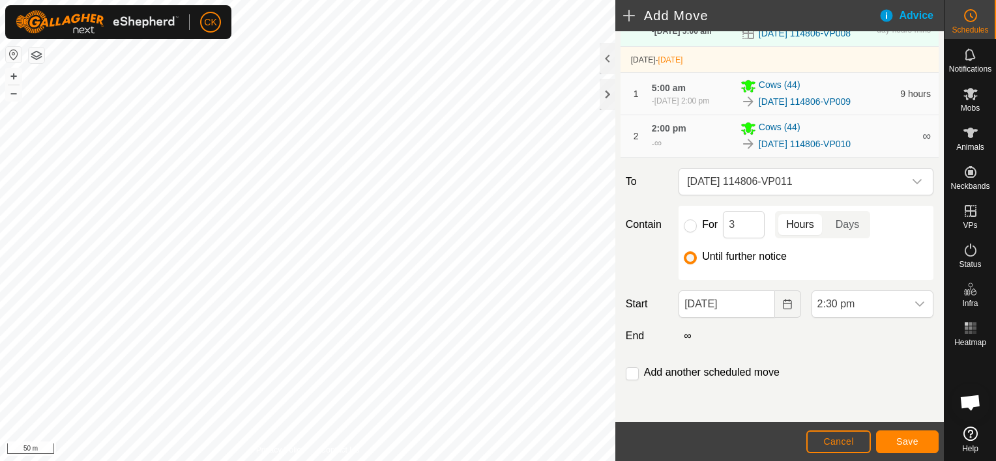
scroll to position [689, 0]
click at [904, 439] on span "Save" at bounding box center [907, 442] width 22 height 10
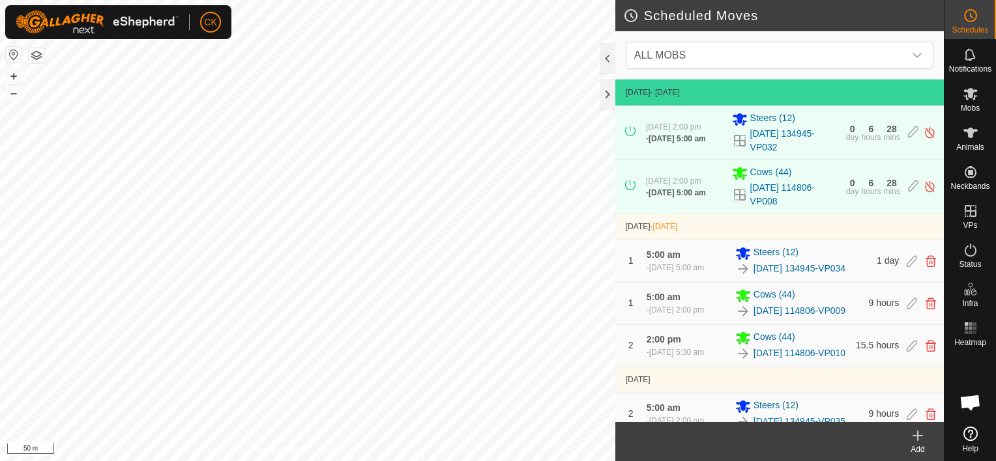
click at [917, 433] on icon at bounding box center [917, 435] width 0 height 9
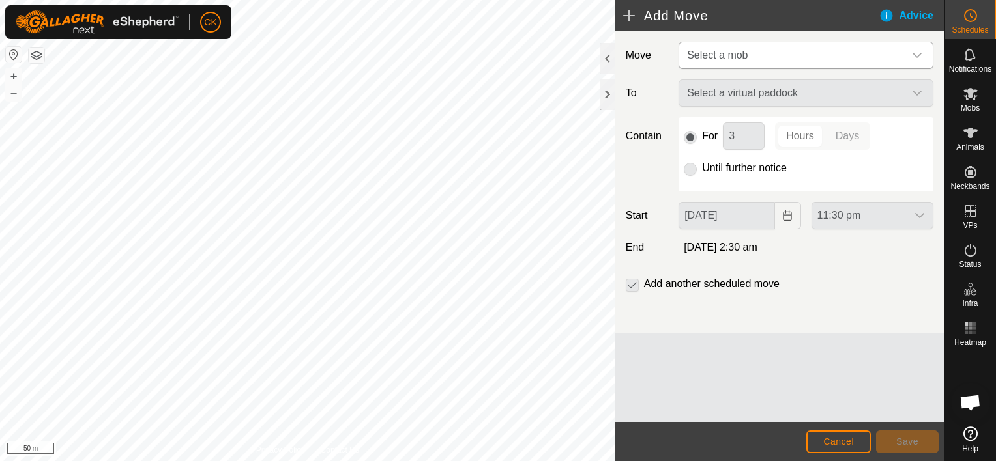
click at [914, 54] on icon "dropdown trigger" at bounding box center [916, 55] width 9 height 5
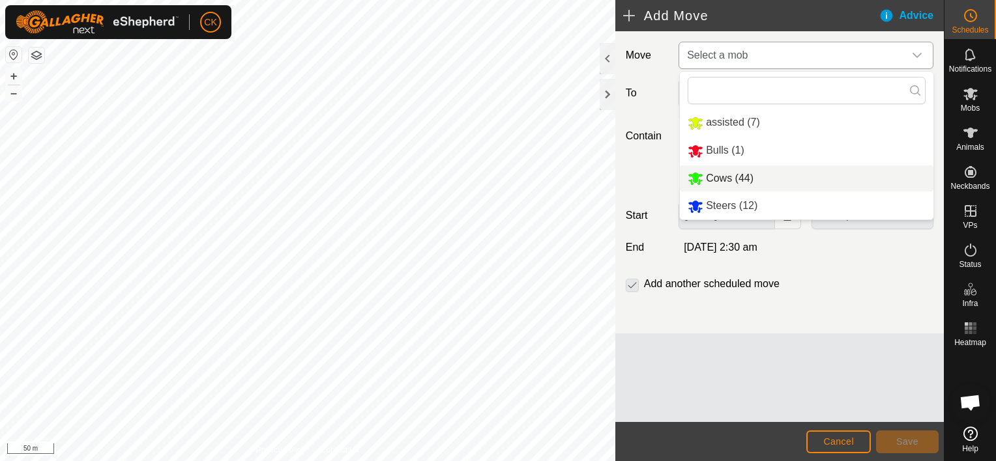
click at [756, 177] on li "Cows (44)" at bounding box center [806, 179] width 253 height 27
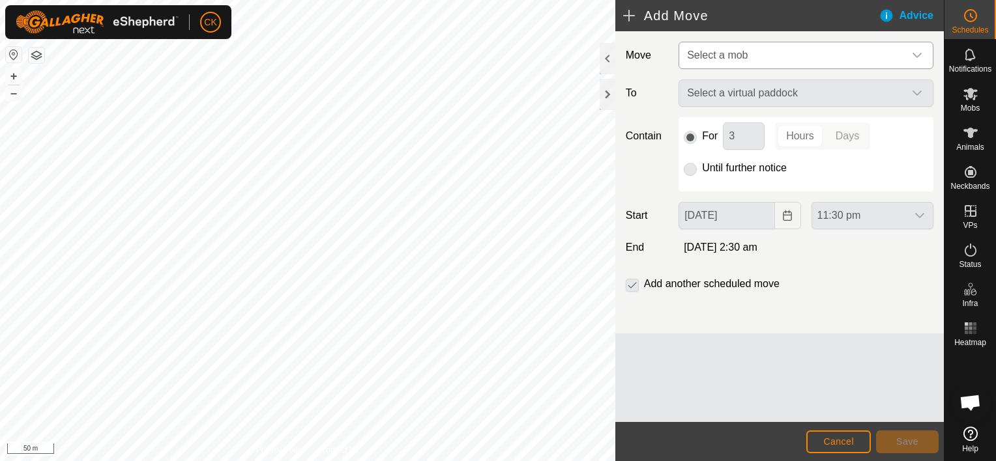
type input "[DATE]"
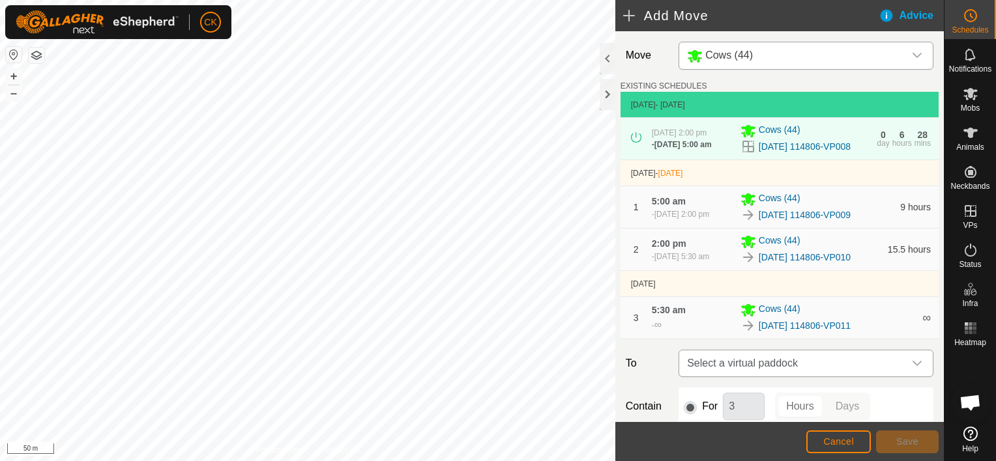
click at [912, 369] on icon "dropdown trigger" at bounding box center [917, 363] width 10 height 10
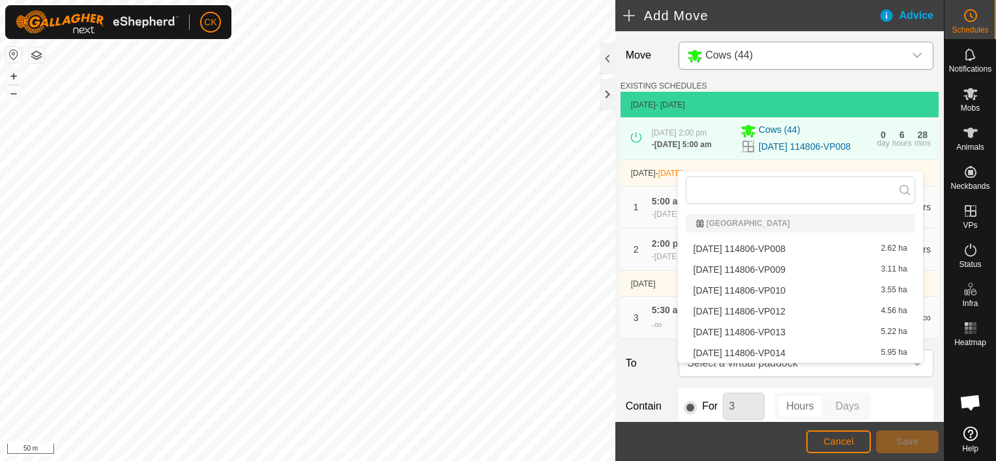
click at [813, 308] on li "[DATE] 114806-VP012 4.56 ha" at bounding box center [800, 312] width 229 height 20
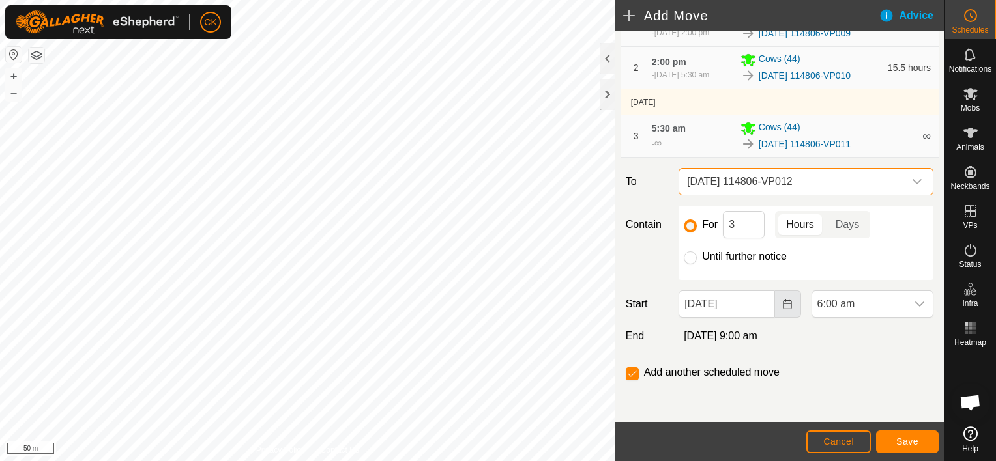
scroll to position [192, 0]
click at [689, 263] on input "Until further notice" at bounding box center [690, 258] width 13 height 13
radio input "true"
checkbox input "false"
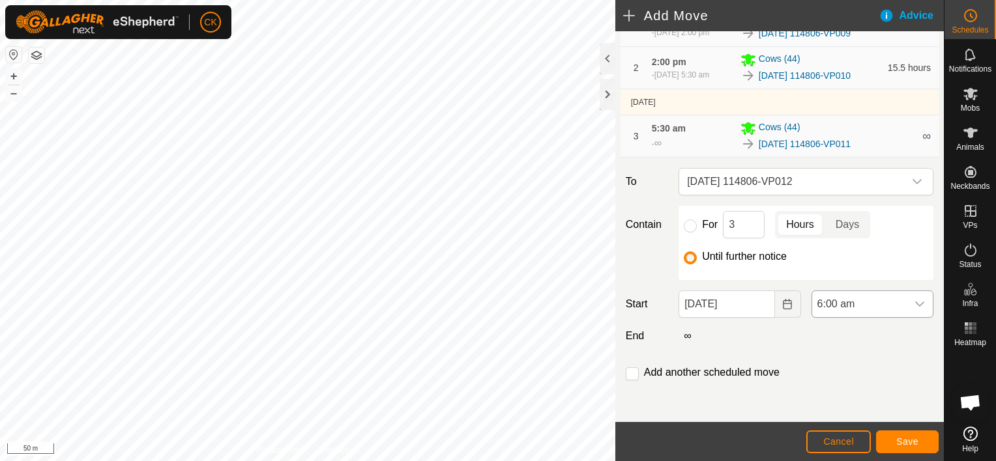
click at [914, 305] on icon "dropdown trigger" at bounding box center [919, 304] width 10 height 10
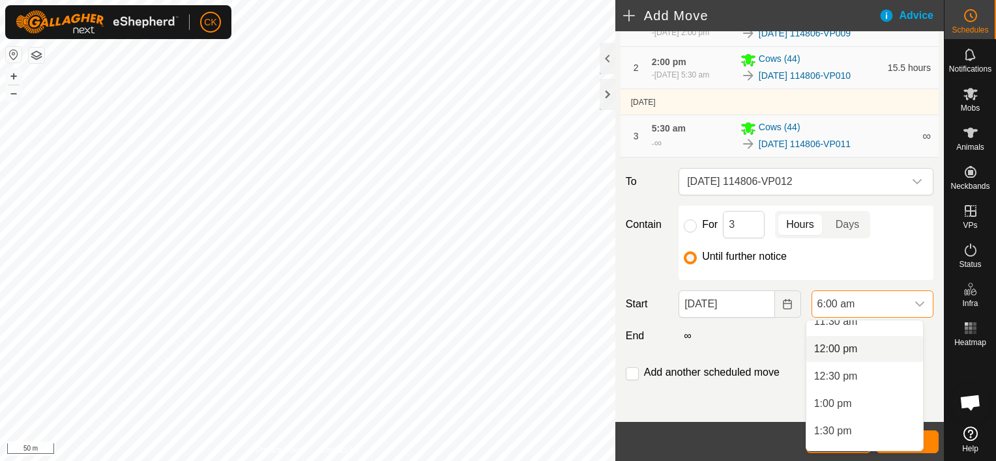
scroll to position [671, 0]
click at [841, 427] on li "2:00 pm" at bounding box center [864, 429] width 117 height 26
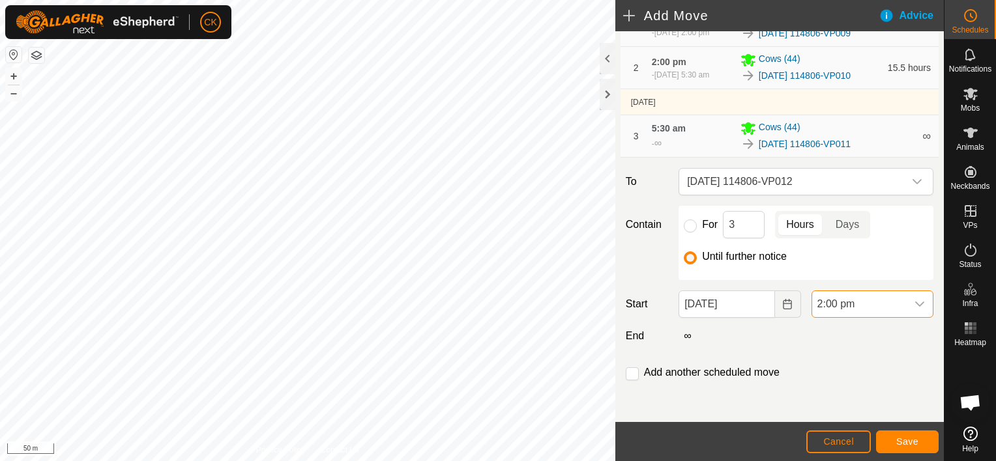
scroll to position [328, 0]
click at [904, 435] on button "Save" at bounding box center [907, 442] width 63 height 23
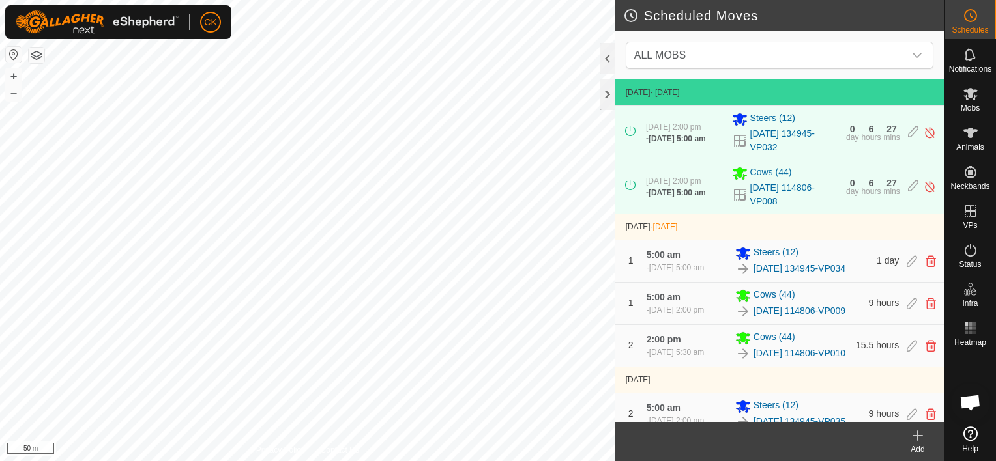
click at [917, 434] on icon at bounding box center [917, 435] width 0 height 9
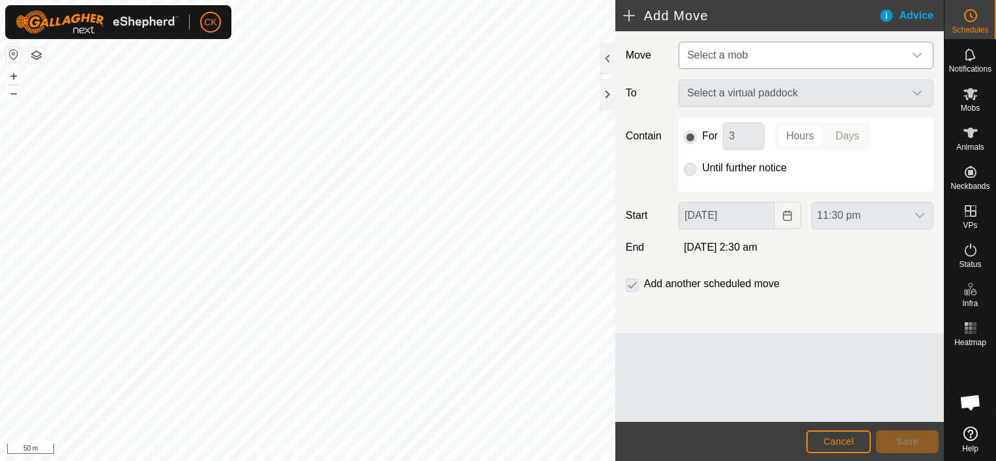
click at [912, 55] on icon "dropdown trigger" at bounding box center [917, 55] width 10 height 10
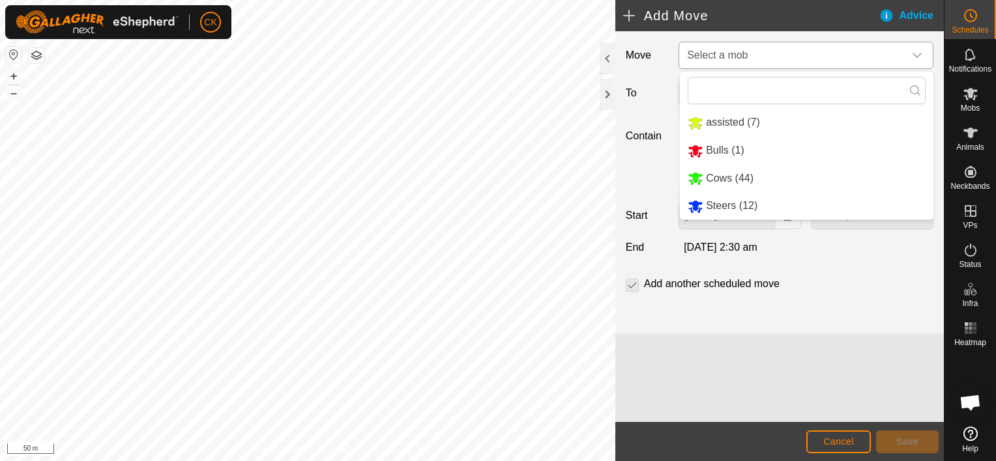
click at [745, 180] on li "Cows (44)" at bounding box center [806, 179] width 253 height 27
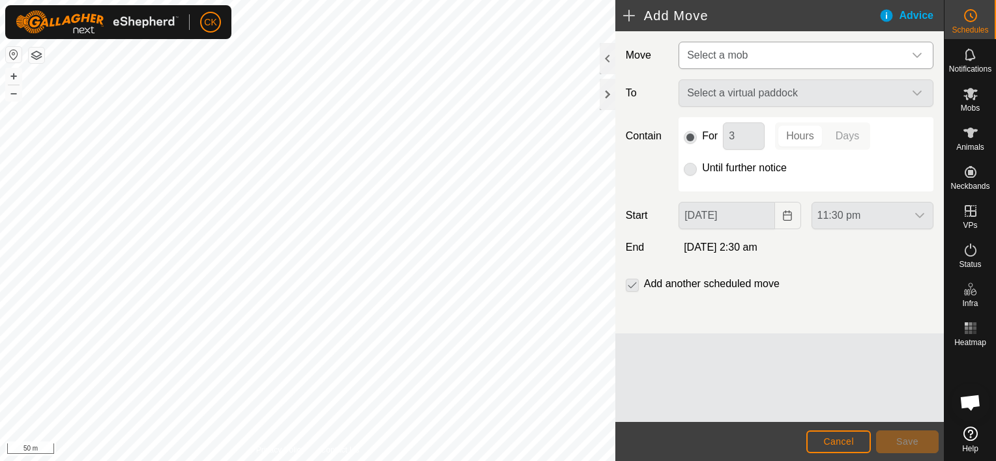
type input "[DATE]"
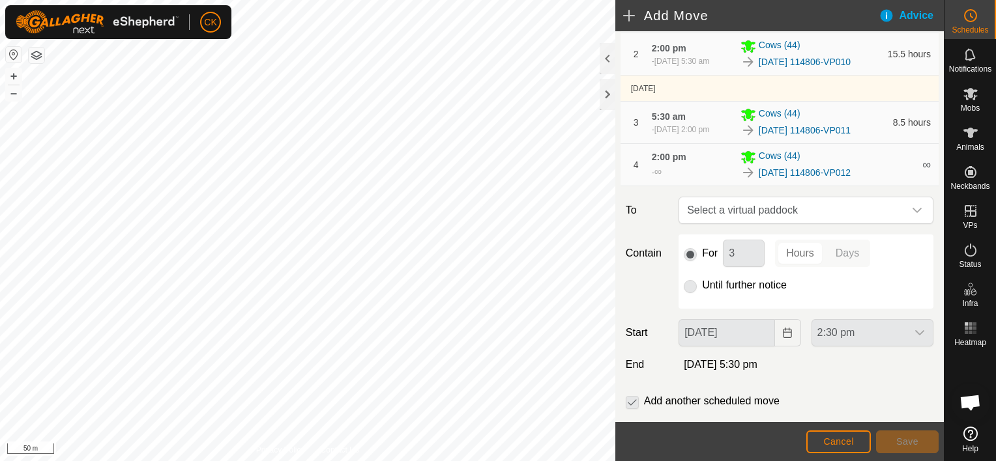
scroll to position [235, 0]
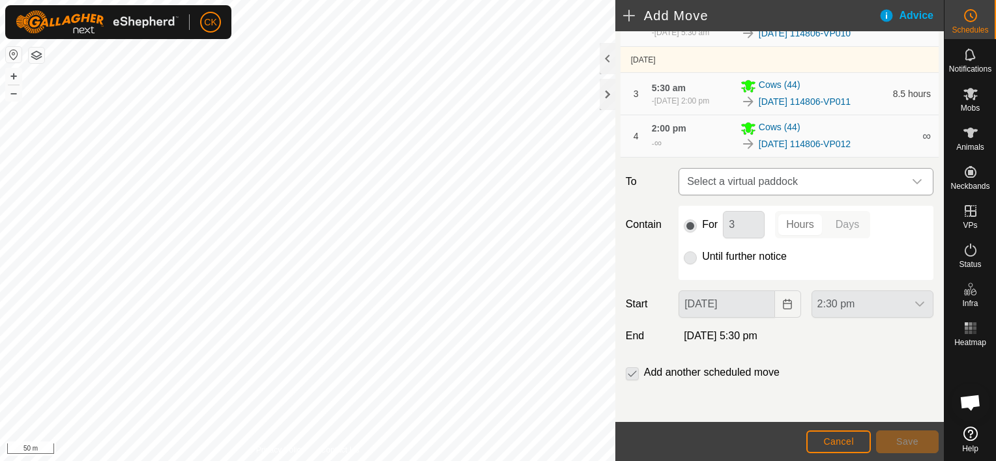
click at [912, 180] on icon "dropdown trigger" at bounding box center [917, 182] width 10 height 10
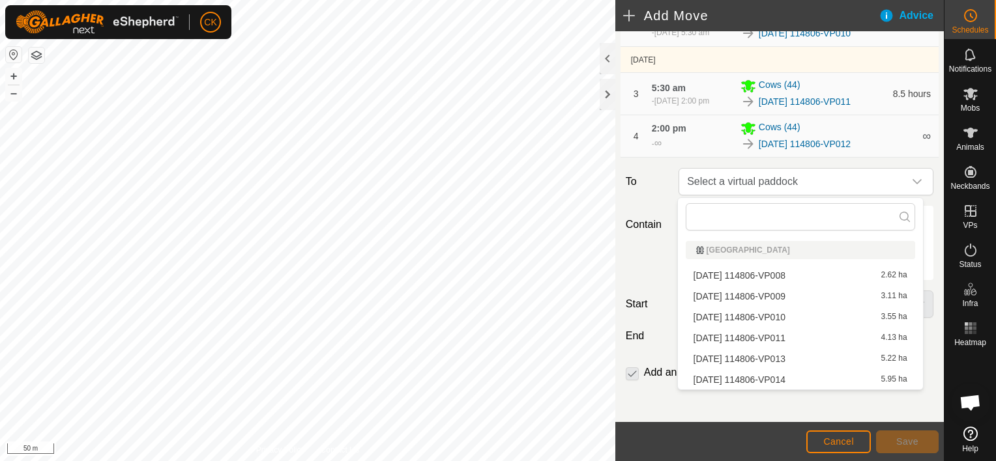
click at [803, 357] on li "[DATE] 114806-VP013 5.22 ha" at bounding box center [800, 359] width 229 height 20
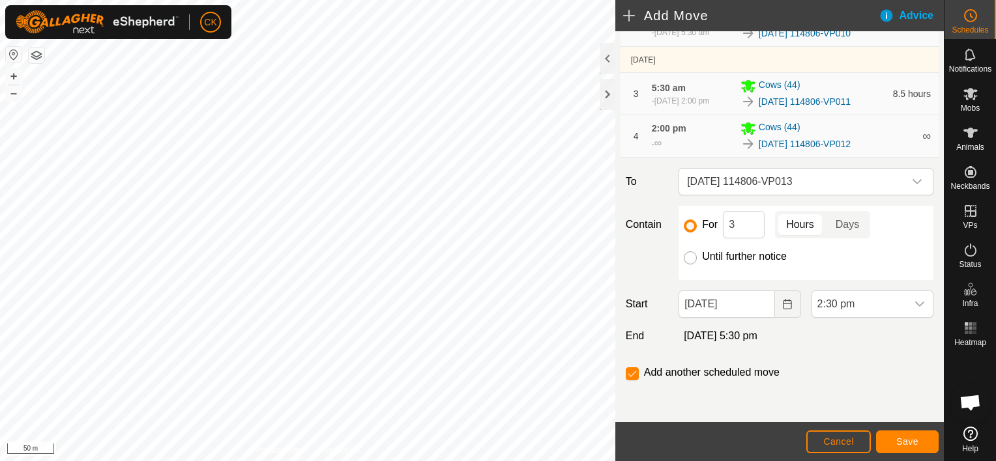
click at [687, 257] on input "Until further notice" at bounding box center [690, 258] width 13 height 13
radio input "true"
checkbox input "false"
click at [751, 304] on input "[DATE]" at bounding box center [726, 304] width 96 height 27
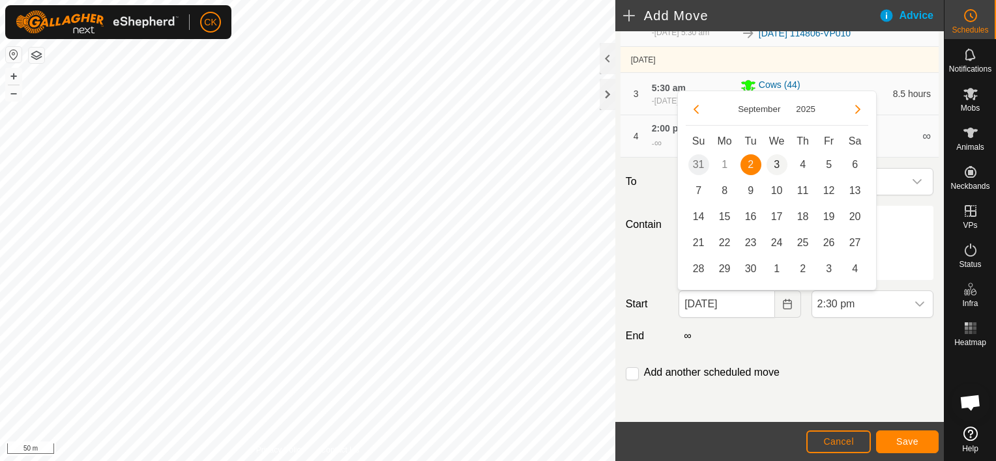
click at [776, 162] on span "3" at bounding box center [776, 164] width 21 height 21
type input "[DATE]"
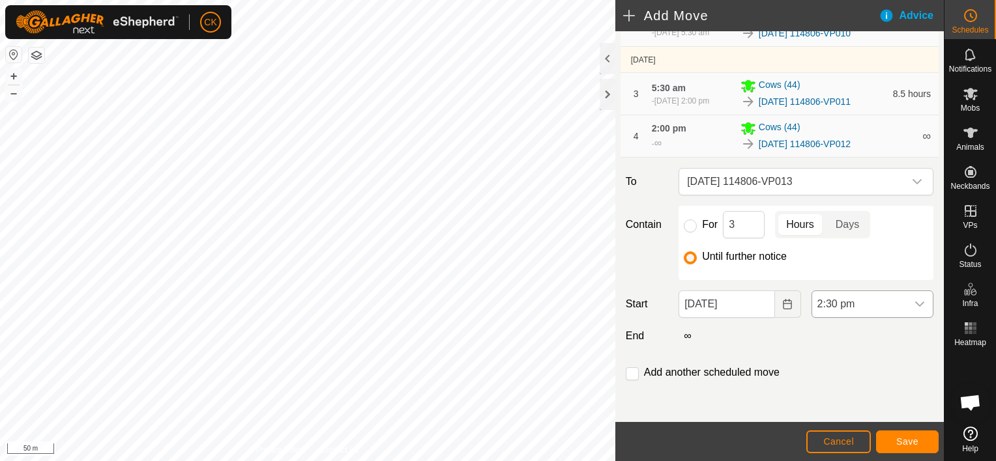
click at [906, 300] on div "dropdown trigger" at bounding box center [919, 304] width 26 height 26
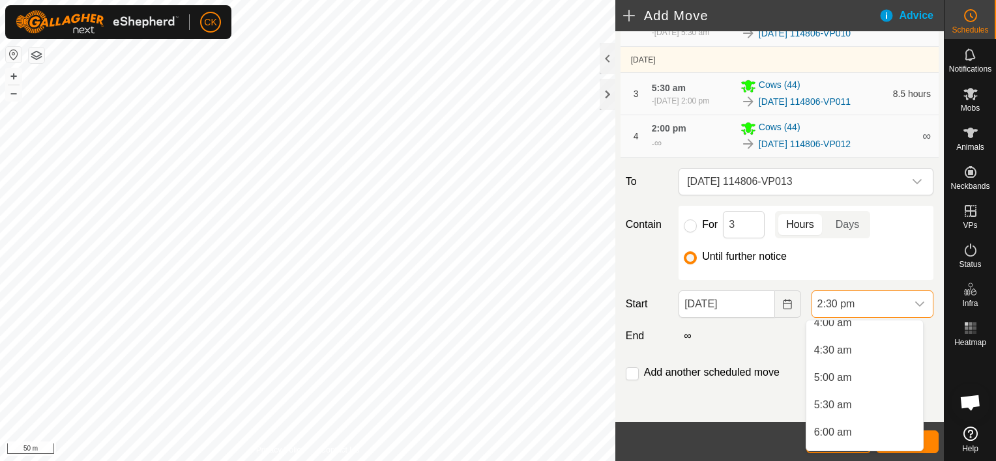
scroll to position [228, 0]
click at [842, 378] on li "5:00 am" at bounding box center [864, 379] width 117 height 26
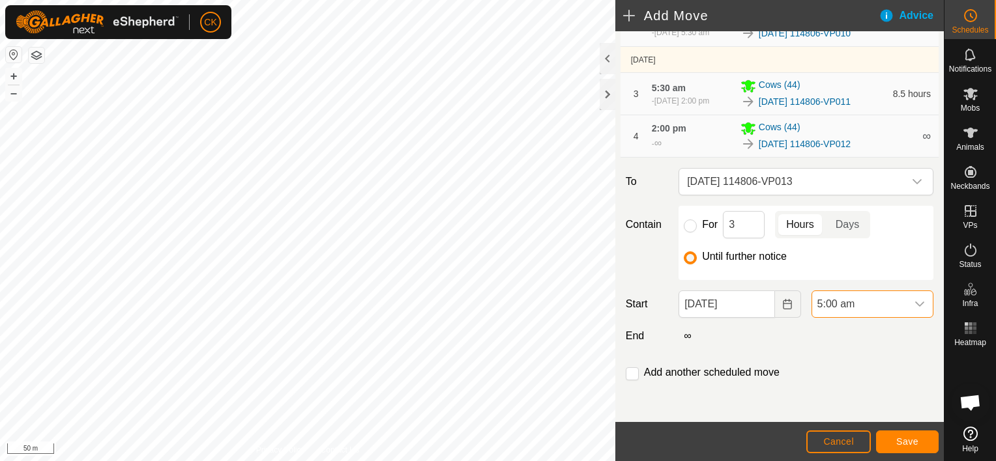
scroll to position [689, 0]
click at [905, 438] on span "Save" at bounding box center [907, 442] width 22 height 10
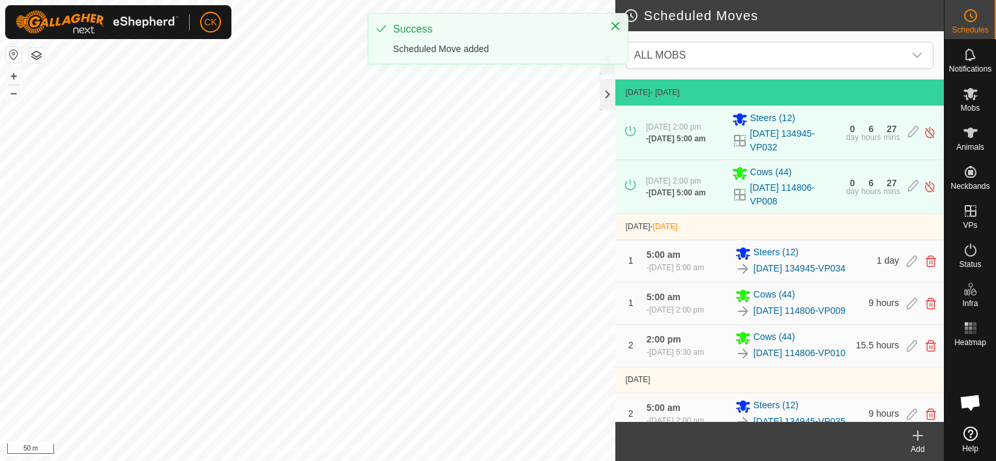
click at [916, 436] on icon at bounding box center [917, 436] width 9 height 0
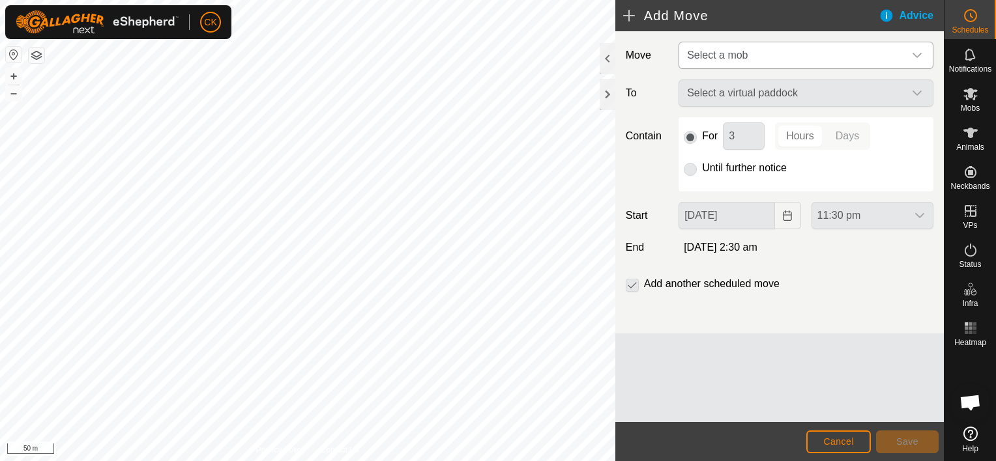
click at [917, 55] on icon "dropdown trigger" at bounding box center [917, 55] width 10 height 10
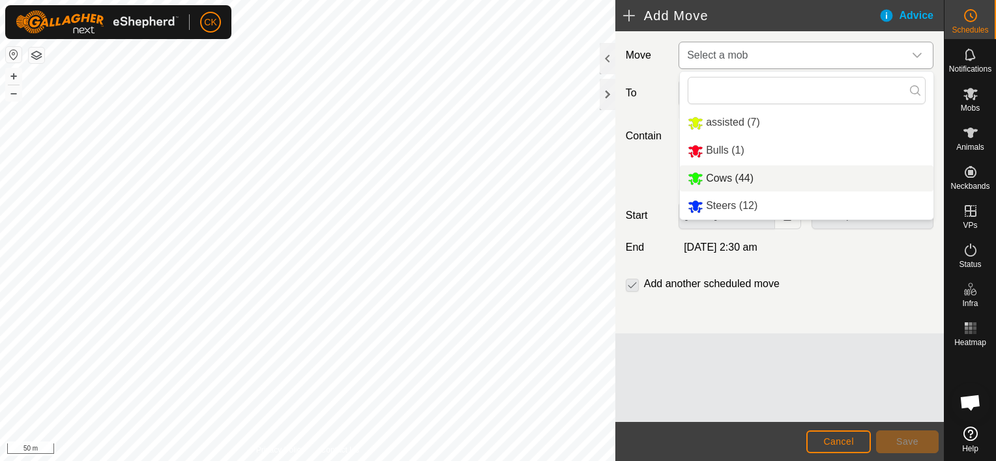
click at [760, 175] on li "Cows (44)" at bounding box center [806, 179] width 253 height 27
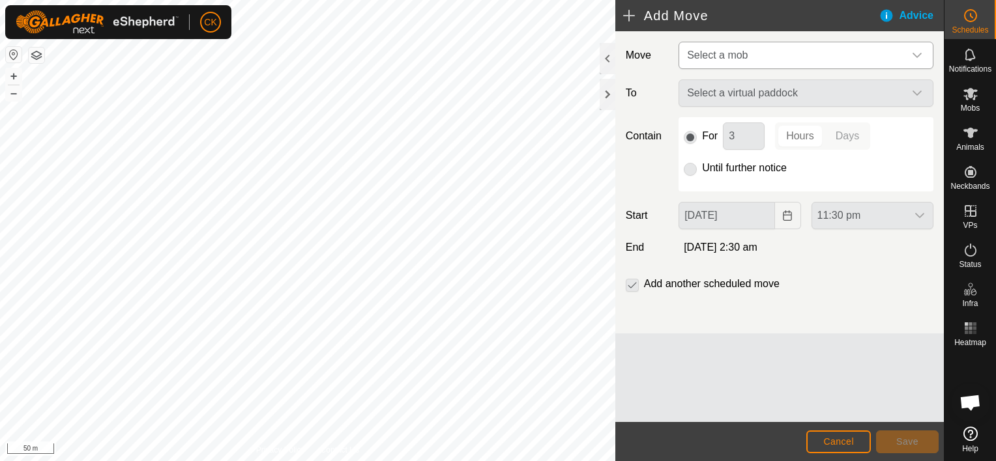
type input "[DATE]"
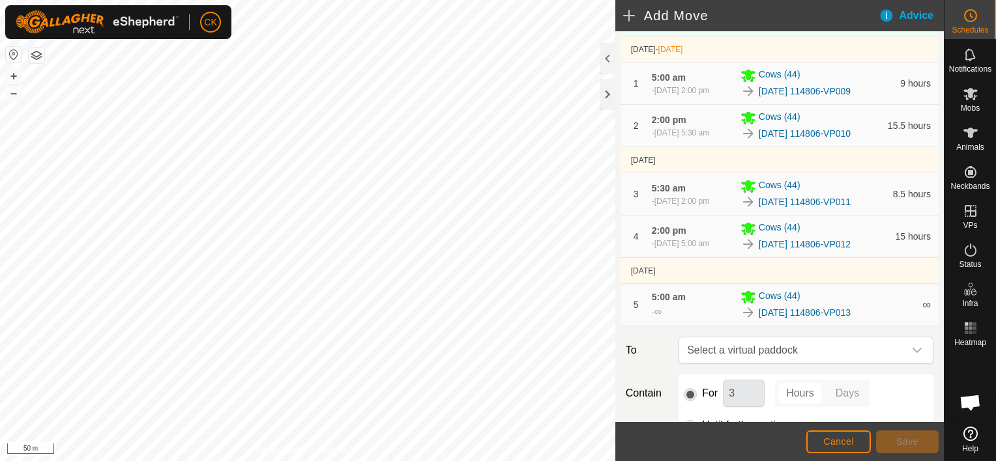
scroll to position [195, 0]
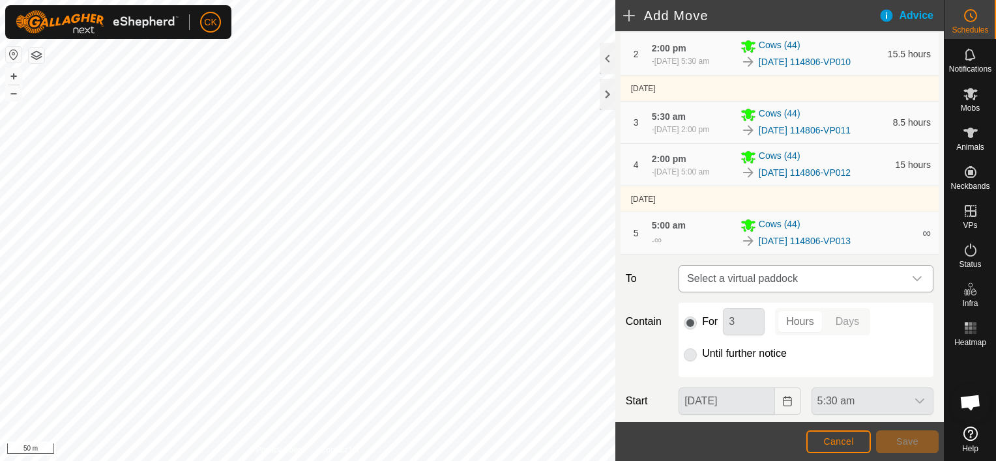
click at [912, 284] on icon "dropdown trigger" at bounding box center [917, 279] width 10 height 10
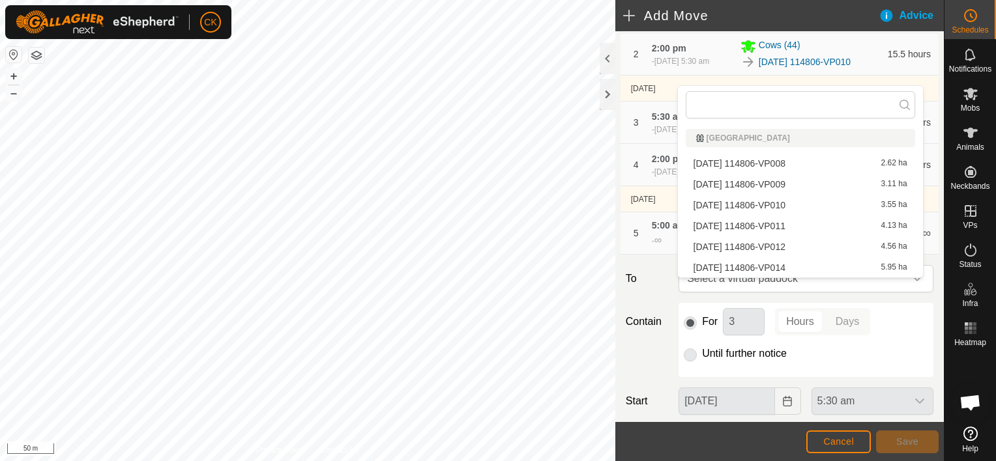
click at [873, 268] on li "[DATE] 114806-VP014 5.95 ha" at bounding box center [800, 268] width 229 height 20
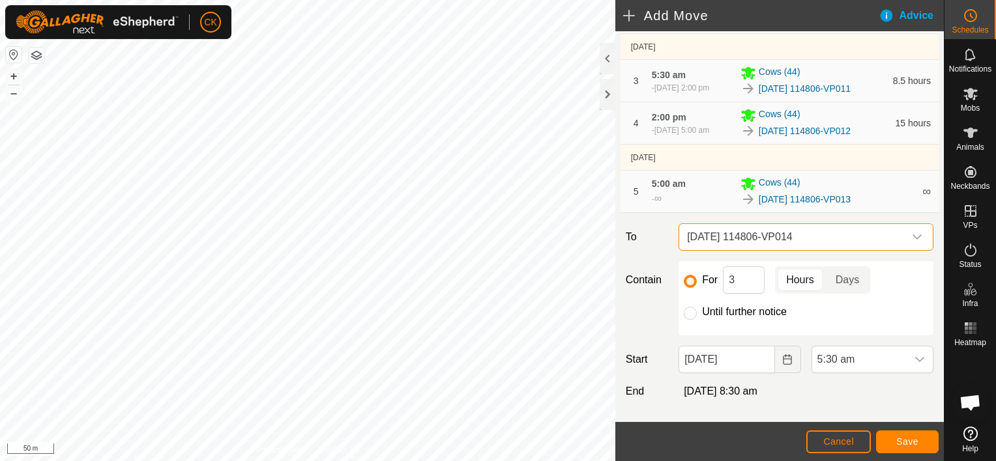
scroll to position [261, 0]
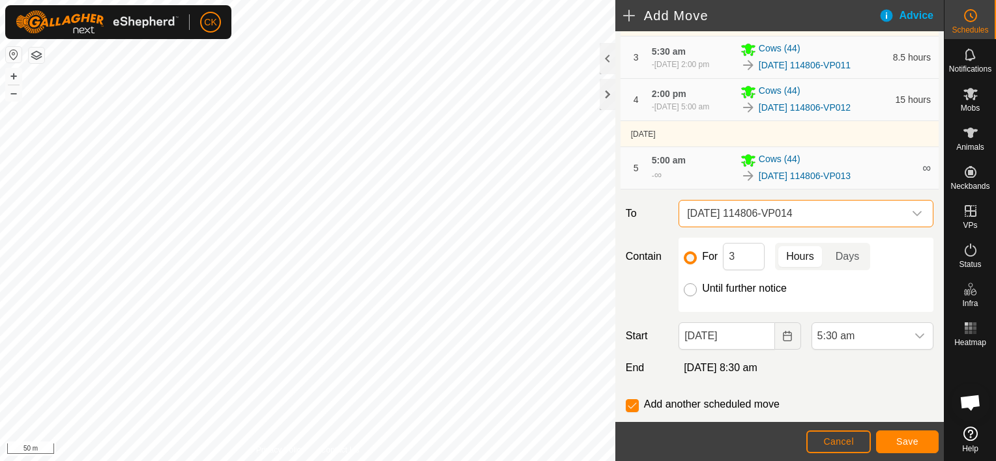
click at [691, 296] on input "Until further notice" at bounding box center [690, 289] width 13 height 13
radio input "true"
checkbox input "false"
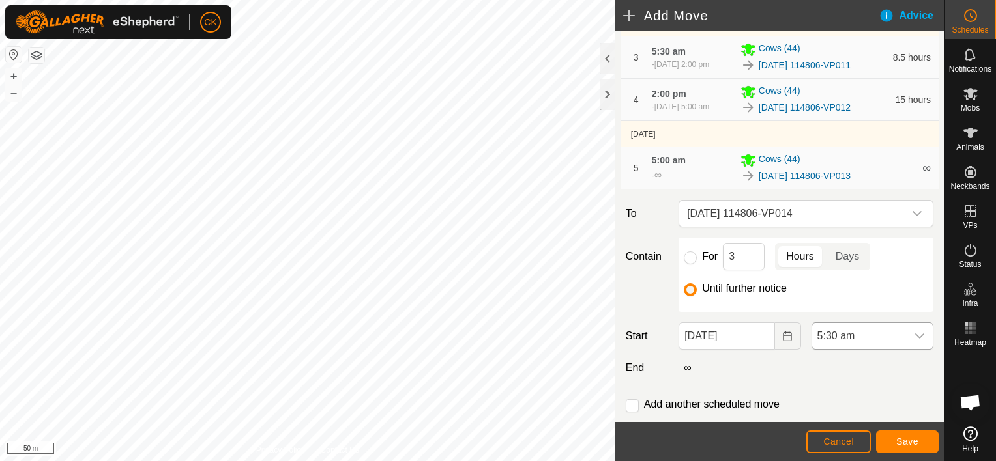
click at [906, 341] on div "dropdown trigger" at bounding box center [919, 336] width 26 height 26
click at [837, 259] on li "2:00 pm" at bounding box center [864, 262] width 117 height 26
click at [902, 438] on span "Save" at bounding box center [907, 442] width 22 height 10
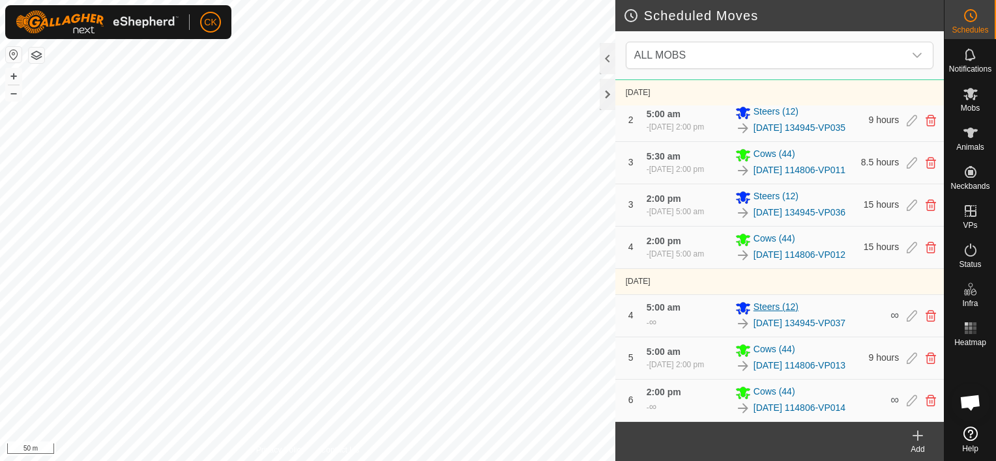
scroll to position [394, 0]
click at [601, 96] on div at bounding box center [607, 94] width 16 height 31
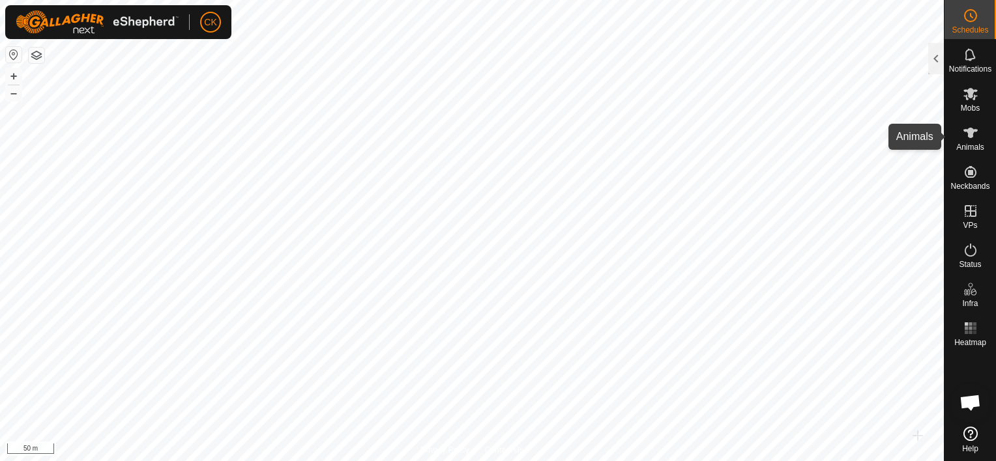
click at [972, 132] on icon at bounding box center [970, 133] width 14 height 10
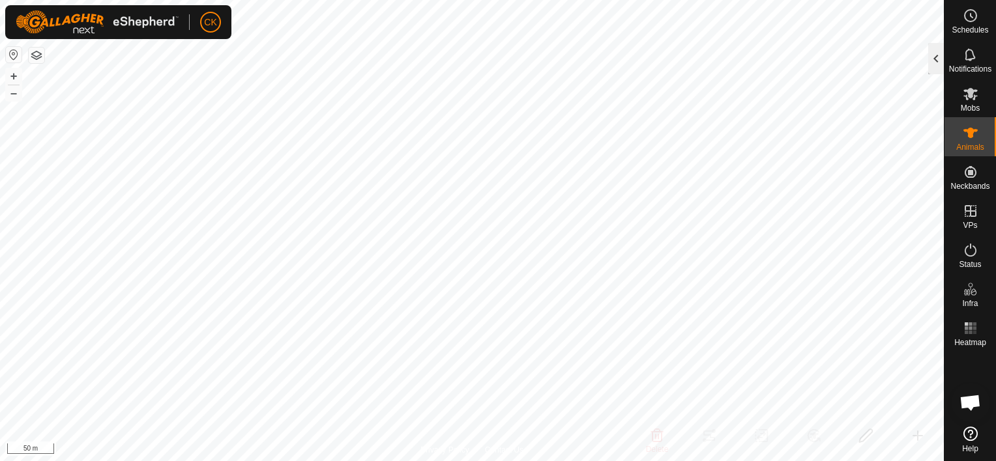
click at [933, 65] on div at bounding box center [936, 58] width 16 height 31
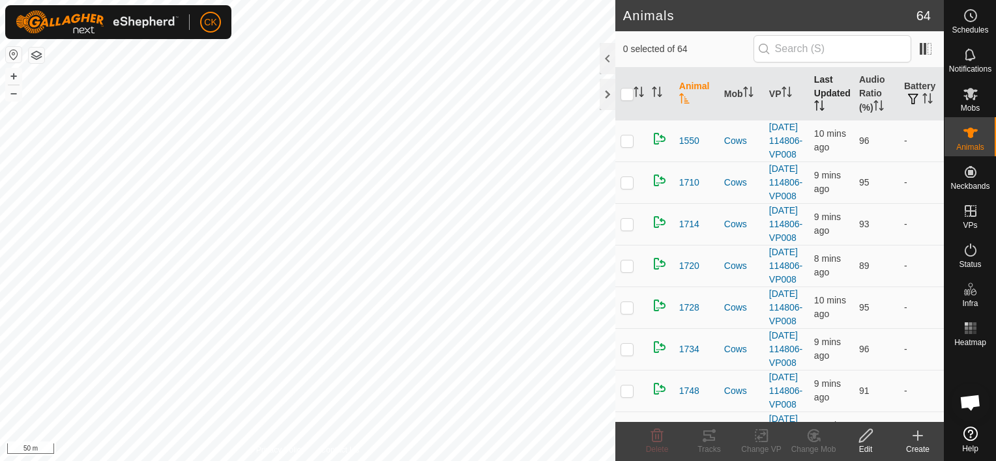
click at [818, 88] on th "Last Updated" at bounding box center [831, 94] width 45 height 53
click at [856, 84] on th "Audio Ratio (%)" at bounding box center [876, 94] width 45 height 53
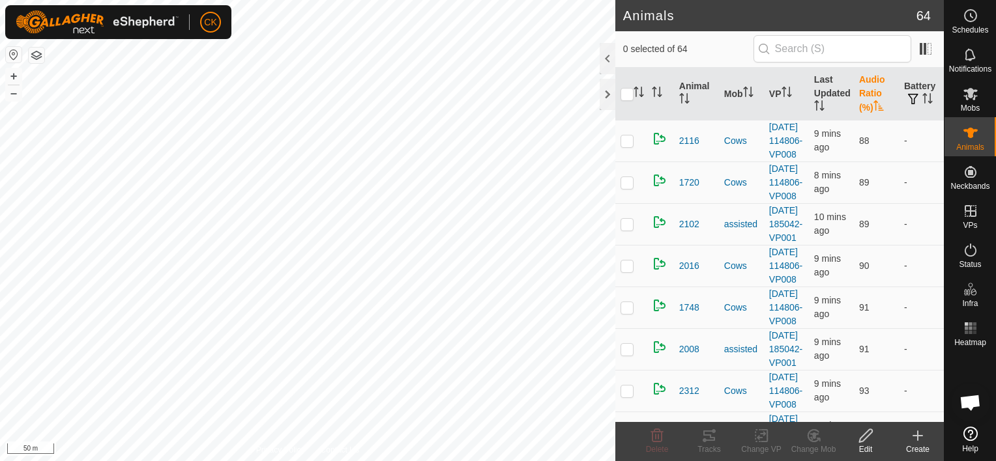
click at [858, 84] on th "Audio Ratio (%)" at bounding box center [876, 94] width 45 height 53
click at [610, 100] on div at bounding box center [607, 94] width 16 height 31
